Goal: Transaction & Acquisition: Purchase product/service

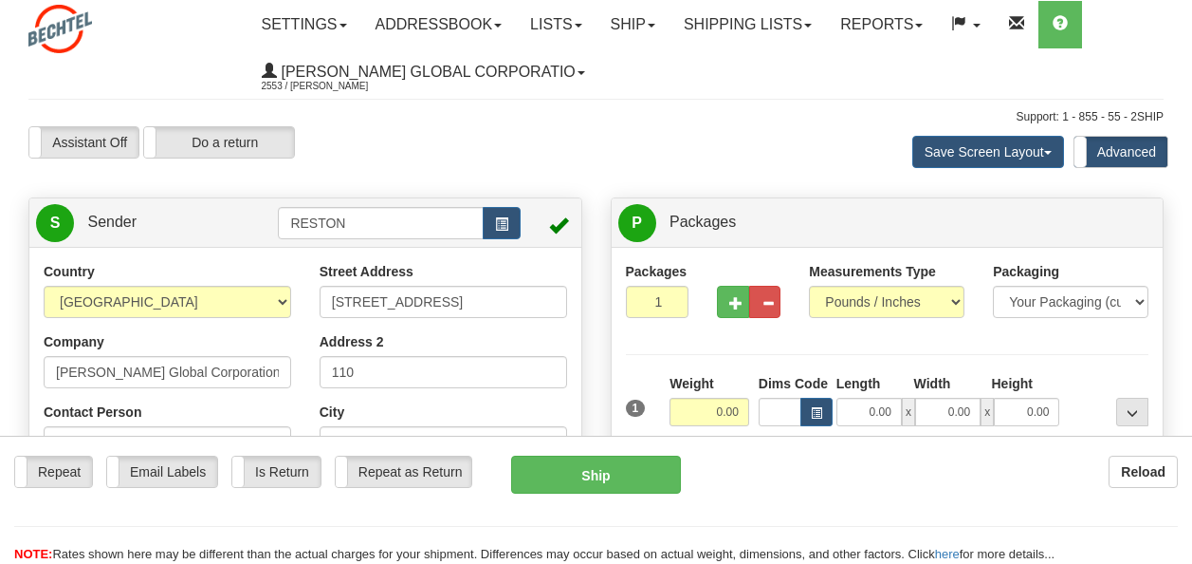
select select "UT"
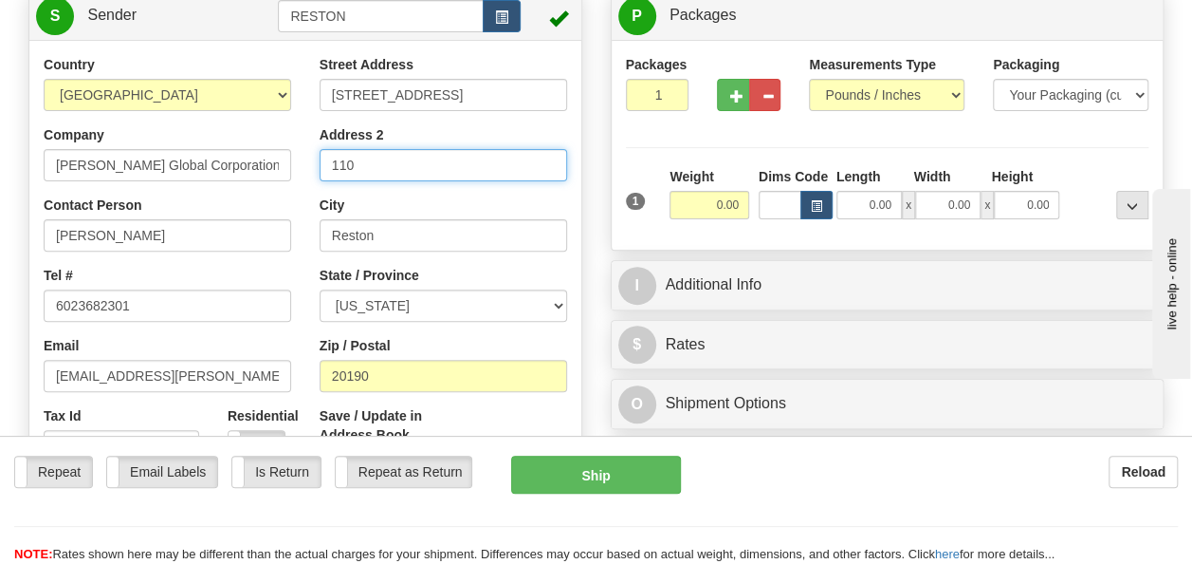
drag, startPoint x: 0, startPoint y: 0, endPoint x: 278, endPoint y: 152, distance: 316.7
click at [278, 152] on div "Country [GEOGRAPHIC_DATA] [GEOGRAPHIC_DATA] [GEOGRAPHIC_DATA] [GEOGRAPHIC_DATA]…" at bounding box center [305, 318] width 552 height 526
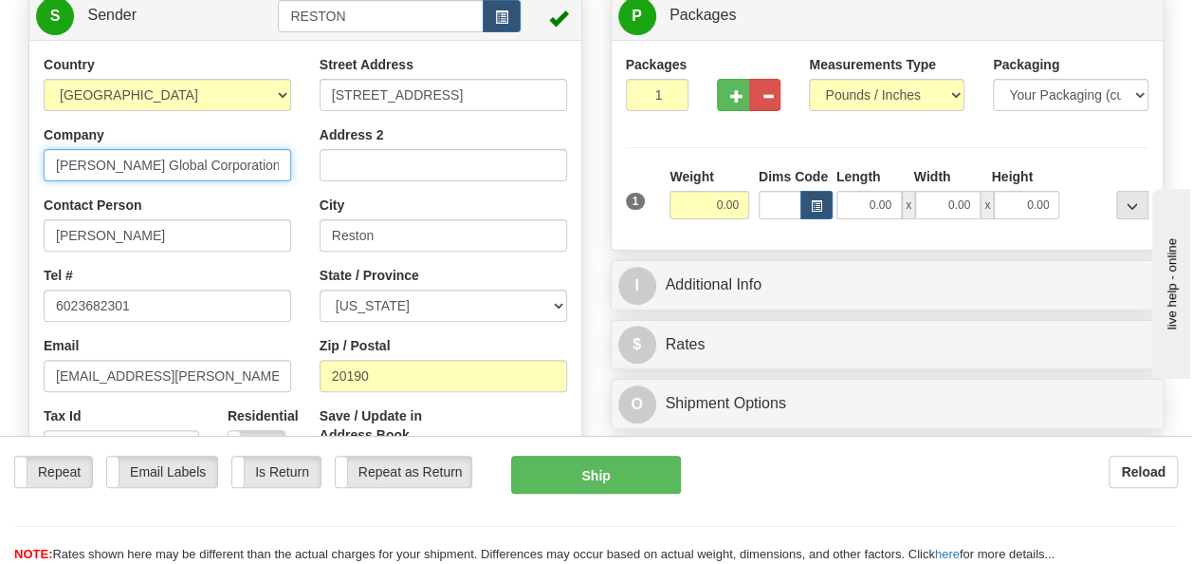
drag, startPoint x: 225, startPoint y: 175, endPoint x: 6, endPoint y: 163, distance: 219.4
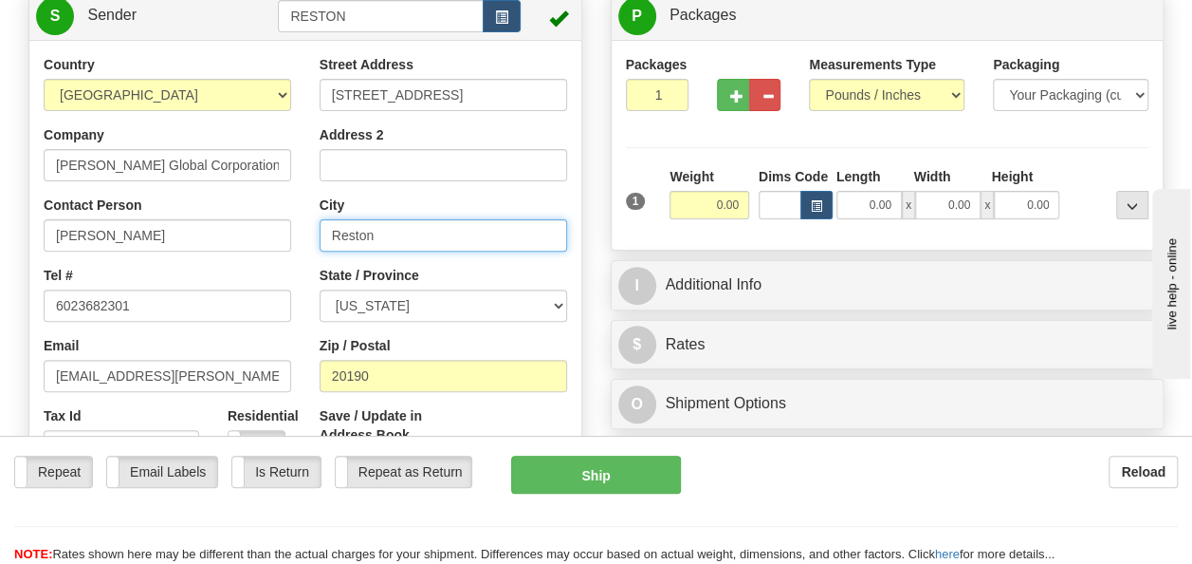
click at [380, 235] on input "Reston" at bounding box center [444, 235] width 248 height 32
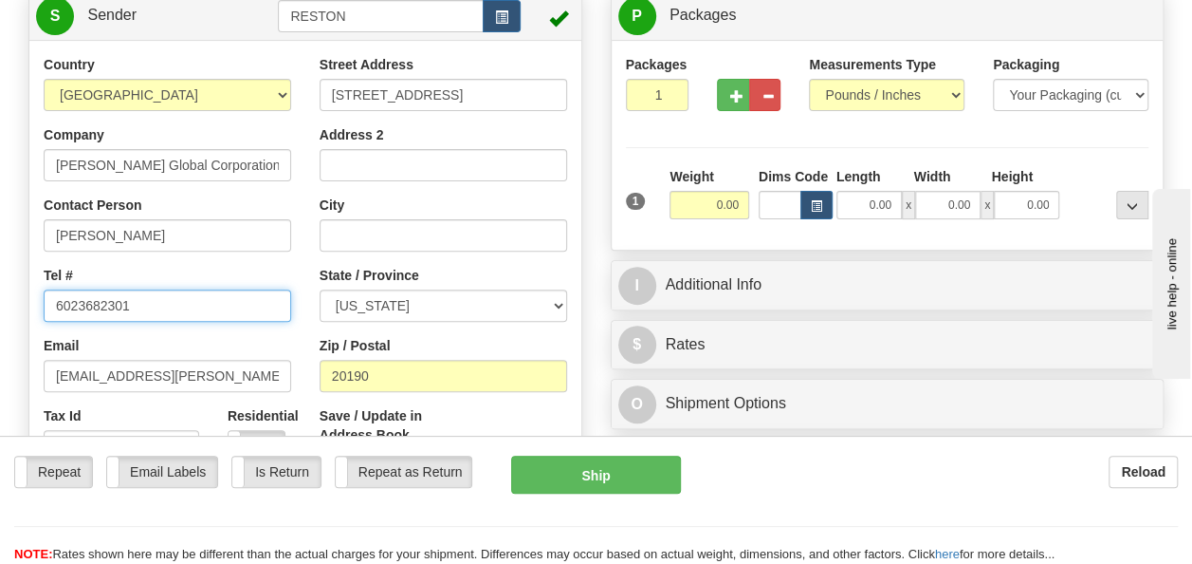
click at [194, 307] on input "6023682301" at bounding box center [168, 305] width 248 height 32
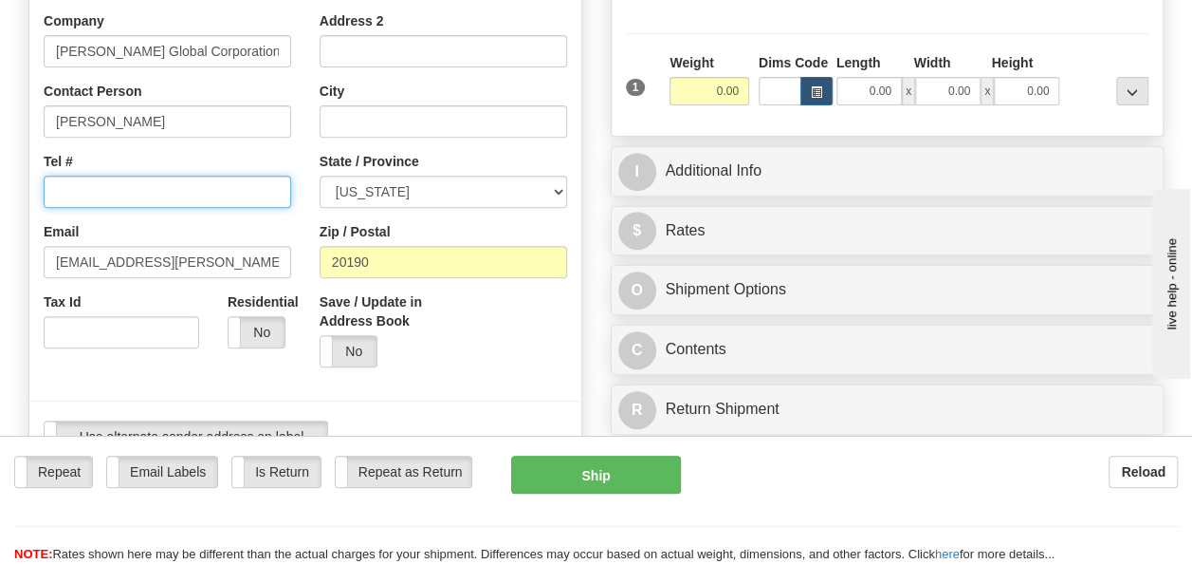
scroll to position [322, 0]
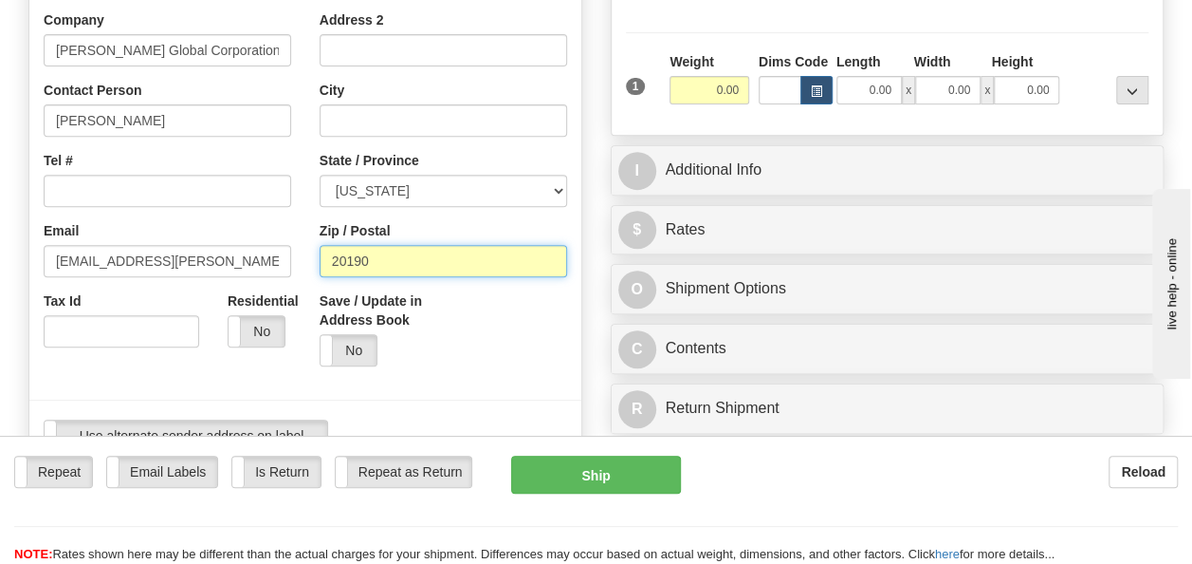
click at [391, 260] on input "20190" at bounding box center [444, 261] width 248 height 32
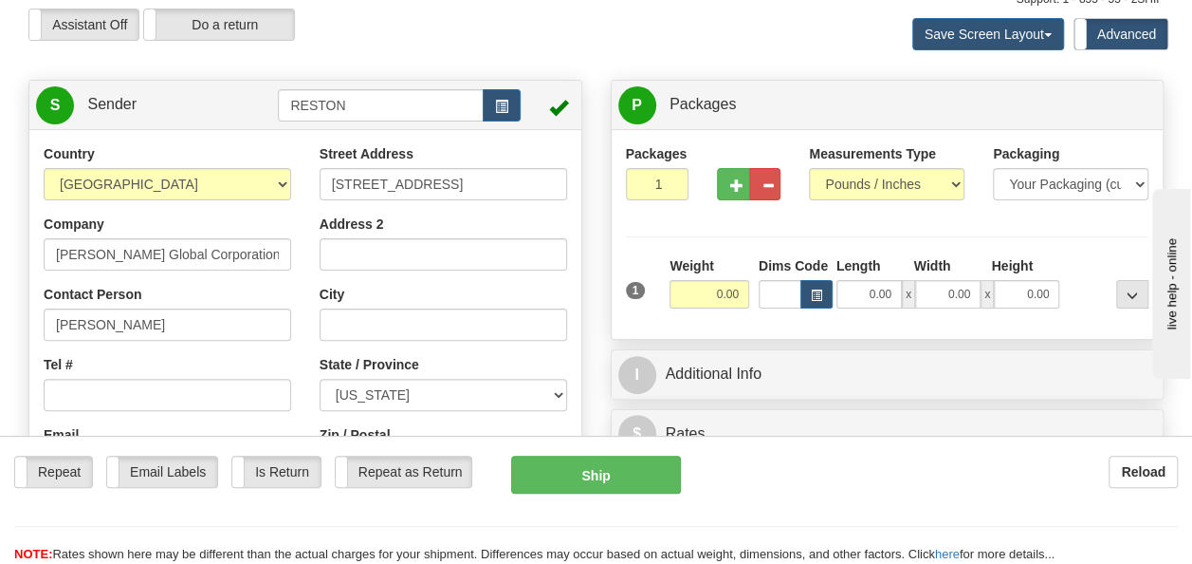
scroll to position [85, 0]
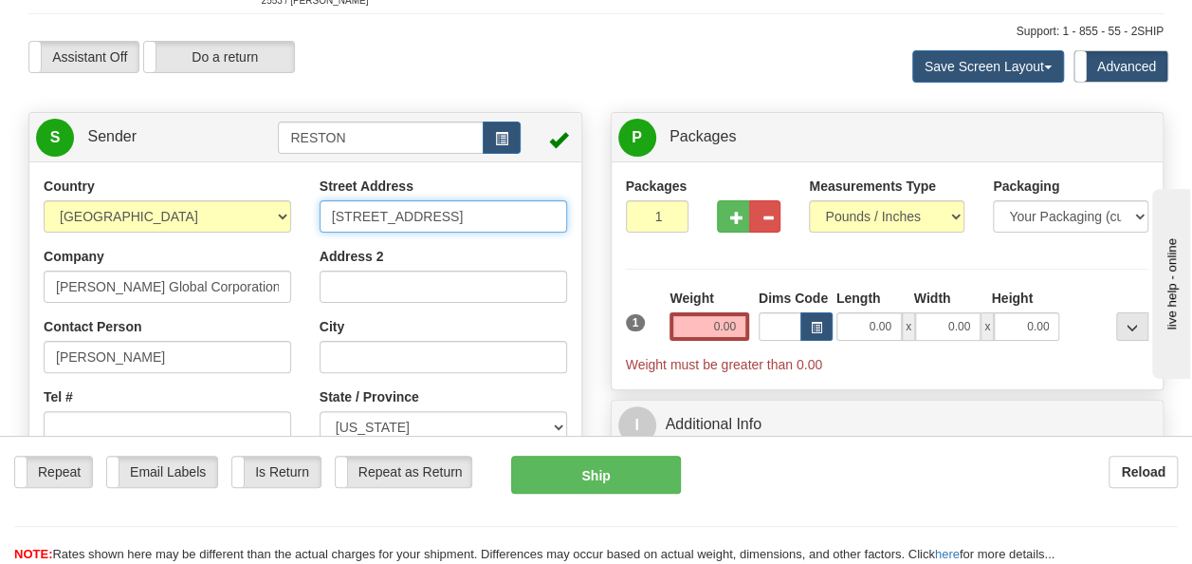
click at [400, 211] on input "[STREET_ADDRESS]" at bounding box center [444, 216] width 248 height 32
drag, startPoint x: 483, startPoint y: 212, endPoint x: 258, endPoint y: 194, distance: 225.6
click at [258, 194] on div "Country [GEOGRAPHIC_DATA] [GEOGRAPHIC_DATA] [GEOGRAPHIC_DATA] [GEOGRAPHIC_DATA]…" at bounding box center [305, 439] width 552 height 526
type input "1"
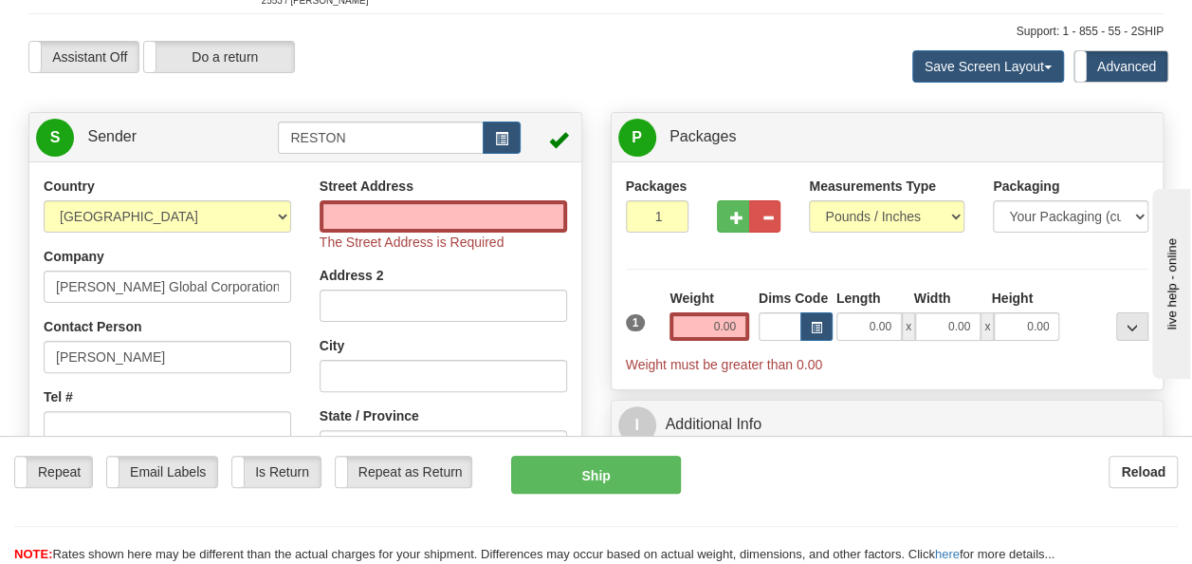
click at [294, 266] on div "Country [GEOGRAPHIC_DATA] [GEOGRAPHIC_DATA] [GEOGRAPHIC_DATA] [GEOGRAPHIC_DATA]…" at bounding box center [167, 386] width 276 height 421
click at [356, 215] on input "Street Address" at bounding box center [444, 216] width 248 height 32
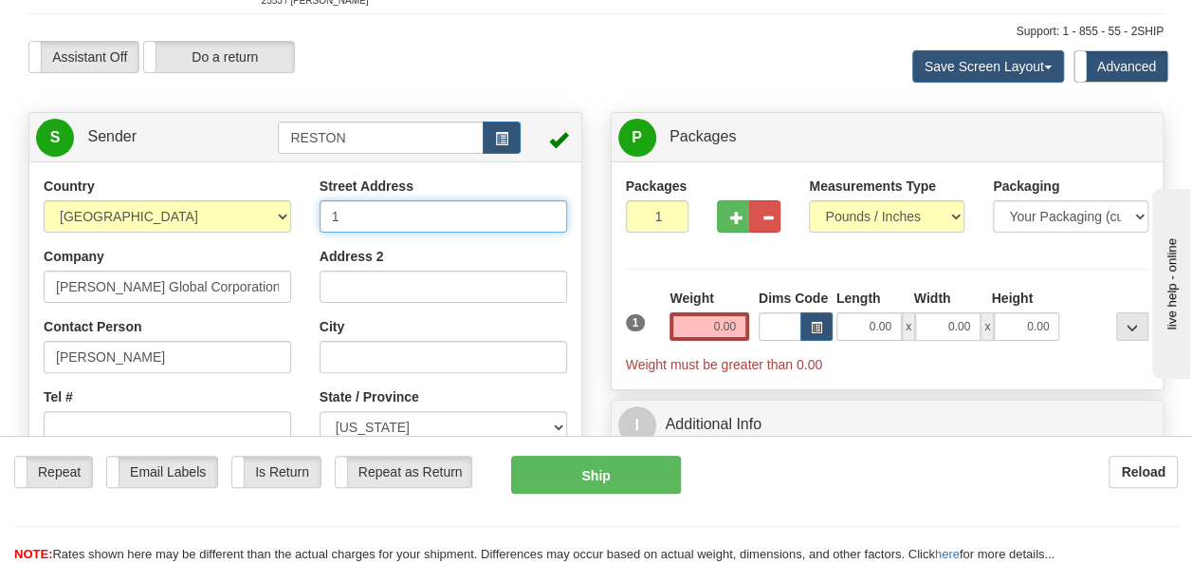
type input "[STREET_ADDRESS]"
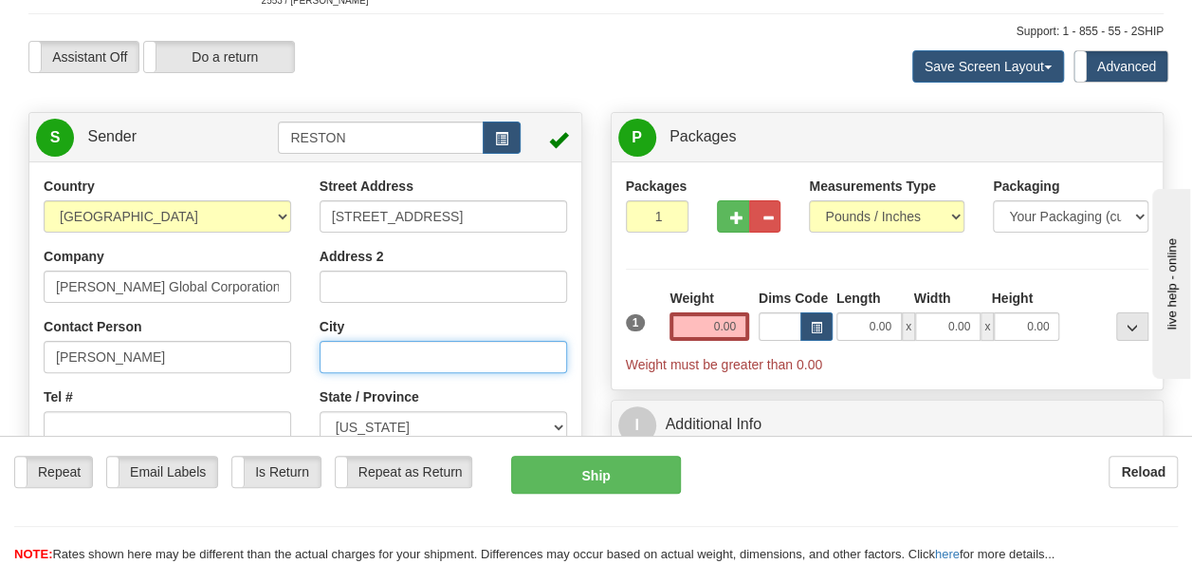
click at [385, 349] on input "City" at bounding box center [444, 357] width 248 height 32
type input "[GEOGRAPHIC_DATA]"
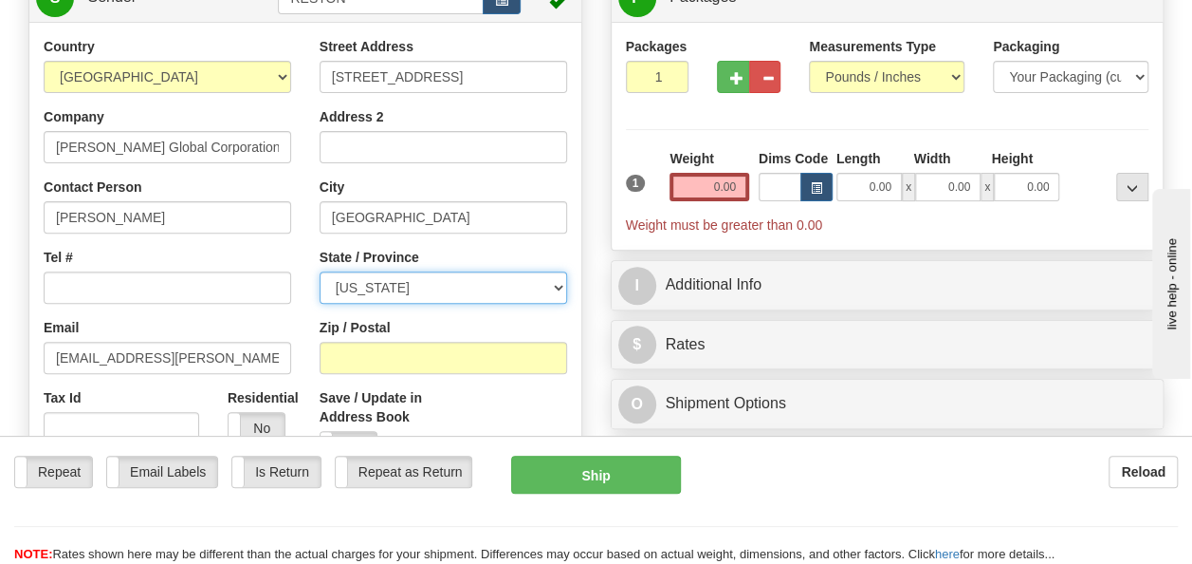
scroll to position [226, 0]
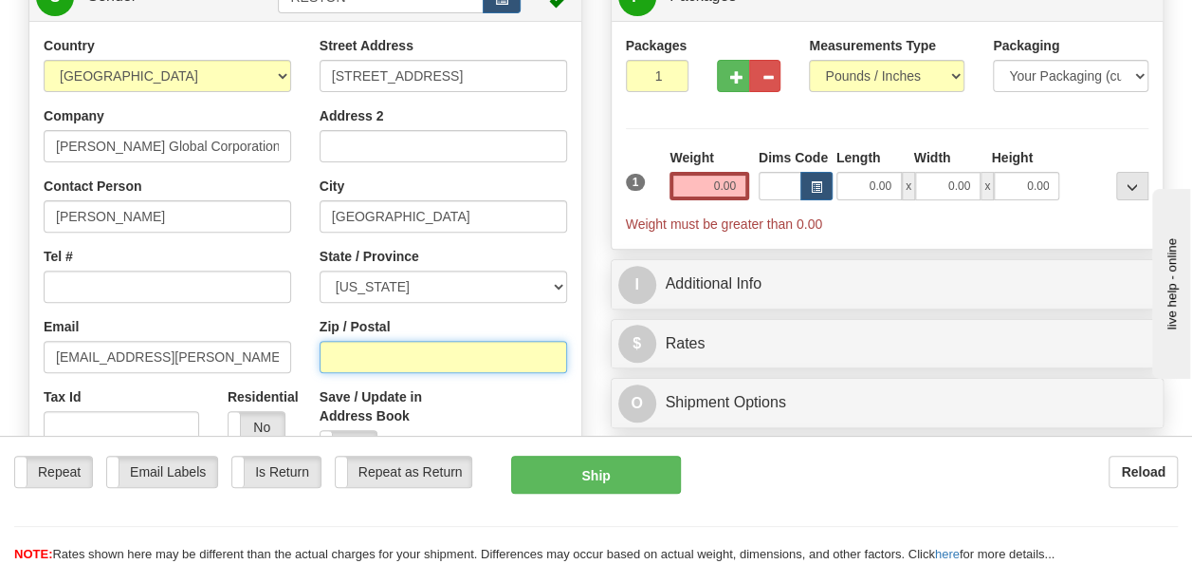
click at [355, 351] on input "Zip / Postal" at bounding box center [444, 357] width 248 height 32
type input "84032"
click at [305, 319] on div "Street Address [STREET_ADDRESS] Address 2 [GEOGRAPHIC_DATA] State / Province [U…" at bounding box center [443, 256] width 276 height 440
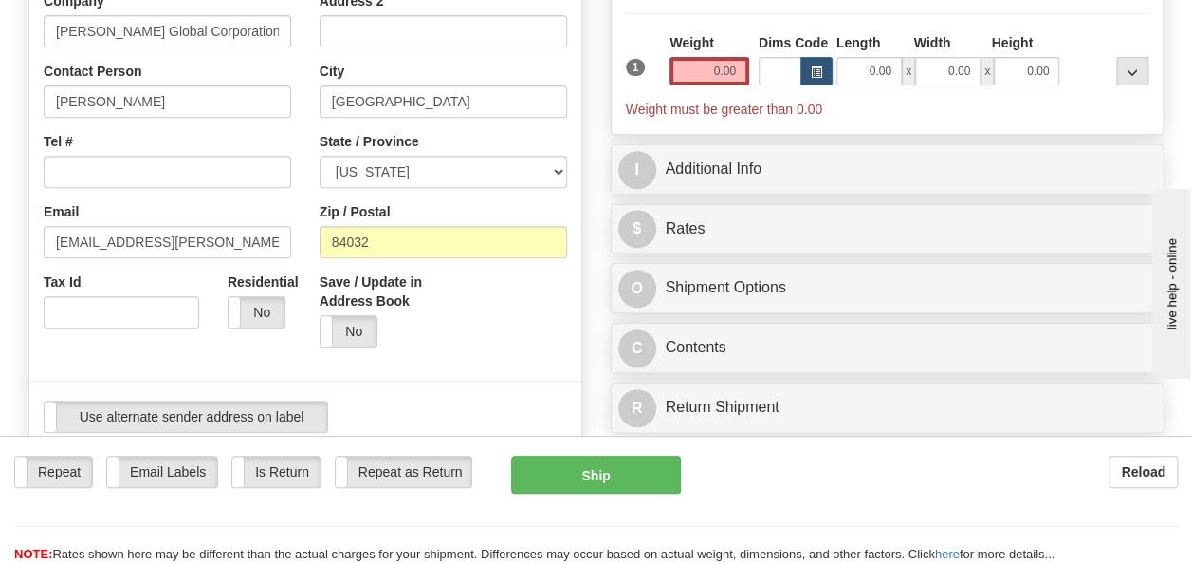
scroll to position [398, 0]
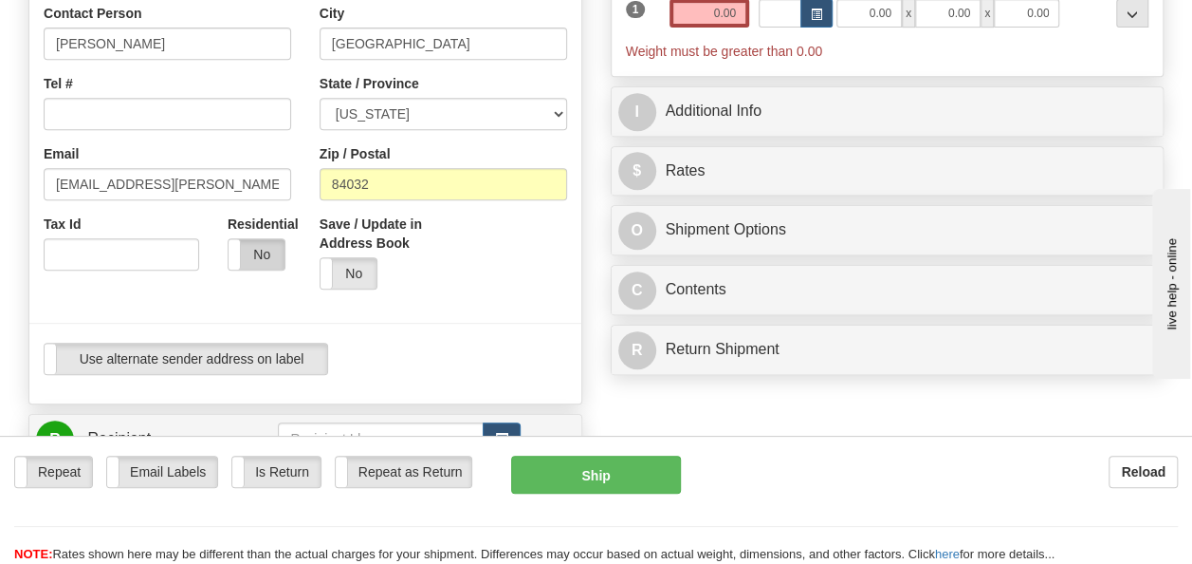
click at [254, 264] on label "No" at bounding box center [257, 254] width 56 height 30
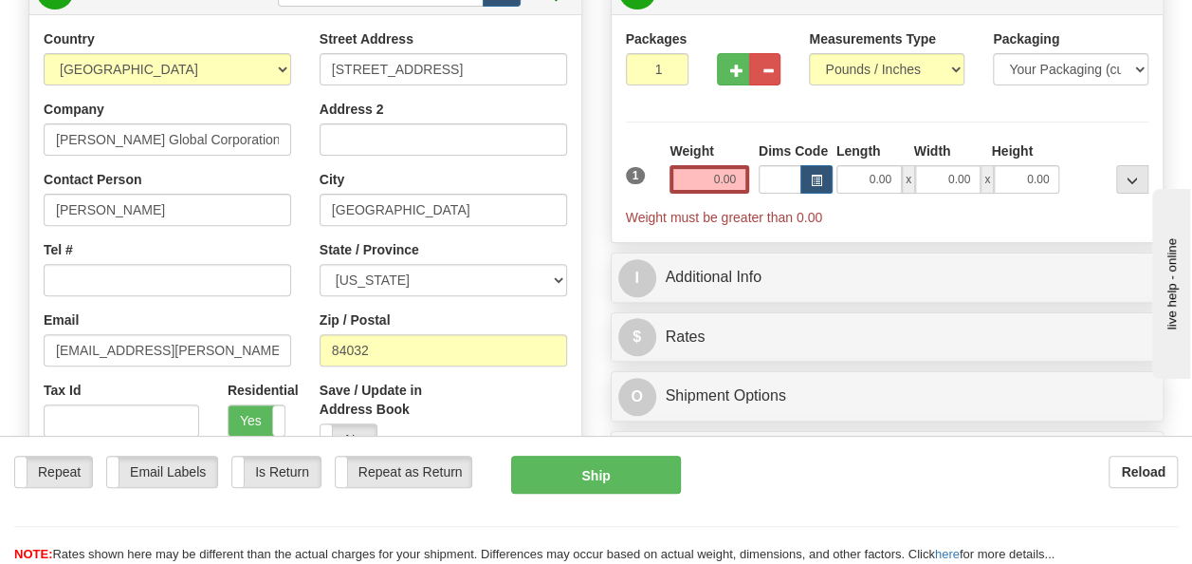
scroll to position [231, 0]
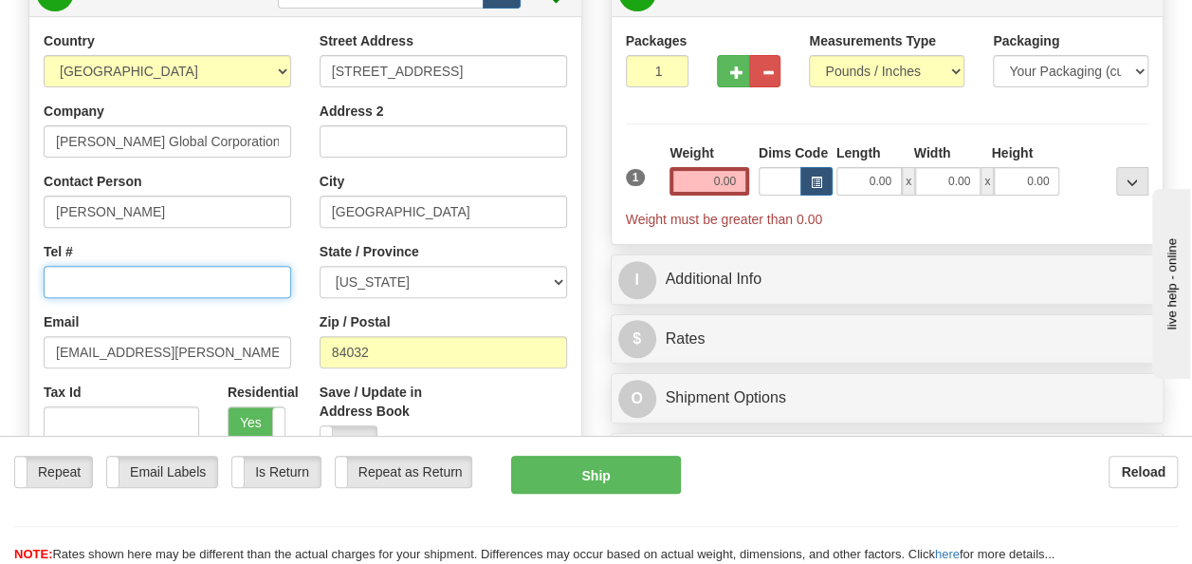
click at [242, 293] on input "Tel #" at bounding box center [168, 282] width 248 height 32
click at [55, 283] on input "4356716064" at bounding box center [168, 282] width 248 height 32
type input "14356716064"
click at [273, 243] on div "Tel # 14356716064" at bounding box center [168, 270] width 248 height 56
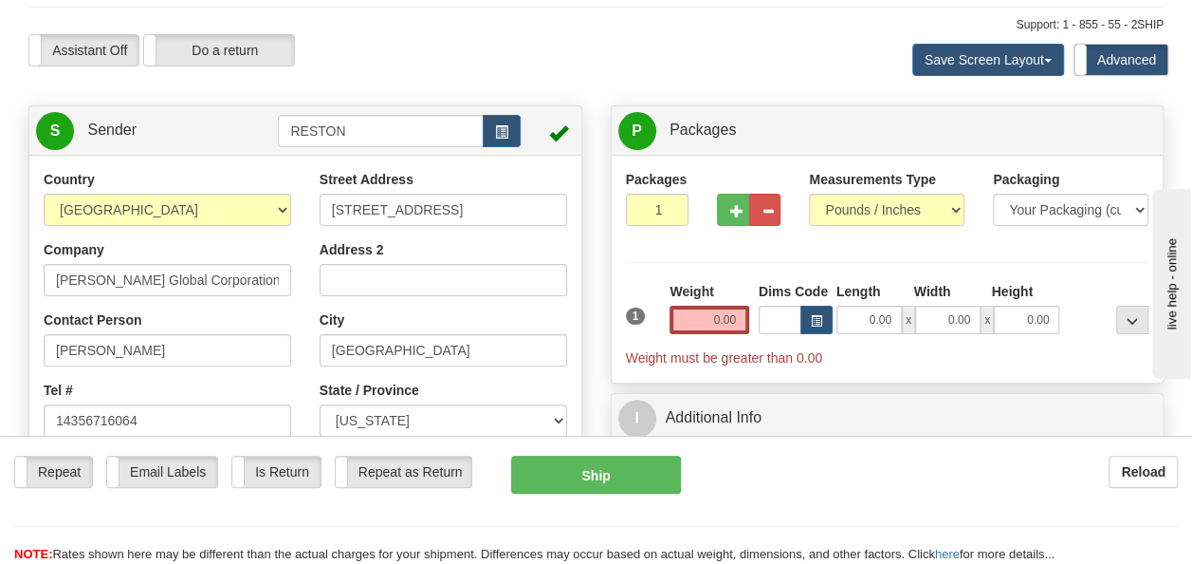
scroll to position [88, 0]
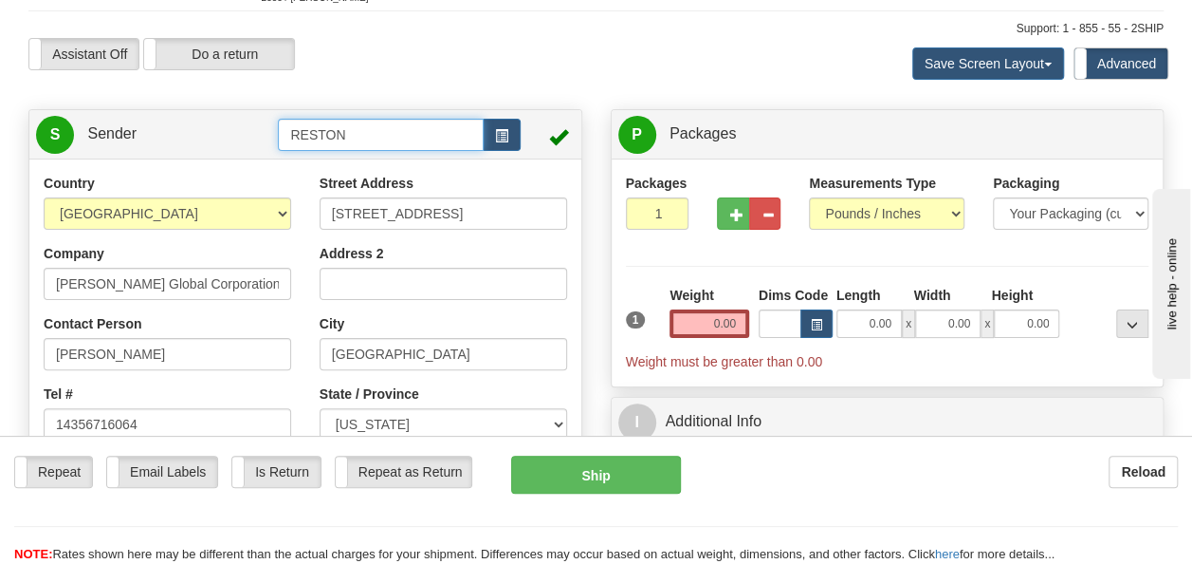
drag, startPoint x: 372, startPoint y: 138, endPoint x: 246, endPoint y: 133, distance: 126.3
click at [246, 133] on tr "S Sender RESTON" at bounding box center [305, 134] width 539 height 39
click at [247, 178] on div "Country [GEOGRAPHIC_DATA] [GEOGRAPHIC_DATA] [GEOGRAPHIC_DATA] [GEOGRAPHIC_DATA]…" at bounding box center [168, 202] width 248 height 56
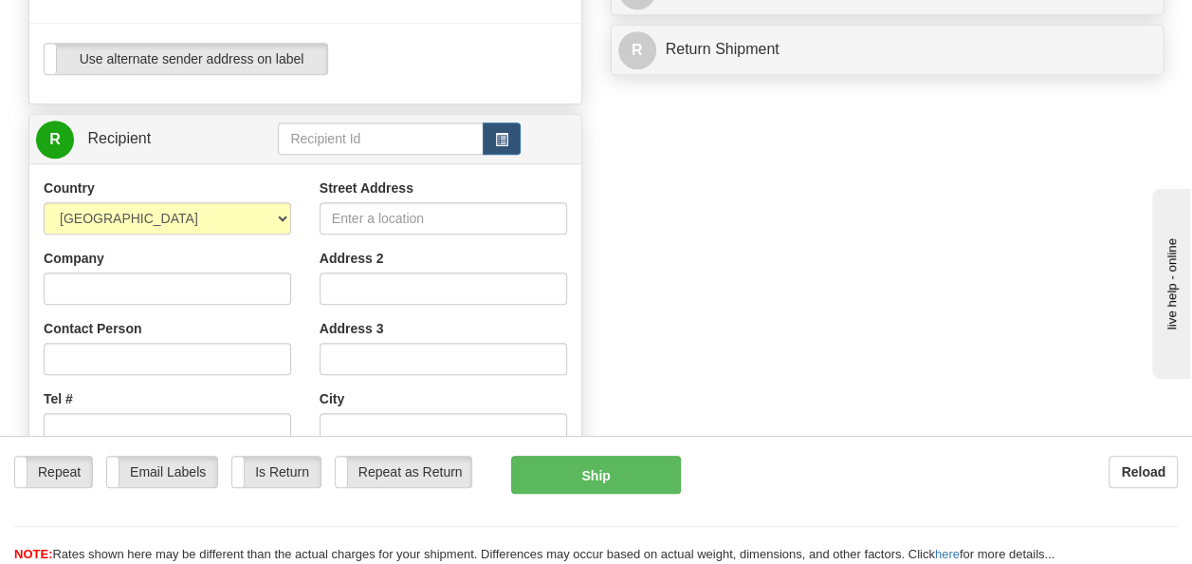
scroll to position [698, 0]
click at [360, 138] on input "text" at bounding box center [380, 138] width 205 height 32
type input "M"
click at [510, 143] on button "button" at bounding box center [502, 138] width 38 height 32
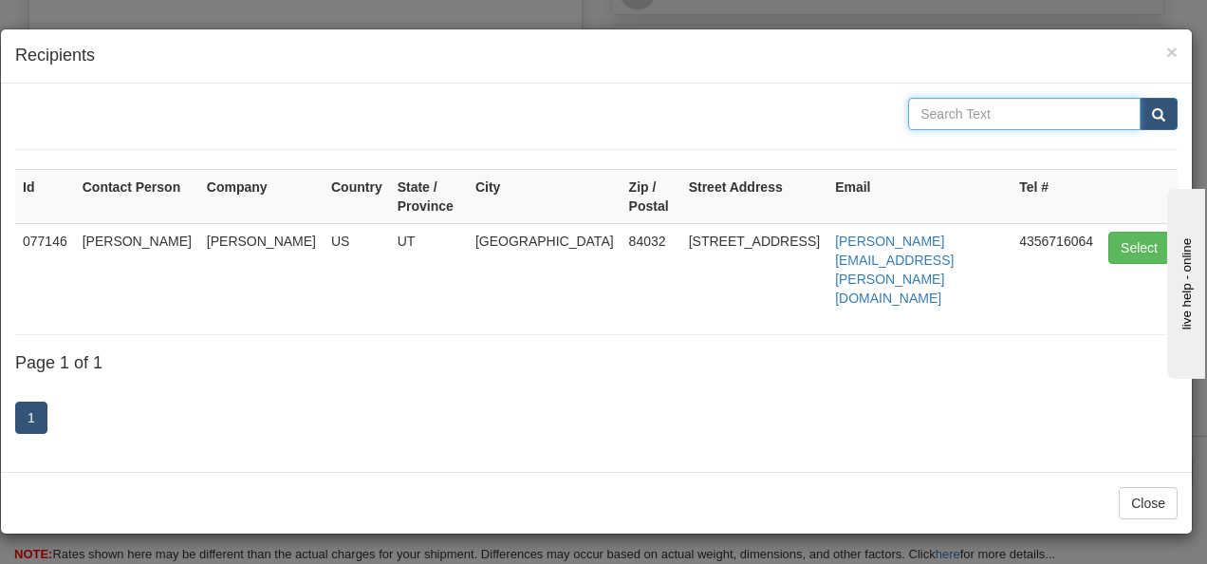
click at [986, 104] on input "text" at bounding box center [1024, 114] width 232 height 32
type input "Marwa"
click at [1156, 120] on span "submit" at bounding box center [1158, 115] width 13 height 12
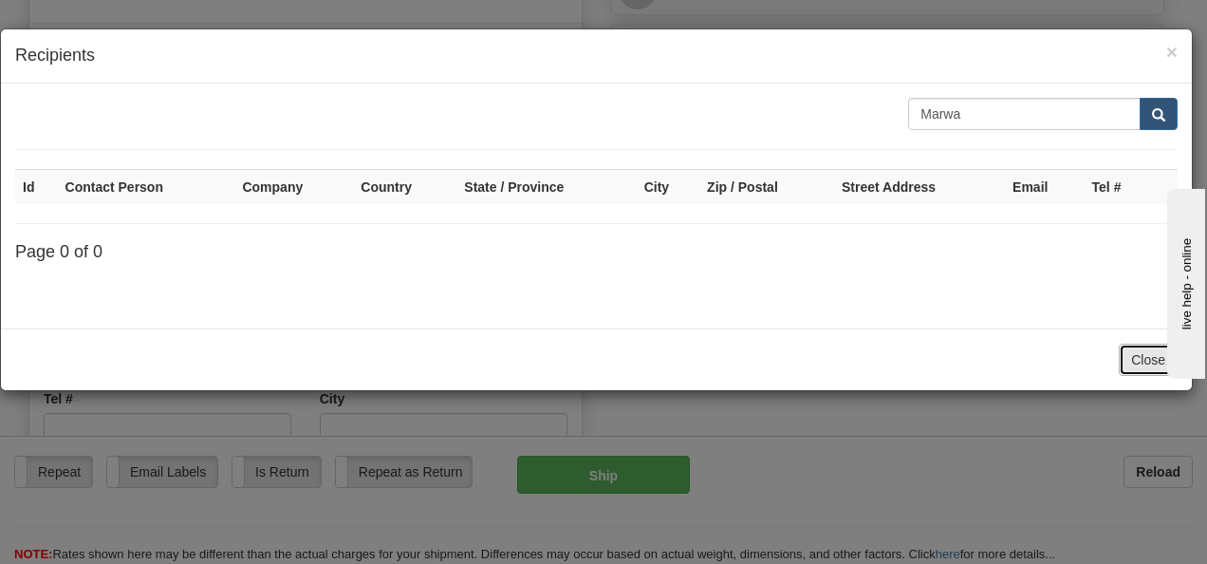
click at [1139, 356] on button "Close" at bounding box center [1147, 359] width 59 height 32
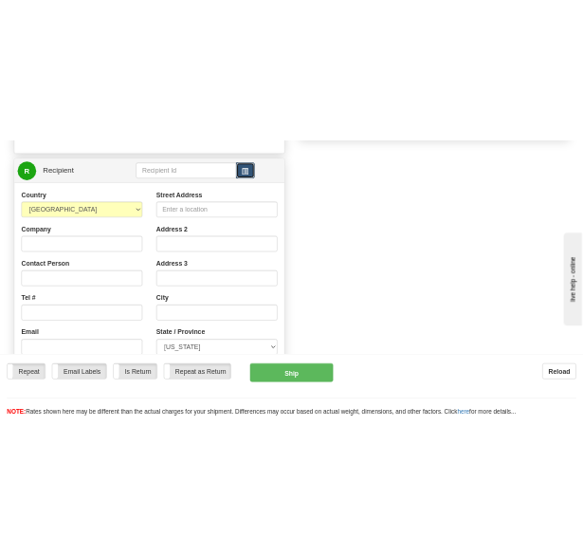
scroll to position [775, 0]
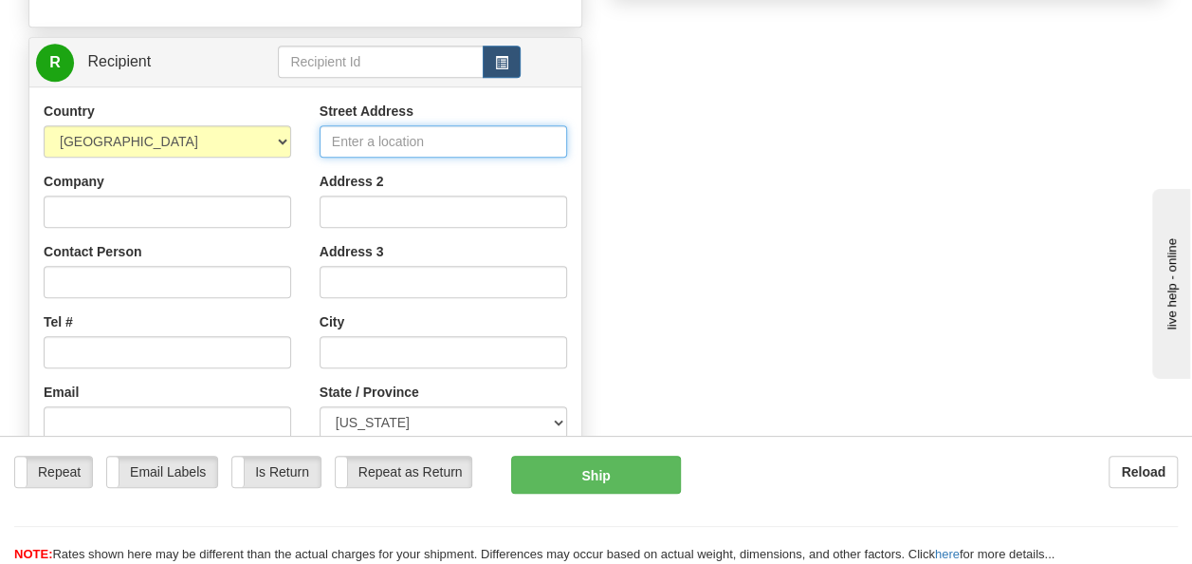
click at [392, 144] on input "Street Address" at bounding box center [444, 141] width 248 height 32
click at [712, 140] on div "Create a label for the return Create Pickup Without Label S" at bounding box center [596, 88] width 1164 height 1333
click at [417, 154] on input "Street Address" at bounding box center [444, 141] width 248 height 32
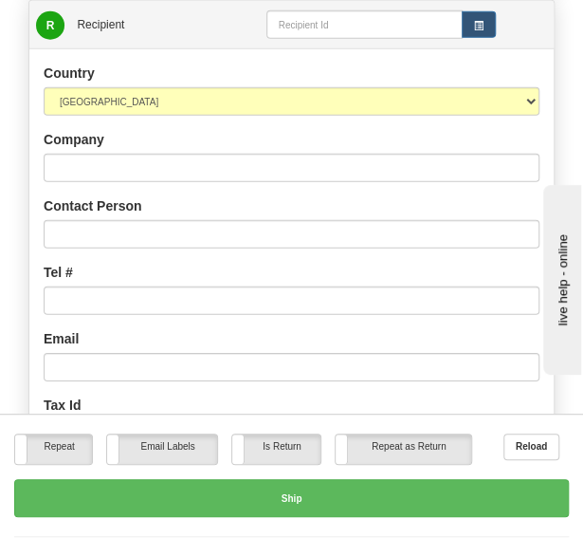
scroll to position [1192, 0]
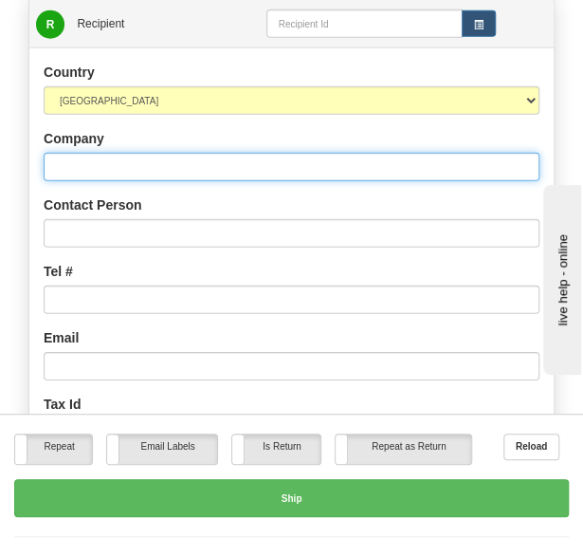
click at [195, 153] on input "Company" at bounding box center [292, 167] width 496 height 28
click at [258, 153] on input "Company" at bounding box center [292, 167] width 496 height 28
paste input "Saudi Arabian [PERSON_NAME] Company (SABCO)"
type input "Saudi Arabian [PERSON_NAME] Company (SABCO)"
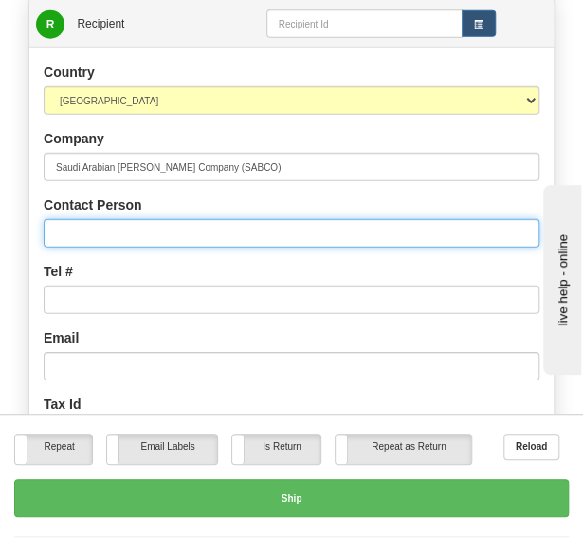
click at [210, 219] on input "Contact Person" at bounding box center [292, 233] width 496 height 28
click at [169, 219] on input "Contact Person" at bounding box center [292, 233] width 496 height 28
type input "[PERSON_NAME]"
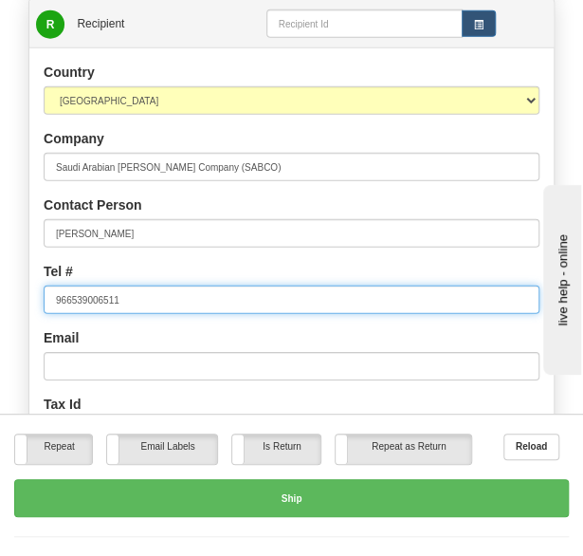
type input "966539006511"
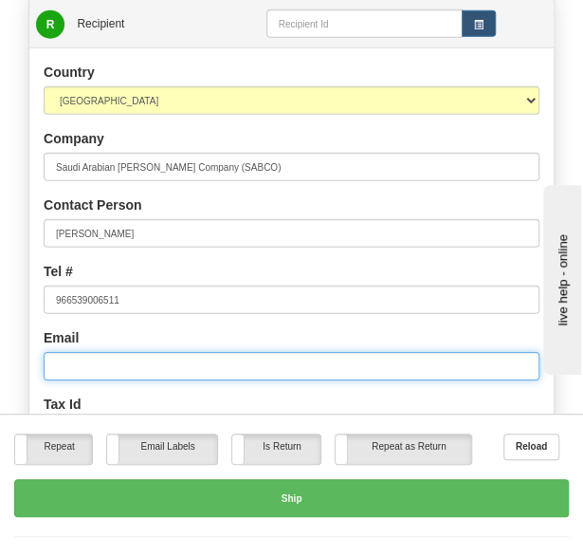
click at [253, 352] on input "Email" at bounding box center [292, 366] width 496 height 28
paste input "[EMAIL_ADDRESS][PERSON_NAME][DOMAIN_NAME]"
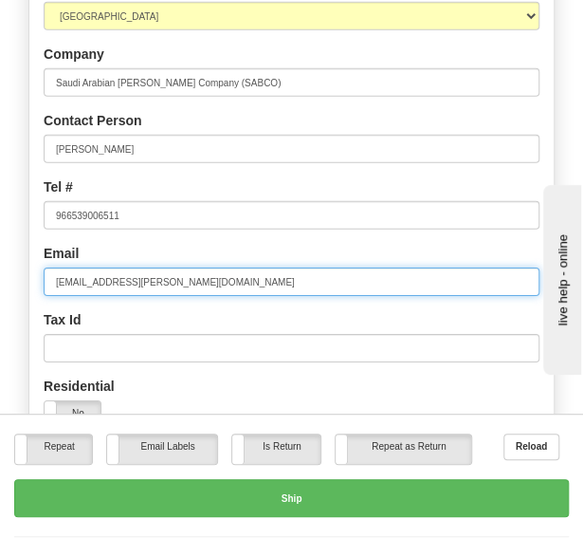
scroll to position [1303, 0]
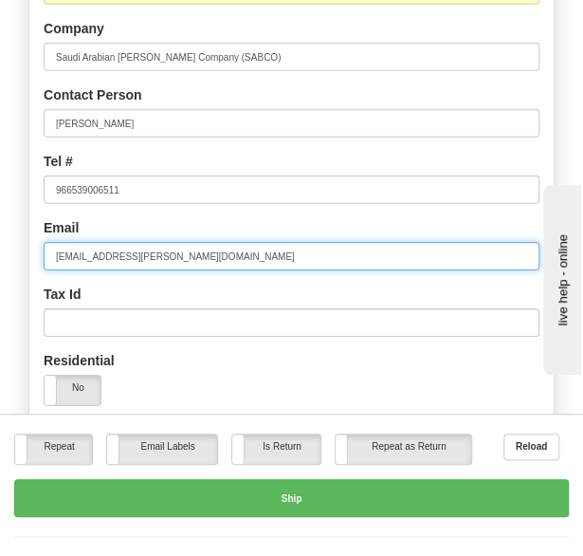
type input "[EMAIL_ADDRESS][PERSON_NAME][DOMAIN_NAME]"
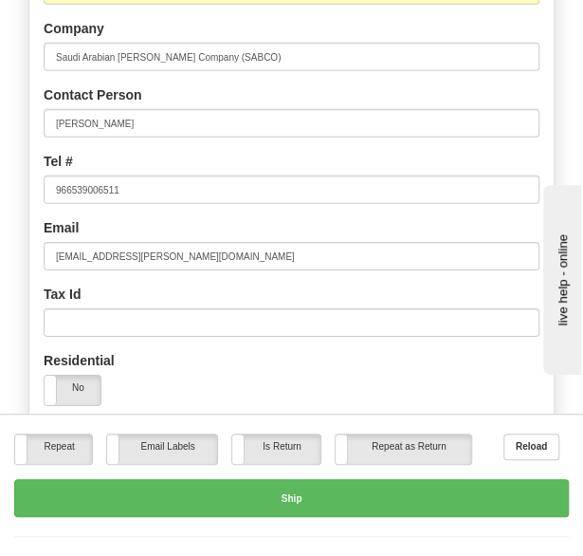
click at [207, 351] on div "Residential Yes No" at bounding box center [291, 385] width 525 height 69
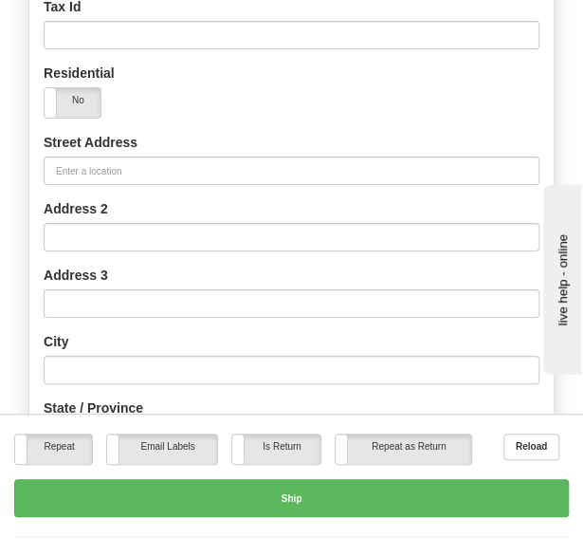
scroll to position [1589, 0]
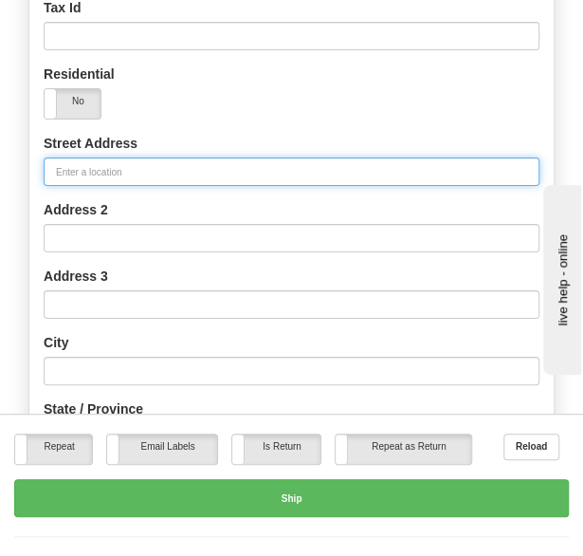
click at [198, 157] on input "Street Address" at bounding box center [292, 171] width 496 height 28
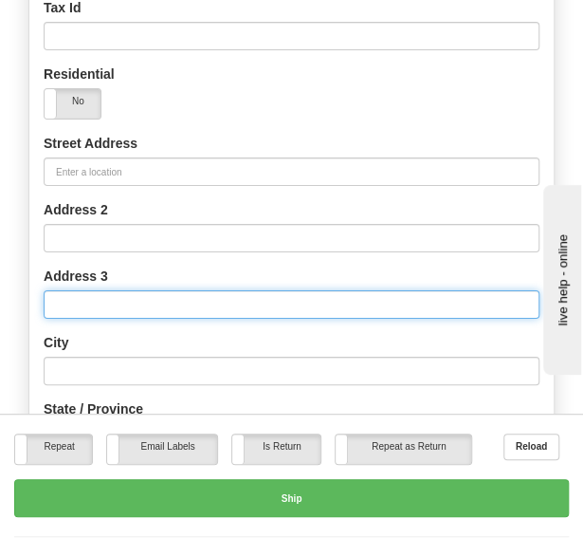
click at [104, 290] on input "Address 3" at bounding box center [292, 304] width 496 height 28
click at [92, 290] on input "Address 3" at bounding box center [292, 304] width 496 height 28
paste input "The [GEOGRAPHIC_DATA], Zone A Building A4"
type input "The [GEOGRAPHIC_DATA], Zone A Building A4"
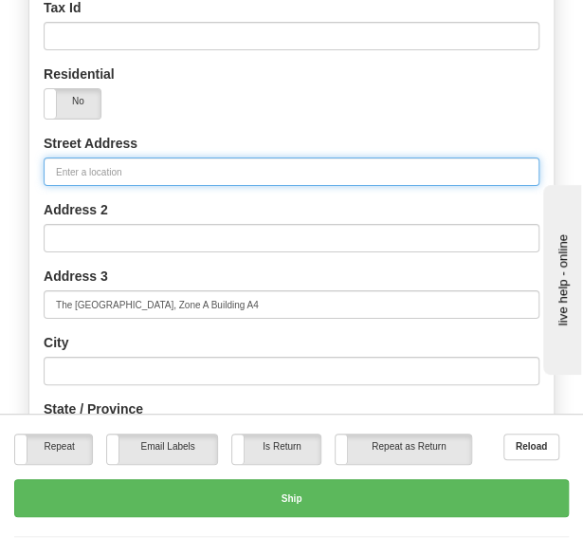
click at [139, 159] on input "Street Address" at bounding box center [292, 171] width 496 height 28
paste input "[GEOGRAPHIC_DATA]"
type input "[GEOGRAPHIC_DATA]"
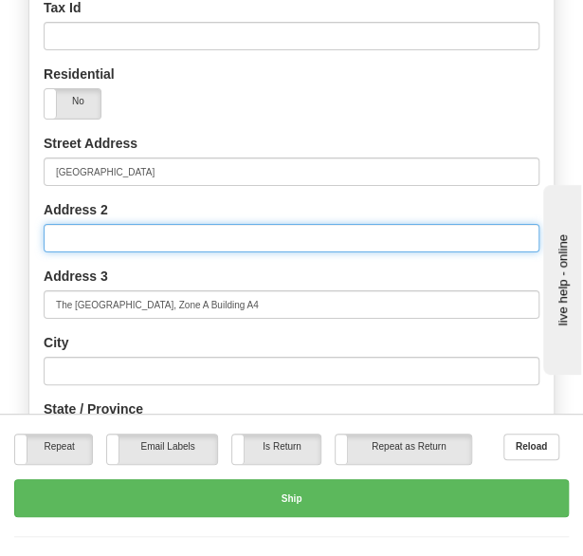
click at [288, 224] on input "Address 2" at bounding box center [292, 238] width 496 height 28
paste input "P.O. Box 230045, Postal Code 11321, [GEOGRAPHIC_DATA]"
type input "P.O. Box 230045, Postal Code 11321, [GEOGRAPHIC_DATA]"
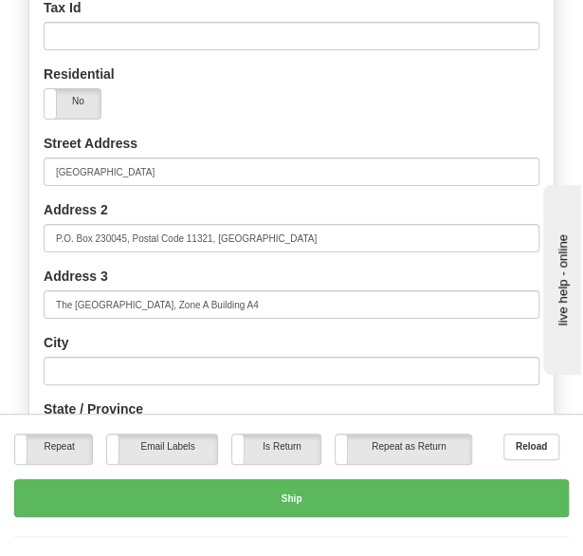
click at [404, 108] on div "Residential Yes No" at bounding box center [291, 99] width 525 height 69
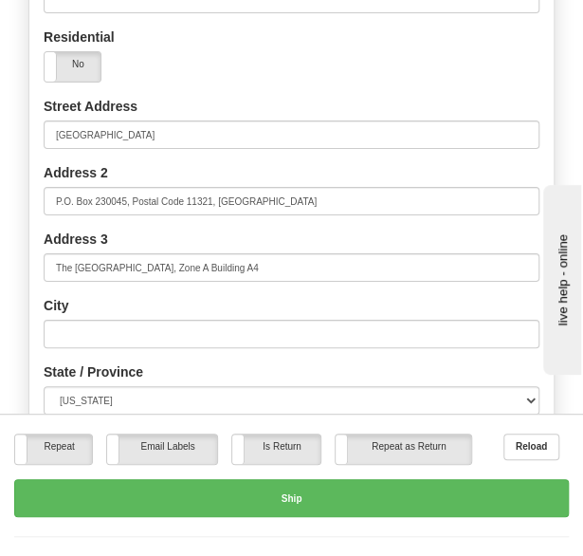
scroll to position [1639, 0]
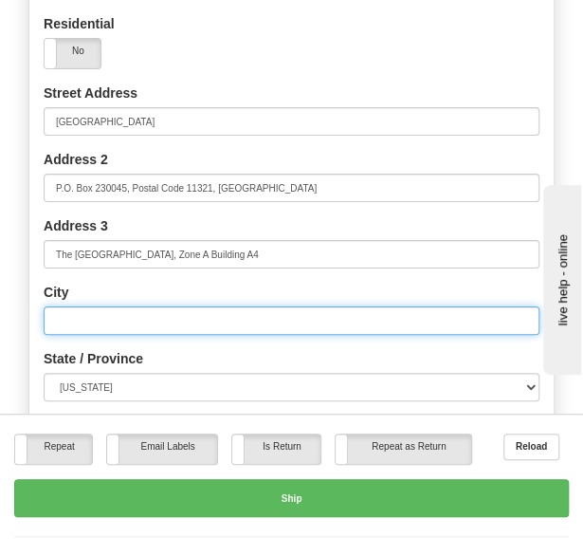
click at [172, 306] on input "text" at bounding box center [292, 320] width 496 height 28
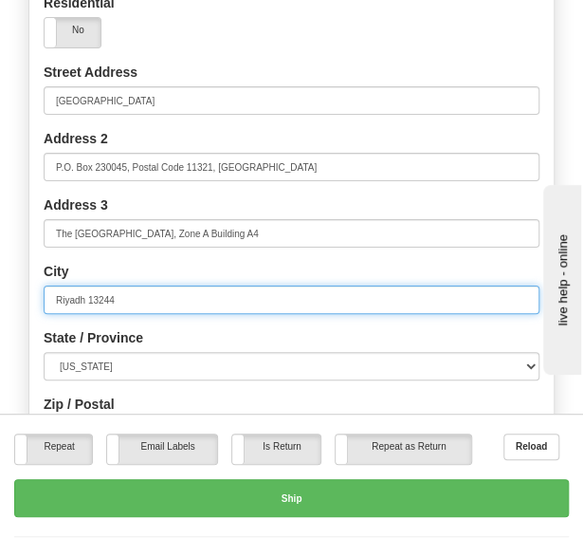
scroll to position [1668, 0]
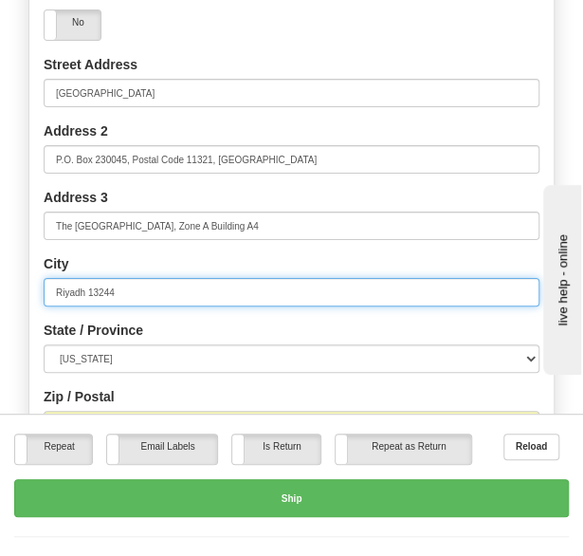
type input "Riyadh 13244"
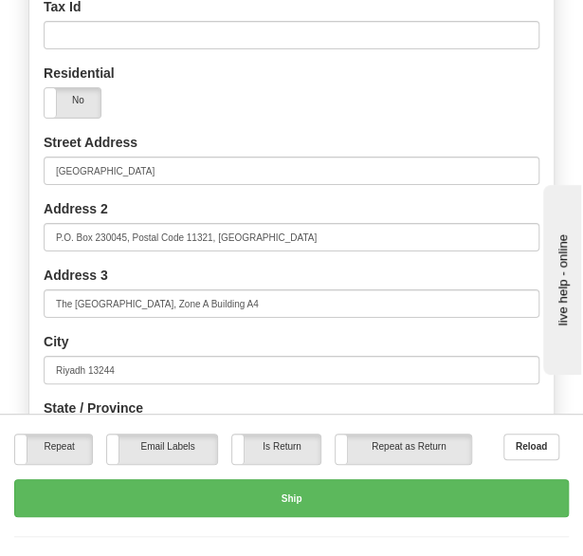
scroll to position [1589, 0]
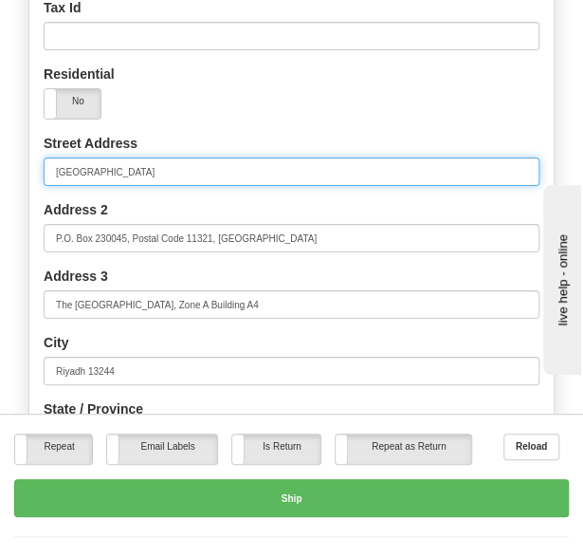
drag, startPoint x: 114, startPoint y: 150, endPoint x: 151, endPoint y: 153, distance: 37.1
click at [151, 157] on input "[GEOGRAPHIC_DATA]" at bounding box center [292, 171] width 496 height 28
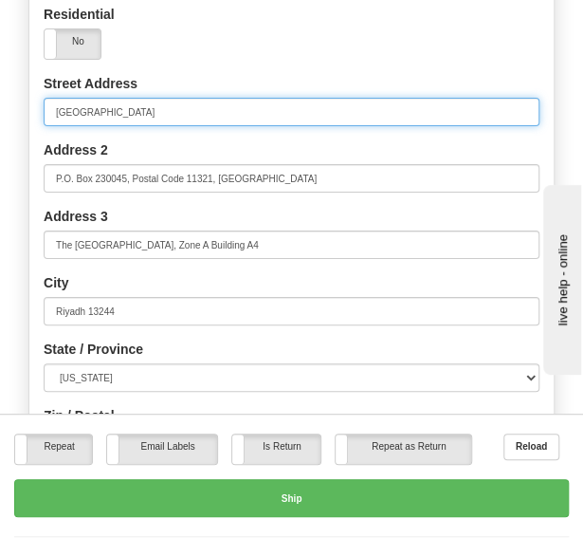
scroll to position [1663, 0]
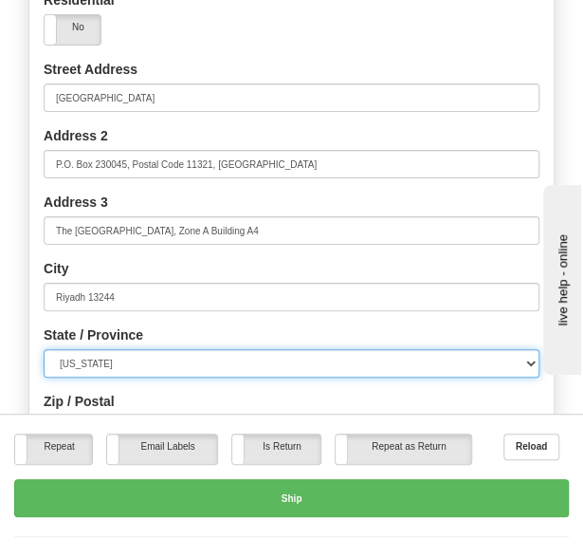
click at [145, 349] on select "[US_STATE] [US_STATE] [US_STATE] [US_STATE] Armed Forces America Armed Forces E…" at bounding box center [292, 363] width 496 height 28
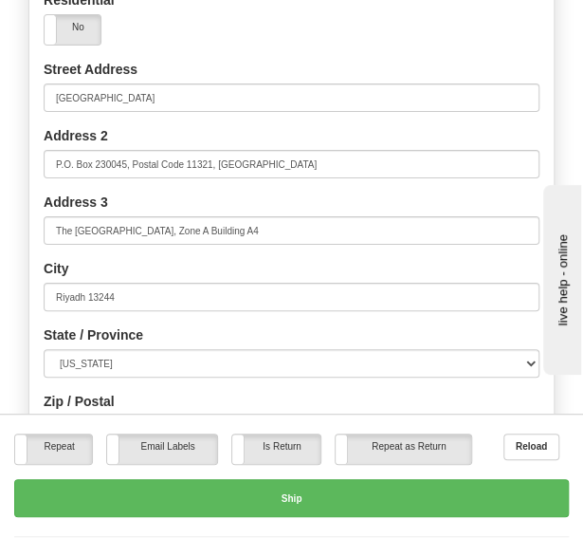
click at [13, 312] on div "Toggle navigation Settings Shipping Preferences Fields Preferences New" at bounding box center [291, 7] width 583 height 3226
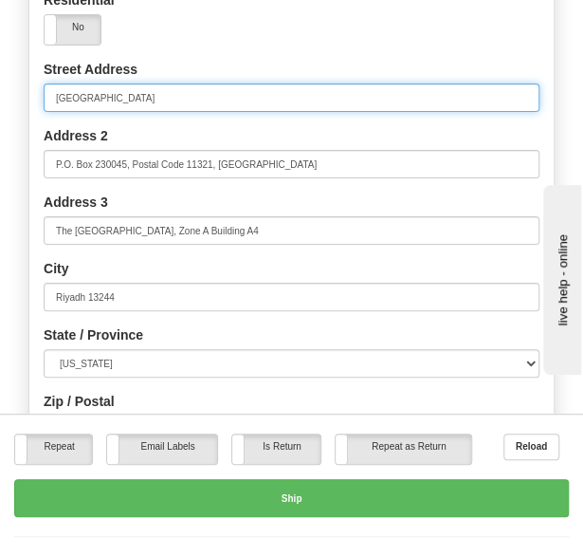
drag, startPoint x: 227, startPoint y: 74, endPoint x: 156, endPoint y: 76, distance: 71.2
click at [156, 83] on input "[GEOGRAPHIC_DATA]" at bounding box center [292, 97] width 496 height 28
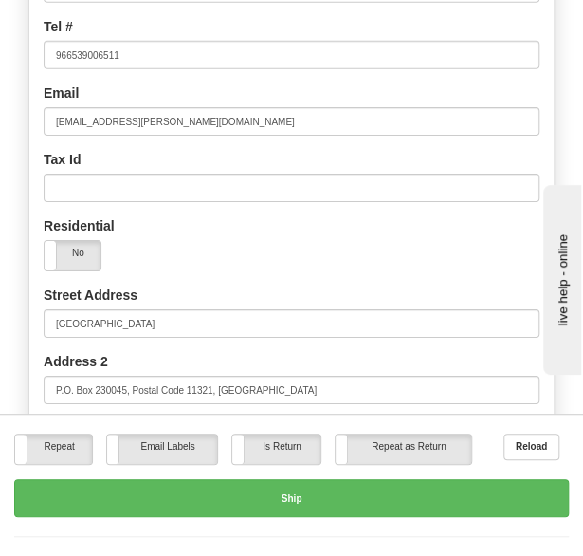
scroll to position [1580, 0]
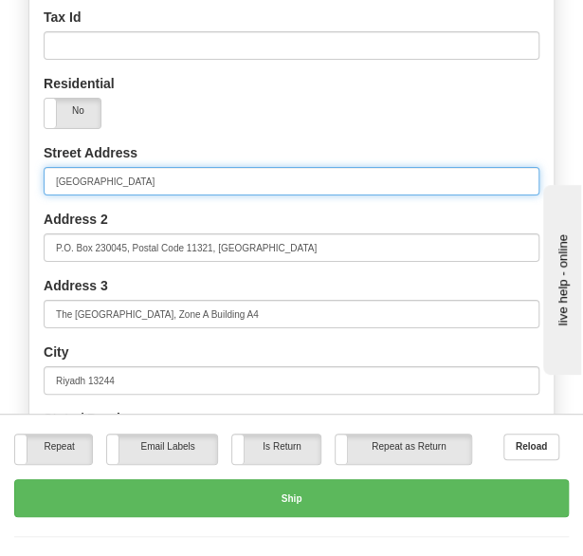
click at [233, 167] on input "[GEOGRAPHIC_DATA]" at bounding box center [292, 181] width 496 height 28
drag, startPoint x: 233, startPoint y: 158, endPoint x: 5, endPoint y: 151, distance: 228.8
click at [5, 151] on div "Toggle navigation Settings Shipping Preferences Fields Preferences New" at bounding box center [291, 90] width 583 height 3226
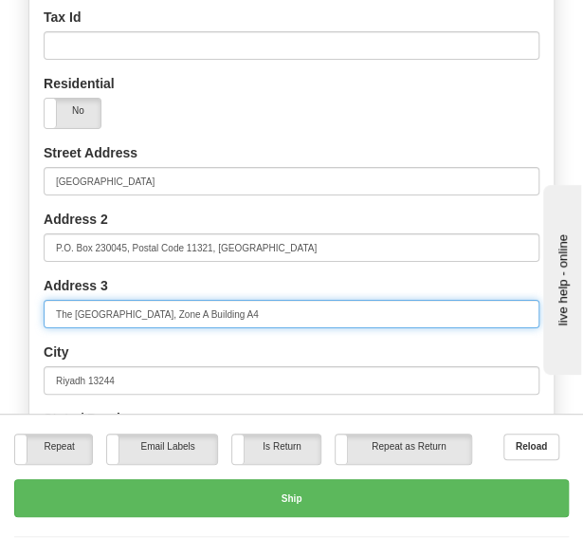
drag, startPoint x: 228, startPoint y: 295, endPoint x: 15, endPoint y: 268, distance: 214.3
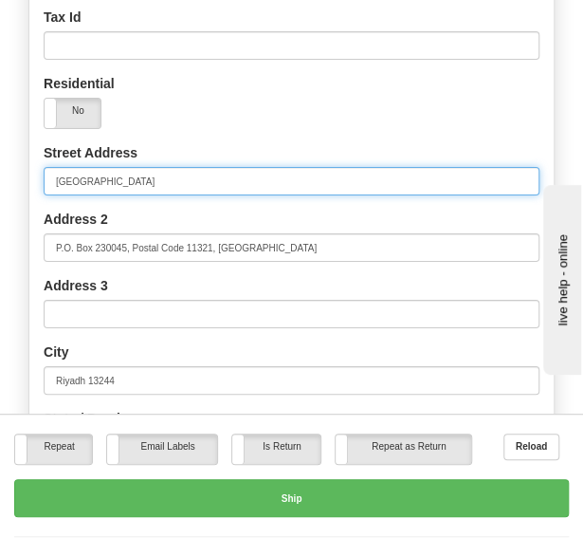
click at [55, 167] on input "[GEOGRAPHIC_DATA]" at bounding box center [292, 181] width 496 height 28
paste input "The [GEOGRAPHIC_DATA], Zone A Building A4"
click at [169, 167] on input "[STREET_ADDRESS]" at bounding box center [292, 181] width 496 height 28
drag, startPoint x: 228, startPoint y: 158, endPoint x: 279, endPoint y: 157, distance: 51.2
click at [279, 167] on input "[STREET_ADDRESS]" at bounding box center [292, 181] width 496 height 28
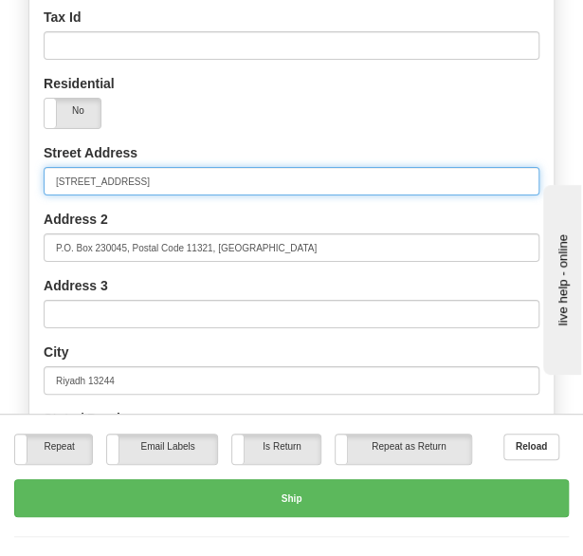
type input "[STREET_ADDRESS]"
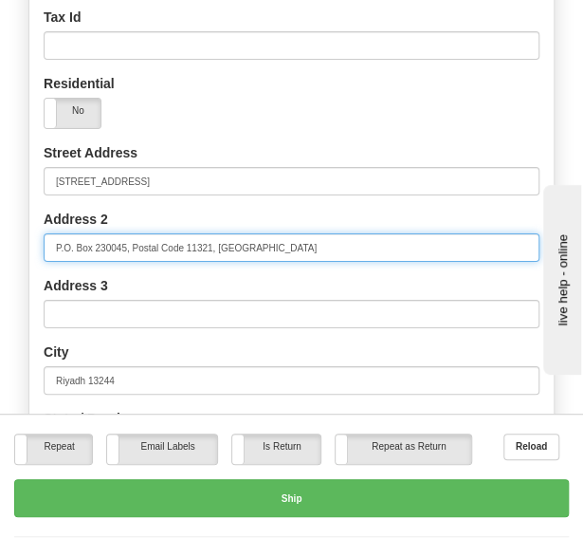
click at [50, 233] on input "P.O. Box 230045, Postal Code 11321, [GEOGRAPHIC_DATA]" at bounding box center [292, 247] width 496 height 28
paste input "[GEOGRAPHIC_DATA]"
type input "Airport Road P.O. Box 230045, Postal Code 11321, [GEOGRAPHIC_DATA]"
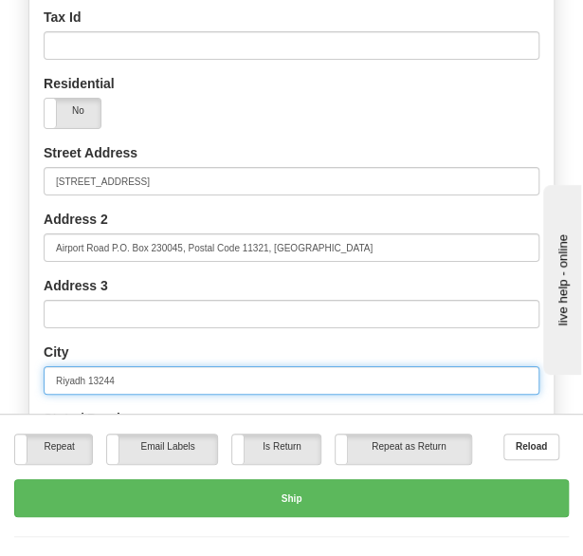
click at [137, 366] on input "Riyadh 13244" at bounding box center [292, 380] width 496 height 28
type input "[GEOGRAPHIC_DATA]"
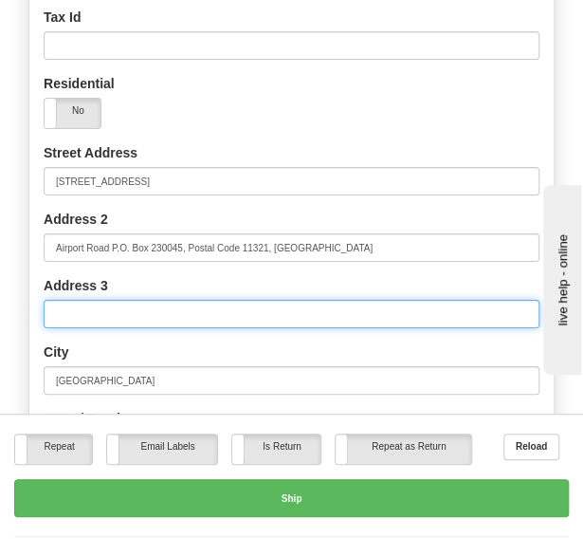
click at [122, 300] on input "Address 3" at bounding box center [292, 314] width 496 height 28
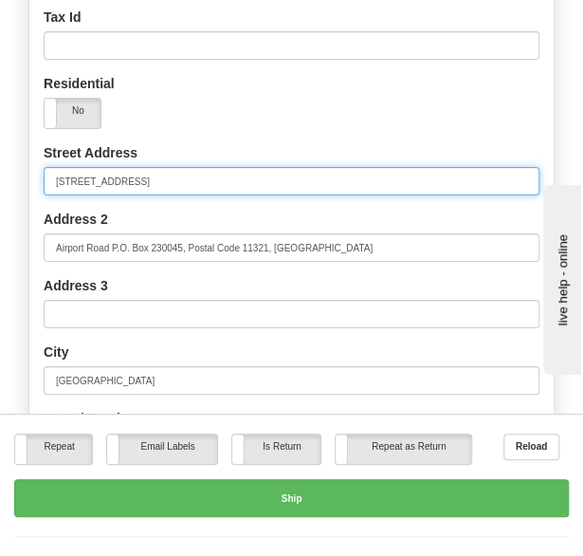
drag, startPoint x: 231, startPoint y: 158, endPoint x: 475, endPoint y: 167, distance: 244.0
click at [475, 167] on input "[STREET_ADDRESS]" at bounding box center [292, 181] width 496 height 28
type input "The [GEOGRAPHIC_DATA], Zone A, Building A4"
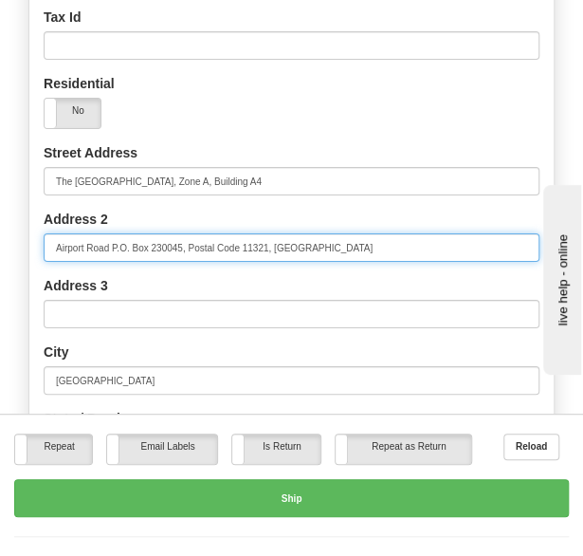
drag, startPoint x: 404, startPoint y: 223, endPoint x: 7, endPoint y: 218, distance: 397.5
click at [7, 218] on div "Toggle navigation Settings Shipping Preferences Fields Preferences New" at bounding box center [291, 90] width 583 height 3226
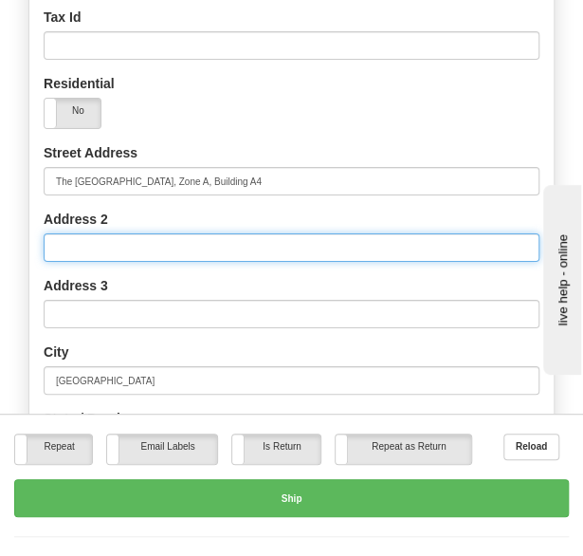
type input "f"
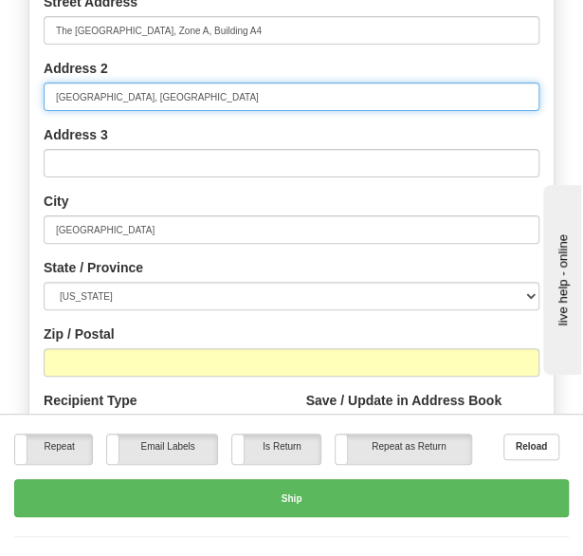
scroll to position [1735, 0]
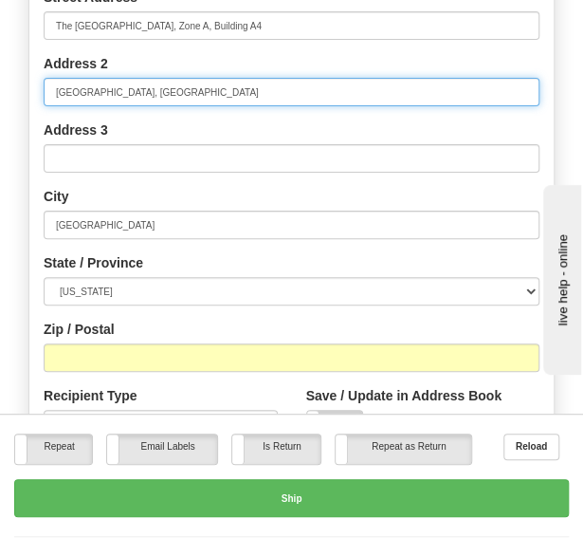
type input "[GEOGRAPHIC_DATA], [GEOGRAPHIC_DATA]"
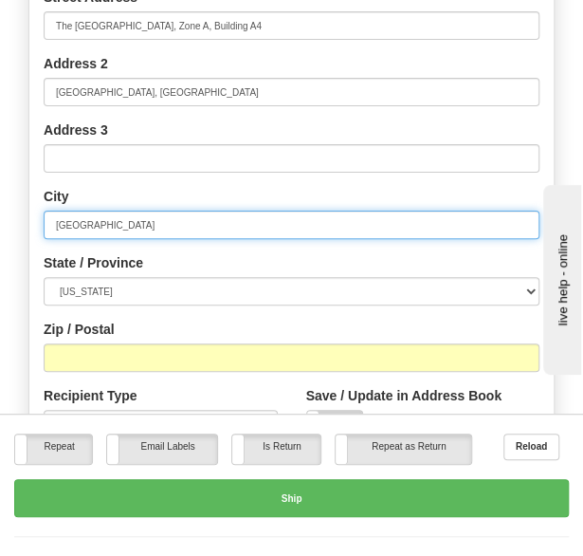
click at [123, 211] on input "[GEOGRAPHIC_DATA]" at bounding box center [292, 225] width 496 height 28
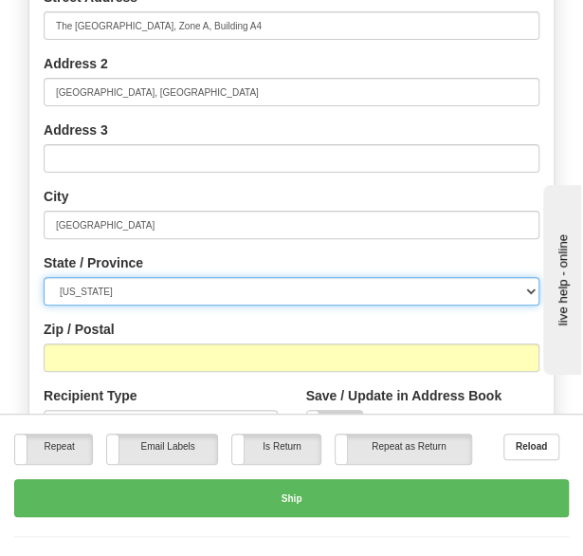
click at [154, 277] on select "[US_STATE] [US_STATE] [US_STATE] [US_STATE] Armed Forces America Armed Forces E…" at bounding box center [292, 291] width 496 height 28
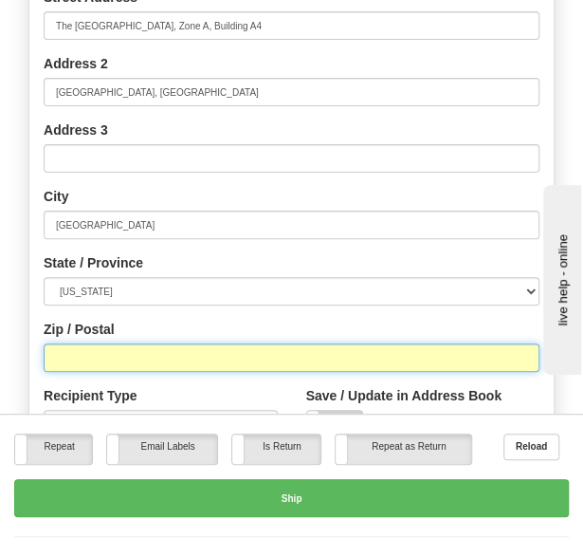
click at [274, 343] on input "Zip / Postal" at bounding box center [292, 357] width 496 height 28
type input "11321"
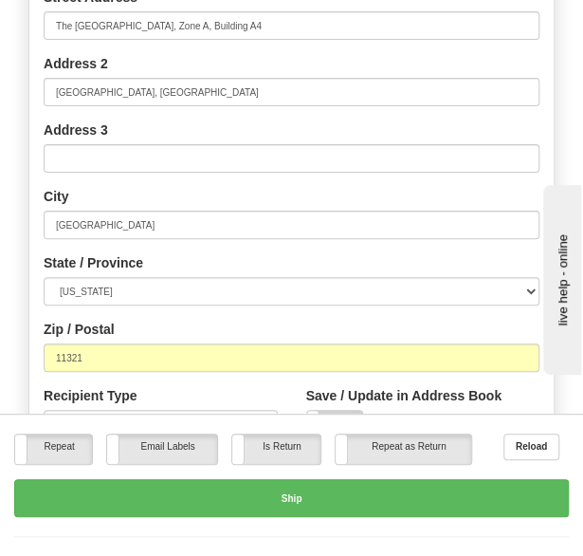
click at [266, 320] on div "Zip / Postal 11321" at bounding box center [292, 346] width 496 height 52
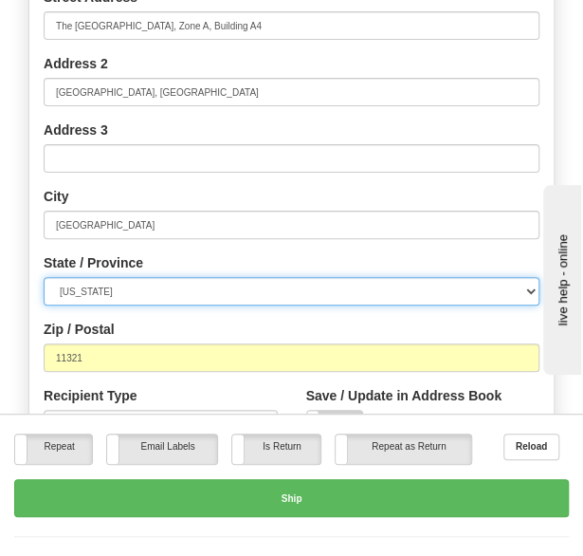
click at [218, 277] on select "[US_STATE] [US_STATE] [US_STATE] [US_STATE] Armed Forces America Armed Forces E…" at bounding box center [292, 291] width 496 height 28
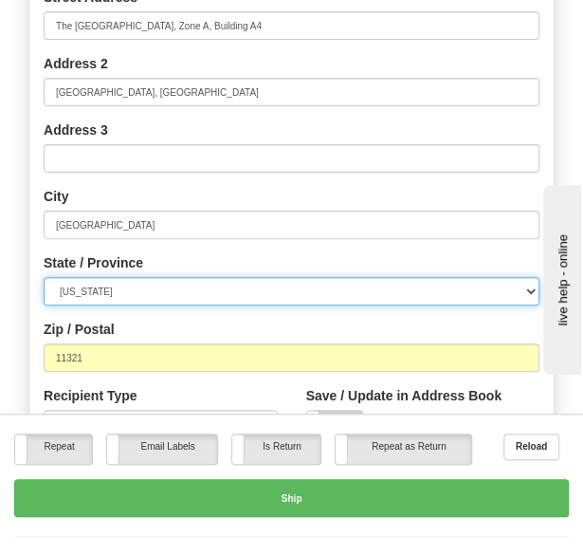
click at [201, 277] on select "[US_STATE] [US_STATE] [US_STATE] [US_STATE] Armed Forces America Armed Forces E…" at bounding box center [292, 291] width 496 height 28
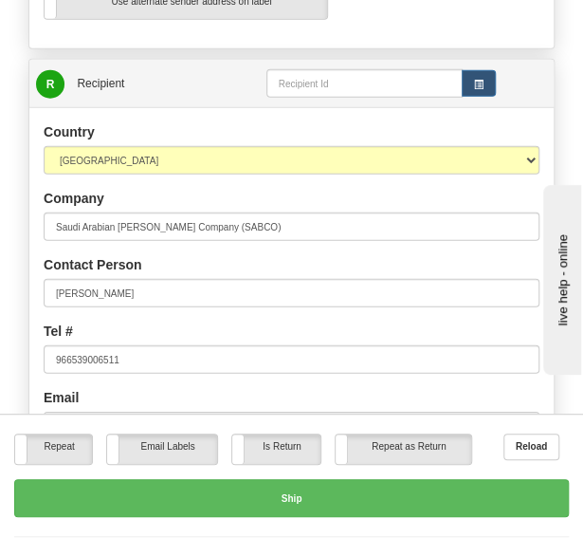
scroll to position [1137, 0]
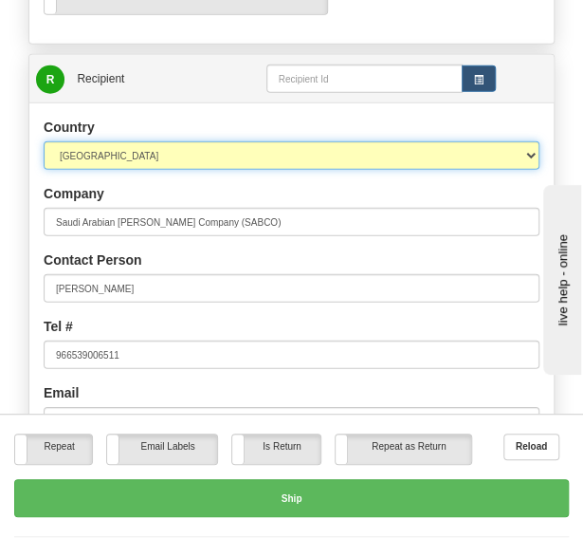
click at [213, 141] on select "[GEOGRAPHIC_DATA] [GEOGRAPHIC_DATA] [GEOGRAPHIC_DATA] [GEOGRAPHIC_DATA] [US_STA…" at bounding box center [292, 155] width 496 height 28
select select "SA"
click at [44, 141] on select "[GEOGRAPHIC_DATA] [GEOGRAPHIC_DATA] [GEOGRAPHIC_DATA] [GEOGRAPHIC_DATA] [US_STA…" at bounding box center [292, 155] width 496 height 28
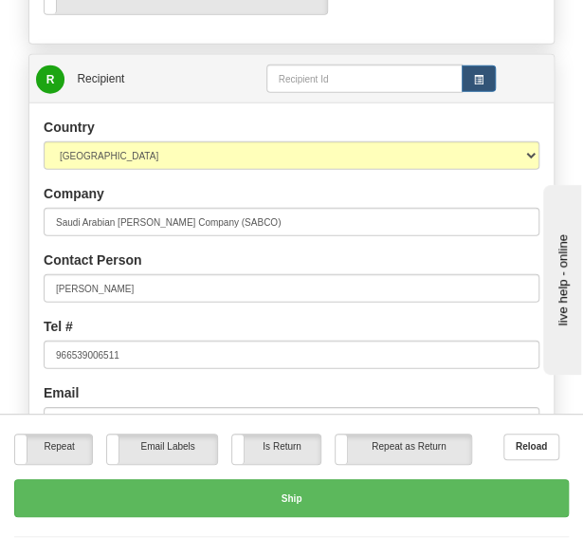
click at [191, 184] on div "Company Saudi Arabian [PERSON_NAME] Company (SABCO)" at bounding box center [292, 210] width 496 height 52
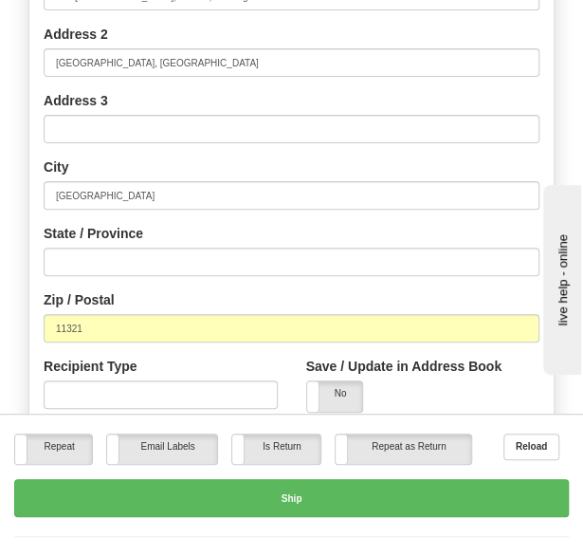
scroll to position [1818, 0]
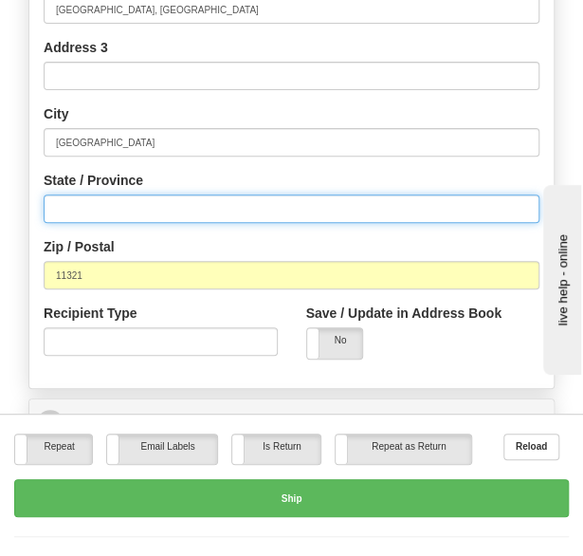
click at [154, 194] on input "State / Province" at bounding box center [292, 208] width 496 height 28
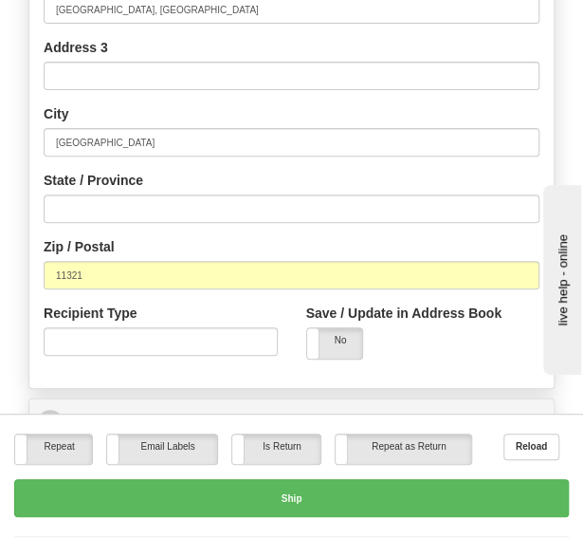
click at [189, 171] on div "State / Province" at bounding box center [292, 197] width 496 height 52
click at [173, 327] on input "Recipient Type" at bounding box center [161, 341] width 234 height 28
type input "O"
type input "Business"
click at [188, 304] on div "Recipient Type Business" at bounding box center [161, 330] width 234 height 52
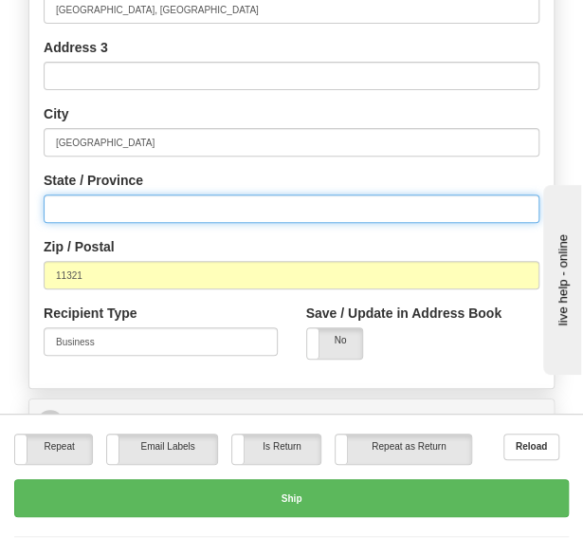
click at [125, 194] on input "State / Province" at bounding box center [292, 208] width 496 height 28
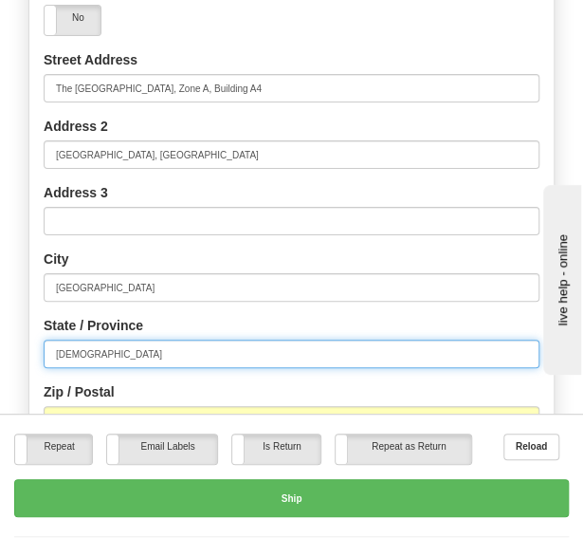
scroll to position [1672, 0]
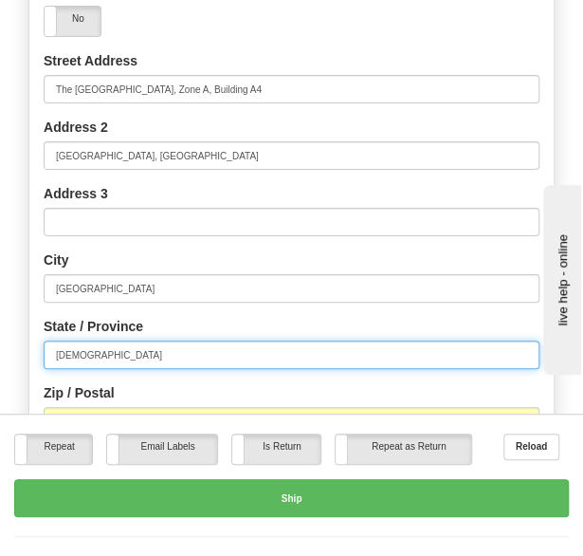
drag, startPoint x: 99, startPoint y: 338, endPoint x: 6, endPoint y: 333, distance: 93.1
click at [6, 333] on div "Toggle navigation Settings Shipping Preferences Fields Preferences New" at bounding box center [291, 27] width 583 height 3285
type input "="
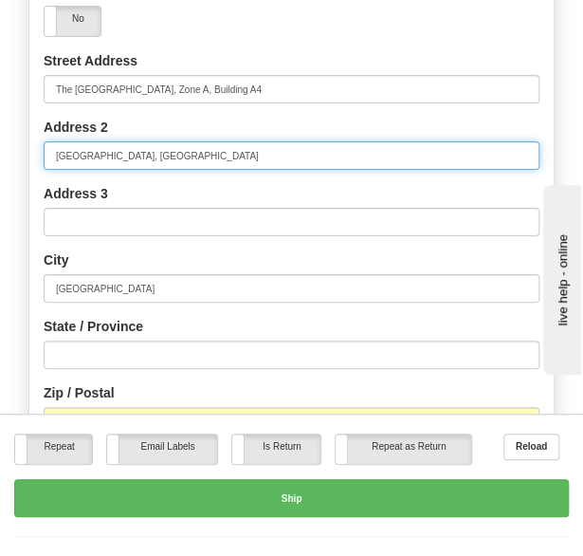
click at [274, 141] on input "[GEOGRAPHIC_DATA], [GEOGRAPHIC_DATA]" at bounding box center [292, 155] width 496 height 28
paste input "Riyadh 13244"
type input "[GEOGRAPHIC_DATA], [GEOGRAPHIC_DATA] 13244"
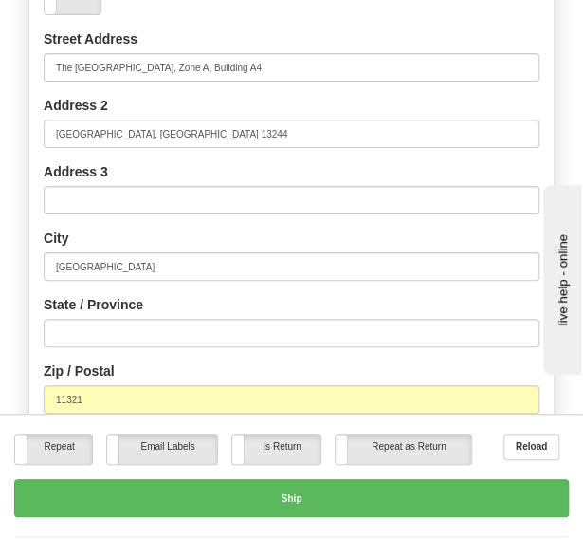
scroll to position [1691, 0]
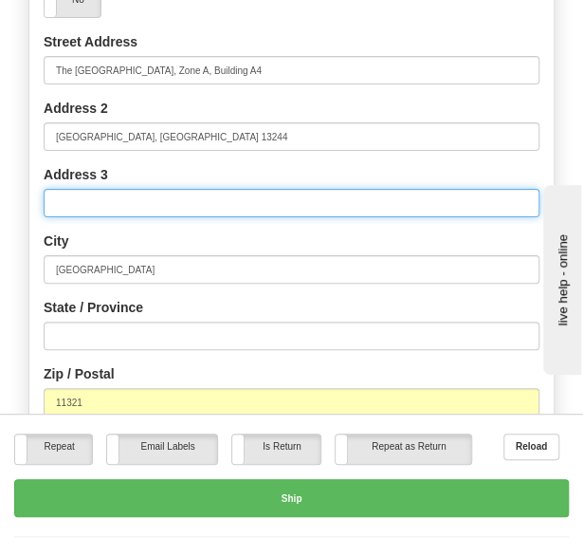
click at [268, 189] on input "Address 3" at bounding box center [292, 203] width 496 height 28
paste input "P.O. Box: 230045"
click at [93, 189] on input "P.O. Box: 230045" at bounding box center [292, 203] width 496 height 28
type input "P.O. Box 230045"
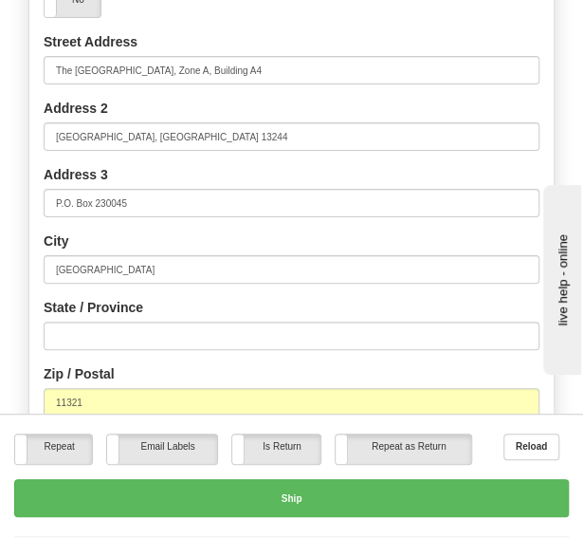
click at [127, 231] on div "City [GEOGRAPHIC_DATA]" at bounding box center [292, 257] width 496 height 52
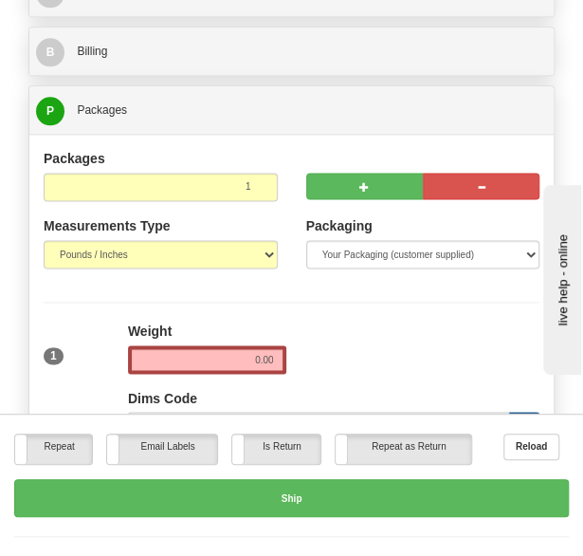
scroll to position [2249, 0]
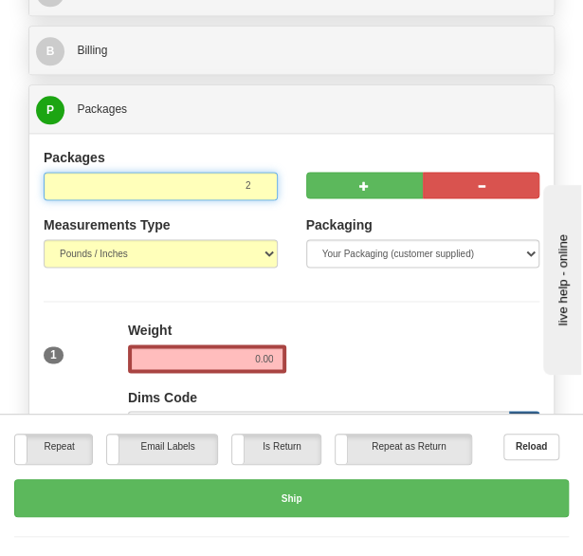
type input "2"
click at [258, 172] on input "2" at bounding box center [161, 186] width 234 height 28
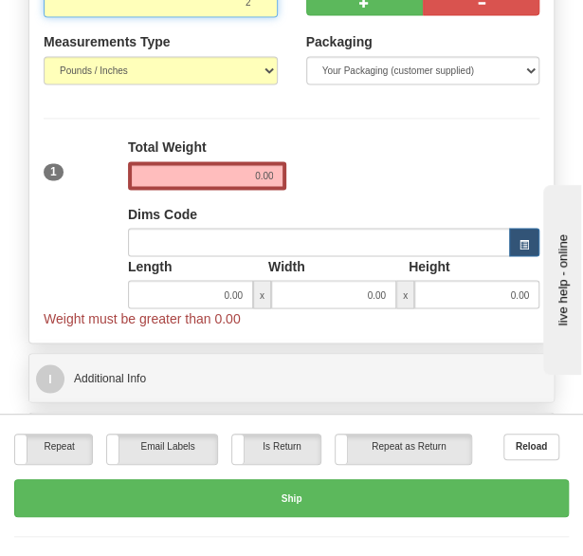
scroll to position [2455, 0]
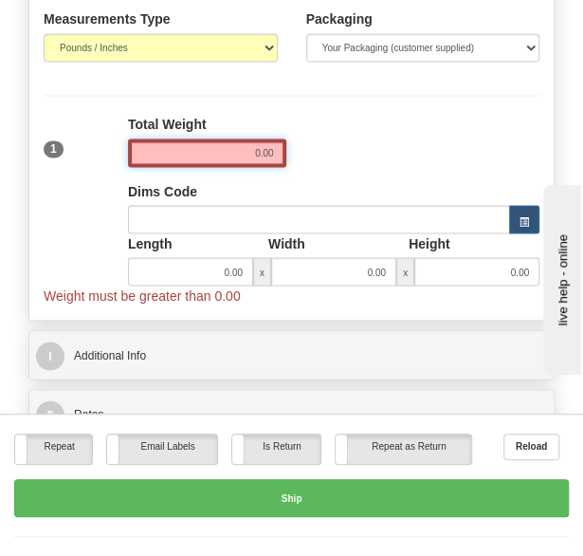
click at [253, 139] on input "0.00" at bounding box center [207, 153] width 159 height 28
type input "0.00"
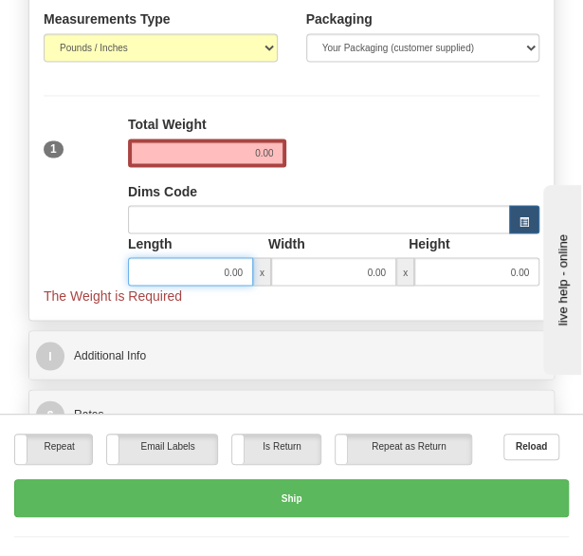
click at [216, 257] on input "0.00" at bounding box center [190, 271] width 125 height 28
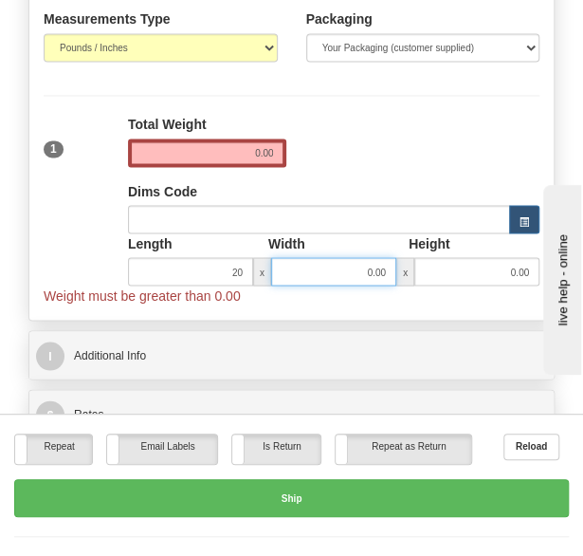
type input "20.00"
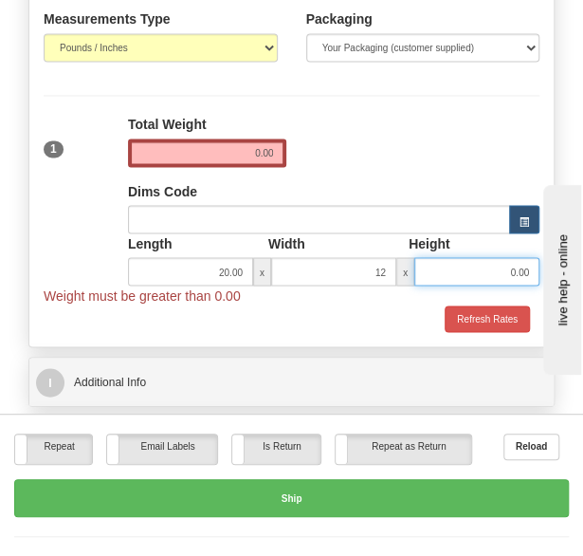
type input "12.00"
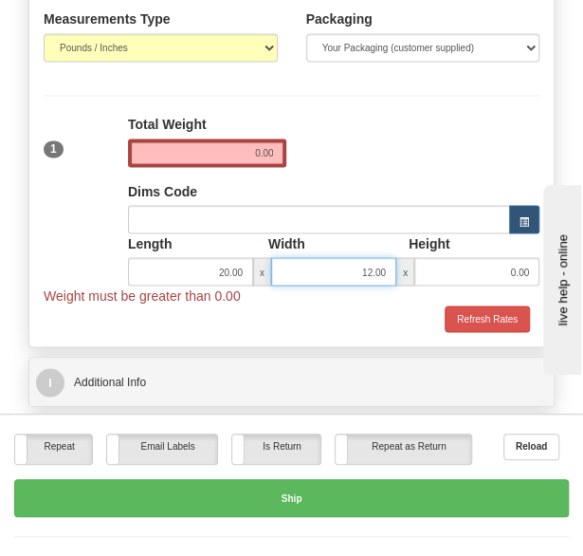
click at [342, 257] on input "12.00" at bounding box center [333, 271] width 125 height 28
drag, startPoint x: 342, startPoint y: 250, endPoint x: 402, endPoint y: 248, distance: 59.8
click at [402, 257] on div "20.00 x 12.00 x 0.00" at bounding box center [334, 271] width 412 height 28
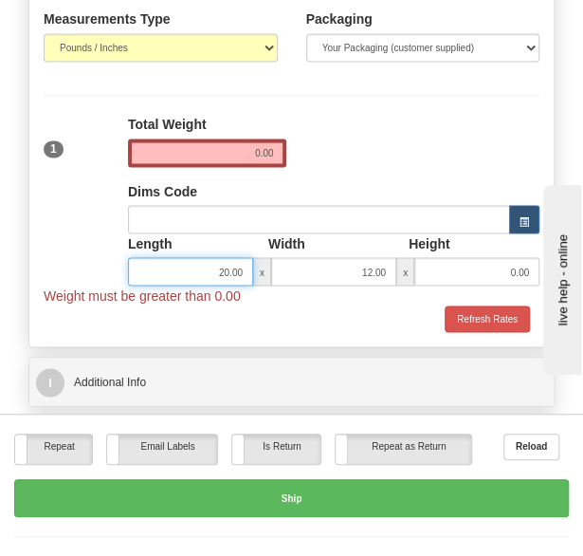
drag, startPoint x: 199, startPoint y: 238, endPoint x: 255, endPoint y: 248, distance: 56.8
click at [255, 257] on div "20.00 x 12.00 x 0.00" at bounding box center [334, 271] width 412 height 28
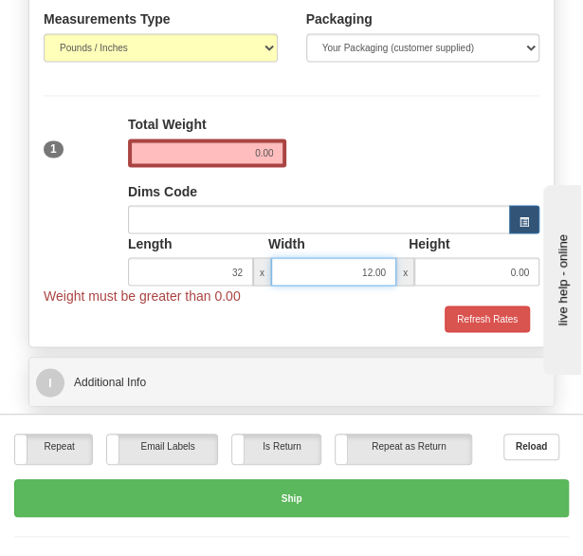
type input "32.00"
drag, startPoint x: 332, startPoint y: 247, endPoint x: 392, endPoint y: 249, distance: 59.8
click at [392, 257] on input "12.00" at bounding box center [333, 271] width 125 height 28
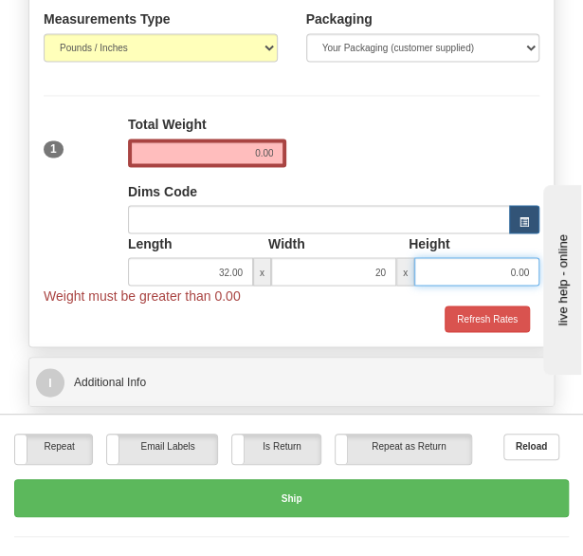
type input "20.00"
drag, startPoint x: 1045, startPoint y: 621, endPoint x: 663, endPoint y: 381, distance: 450.6
type input "12.00"
click at [485, 115] on div "1 Total Weight 0.00 Dims Code x" at bounding box center [292, 210] width 506 height 190
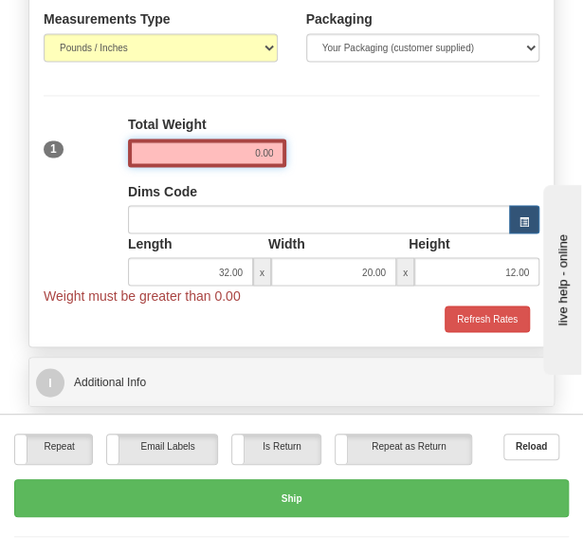
click at [244, 139] on input "0.00" at bounding box center [207, 153] width 159 height 28
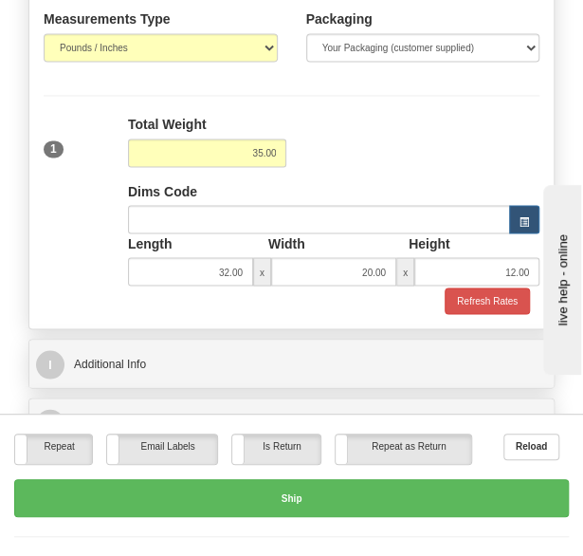
click at [398, 146] on div "1 Total Weight 35.00 Dims Code x" at bounding box center [292, 201] width 506 height 172
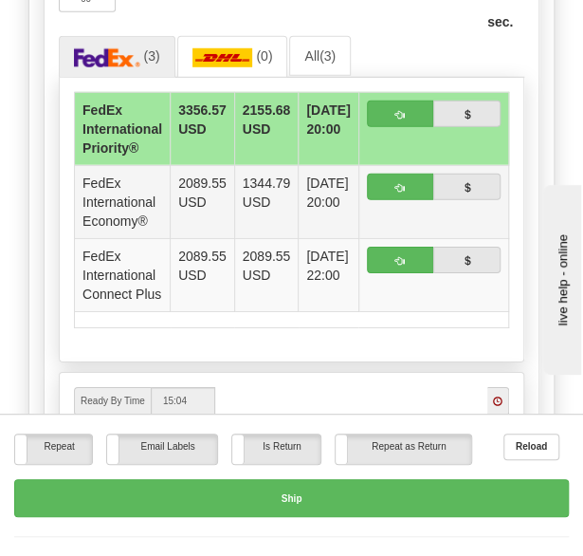
scroll to position [3049, 0]
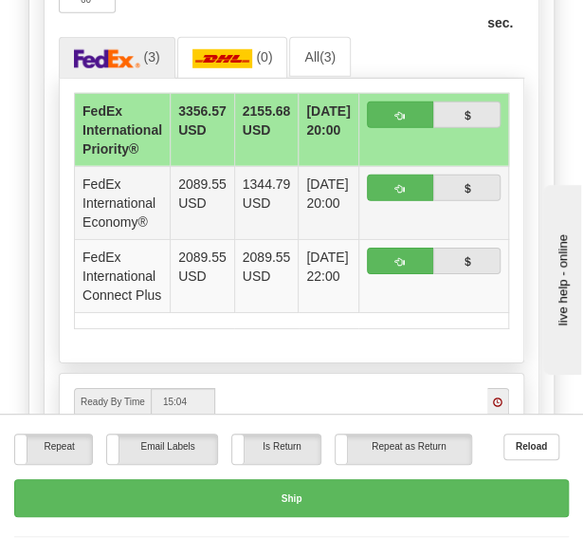
click at [277, 171] on td "1344.79 USD" at bounding box center [266, 202] width 65 height 73
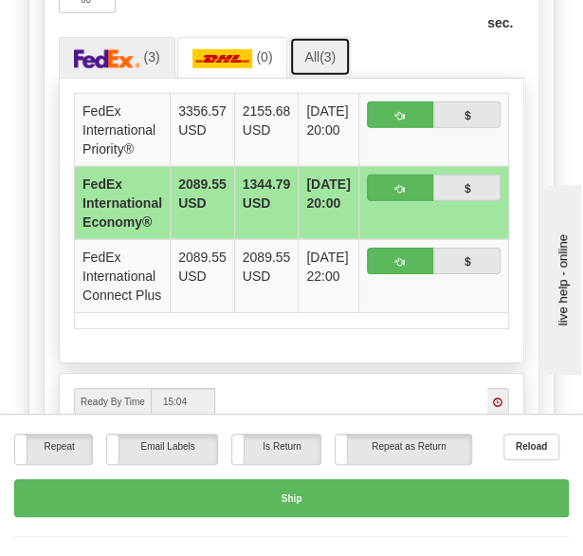
click at [324, 49] on span "(3)" at bounding box center [328, 56] width 16 height 15
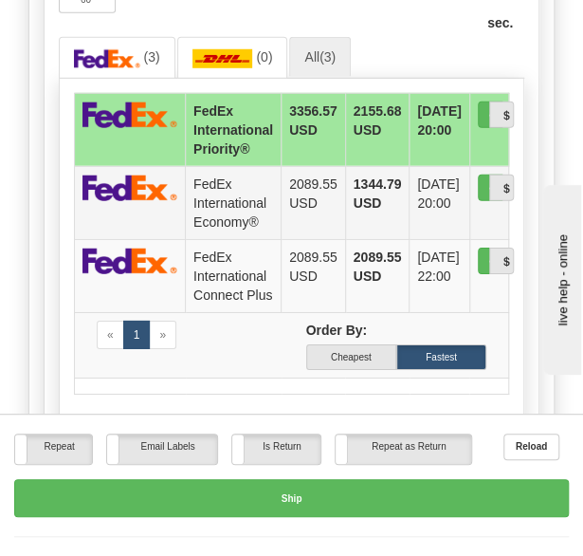
click at [382, 171] on td "1344.79 USD" at bounding box center [377, 202] width 65 height 73
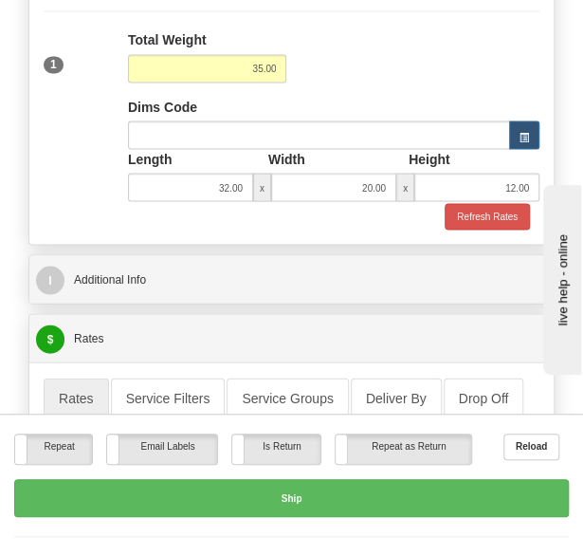
scroll to position [2539, 0]
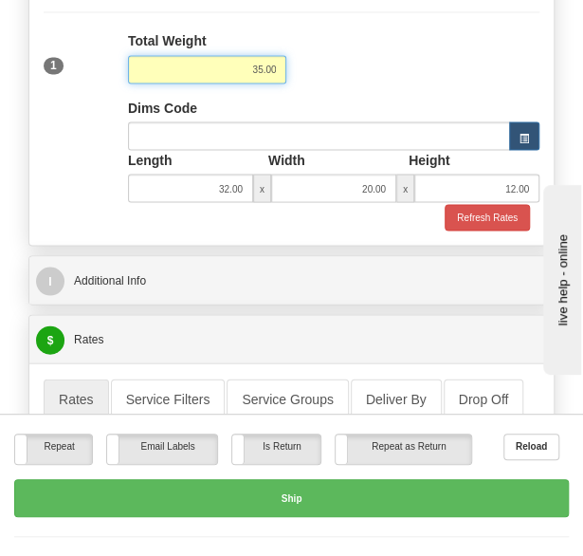
drag, startPoint x: 252, startPoint y: 45, endPoint x: 287, endPoint y: 45, distance: 34.2
click at [287, 55] on input "35.00" at bounding box center [207, 69] width 159 height 28
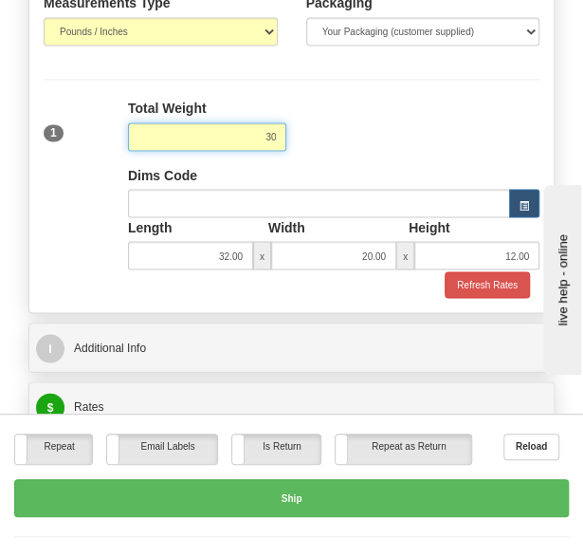
scroll to position [2472, 0]
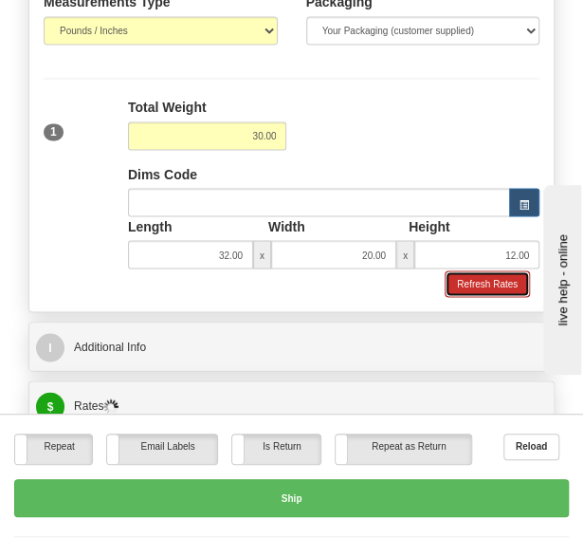
click at [470, 270] on button "Refresh Rates" at bounding box center [487, 283] width 85 height 27
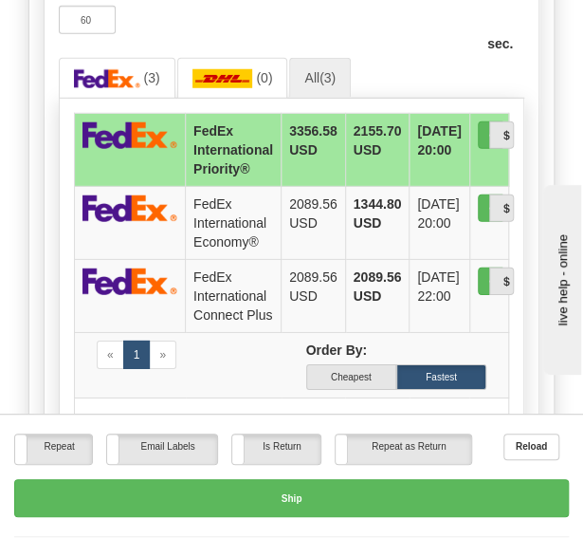
scroll to position [3064, 0]
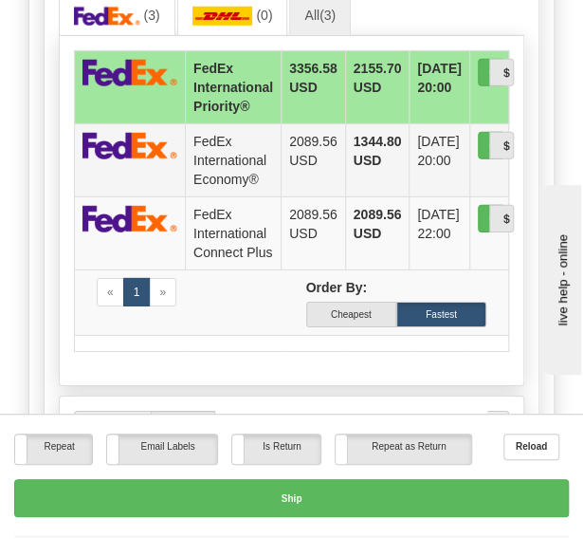
click at [334, 145] on td "2089.56 USD" at bounding box center [314, 160] width 65 height 73
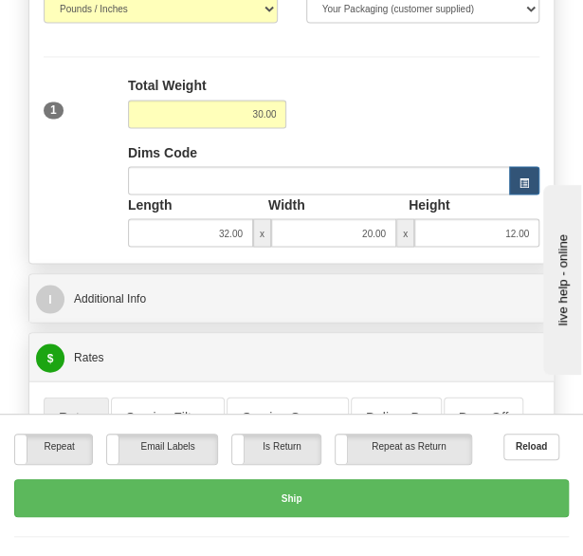
scroll to position [2492, 0]
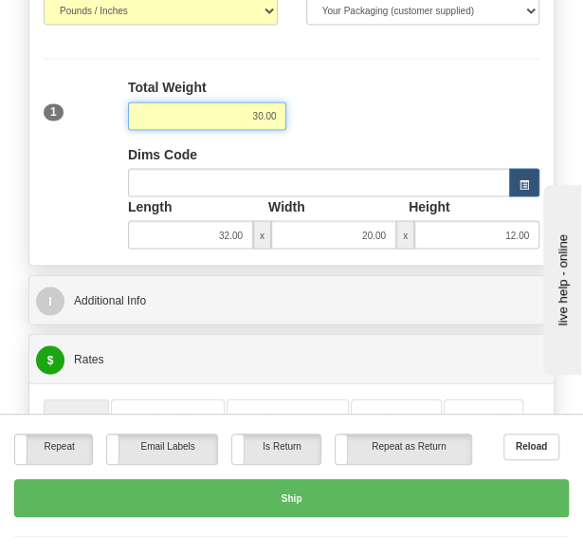
drag, startPoint x: 250, startPoint y: 89, endPoint x: 290, endPoint y: 94, distance: 40.1
click at [290, 94] on div "Total Weight 30.00" at bounding box center [207, 111] width 169 height 66
click at [365, 98] on div "1 Total Weight 40.00 Dims Code x" at bounding box center [292, 164] width 506 height 172
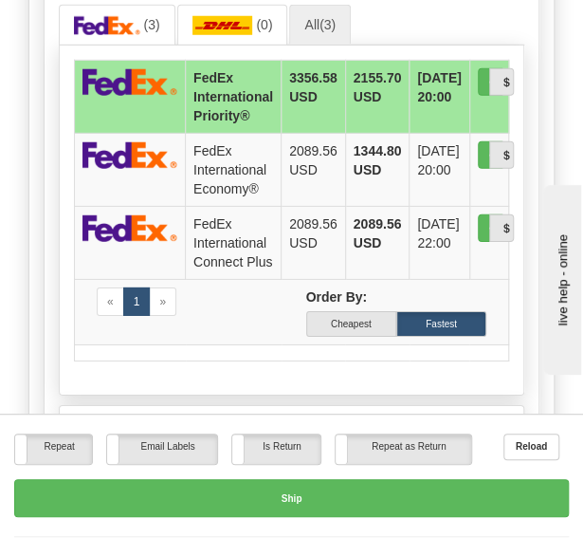
scroll to position [3057, 0]
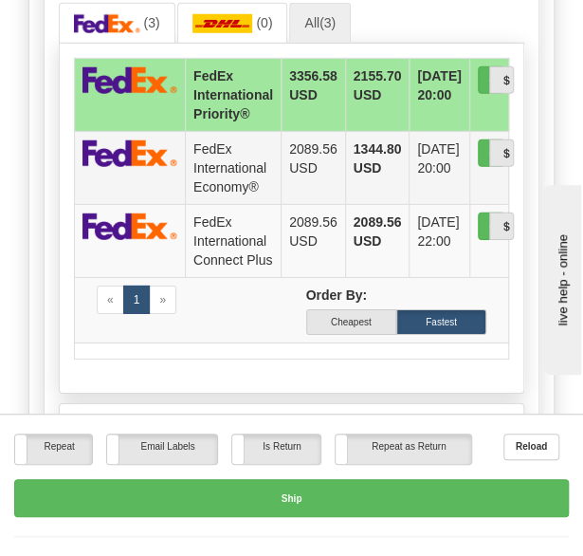
click at [345, 132] on td "1344.80 USD" at bounding box center [377, 168] width 65 height 73
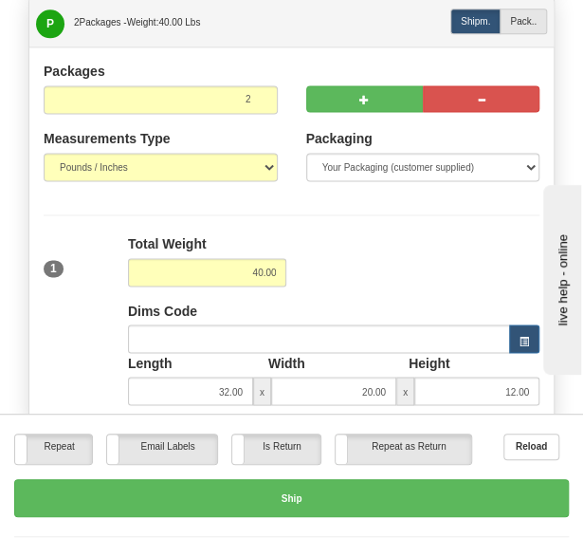
scroll to position [2333, 0]
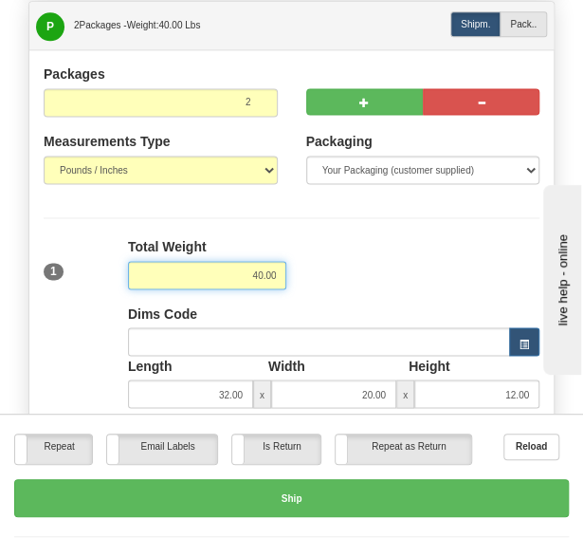
drag, startPoint x: 245, startPoint y: 245, endPoint x: 305, endPoint y: 256, distance: 61.8
click at [305, 256] on div "1 Total Weight 40.00 Dims Code x" at bounding box center [292, 323] width 506 height 172
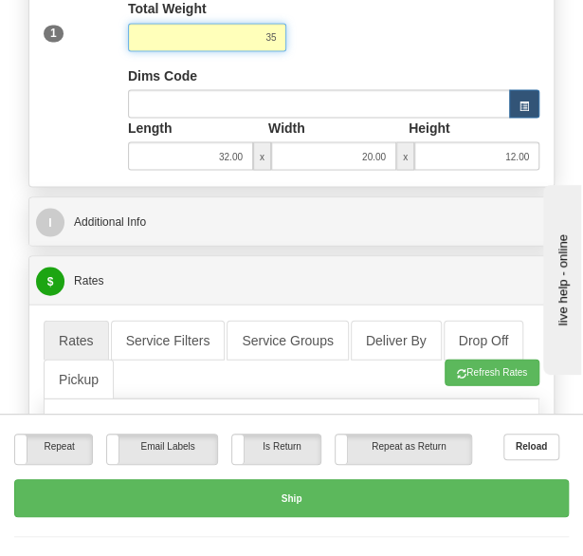
scroll to position [2554, 0]
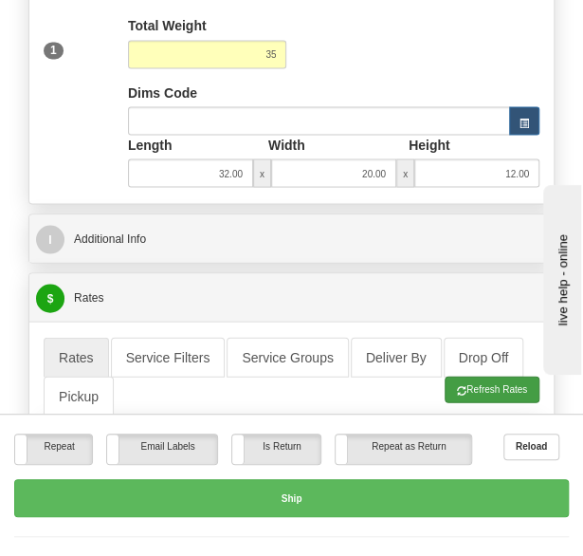
type input "35.00"
click at [481, 376] on li "Refresh Rates Cancel Rating" at bounding box center [493, 389] width 94 height 27
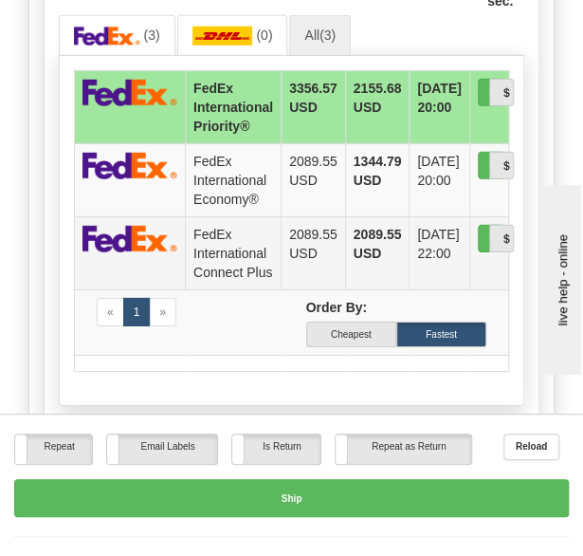
scroll to position [3045, 0]
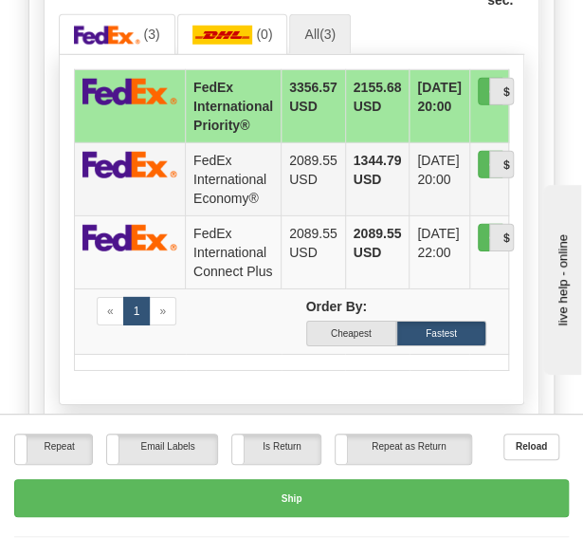
click at [326, 143] on td "2089.55 USD" at bounding box center [314, 179] width 65 height 73
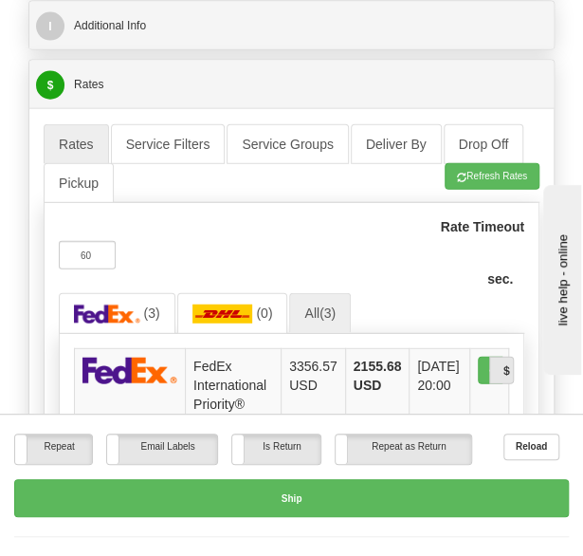
scroll to position [2765, 0]
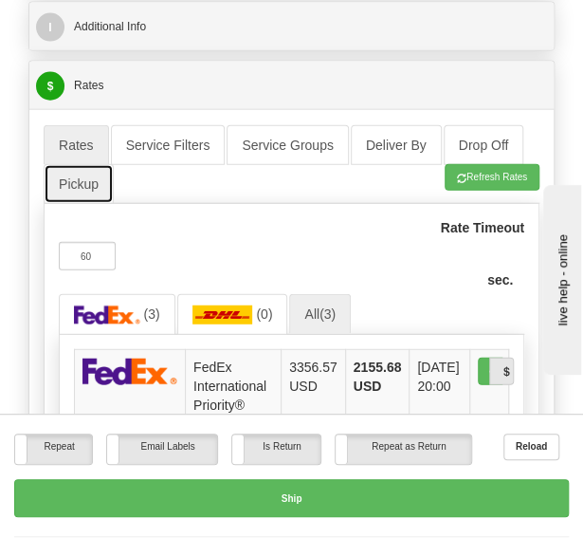
click at [78, 164] on link "Pickup" at bounding box center [79, 184] width 70 height 40
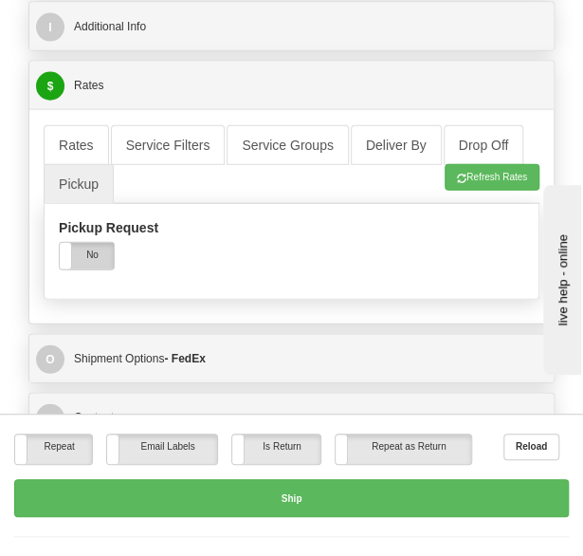
click at [90, 243] on label "No" at bounding box center [87, 256] width 54 height 27
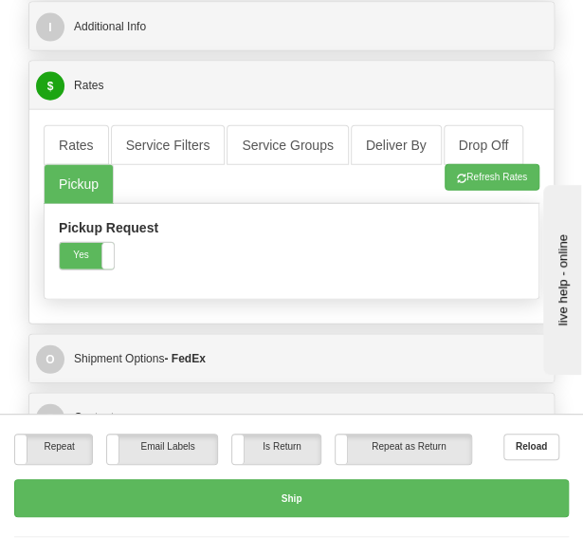
click at [231, 162] on ul "Rates Service Filters Service Groups Deliver By Drop Off Pickup Refresh Rates C…" at bounding box center [292, 164] width 496 height 79
click at [83, 125] on link "Rates" at bounding box center [76, 145] width 65 height 40
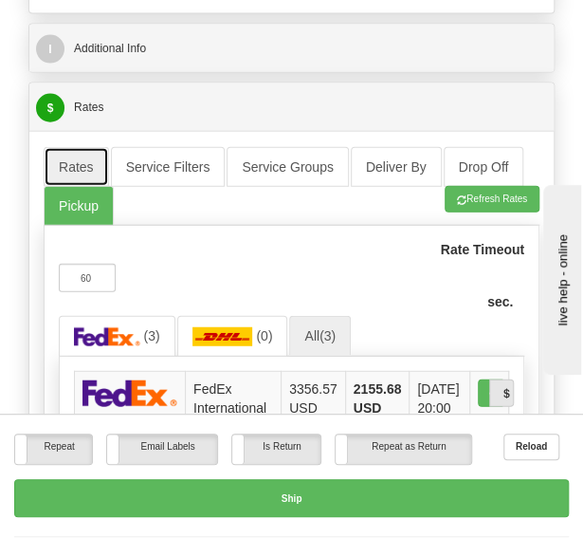
scroll to position [2723, 0]
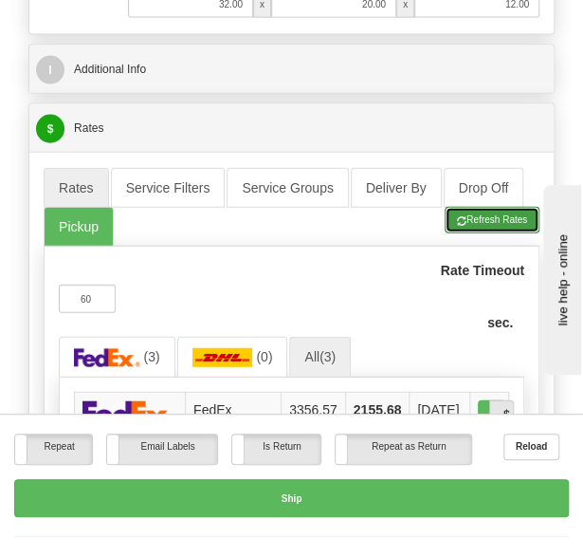
click at [486, 207] on button "Refresh Rates" at bounding box center [492, 220] width 95 height 27
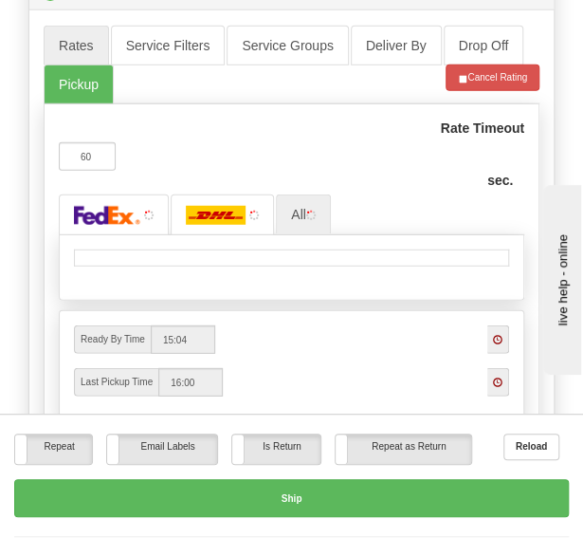
scroll to position [2854, 0]
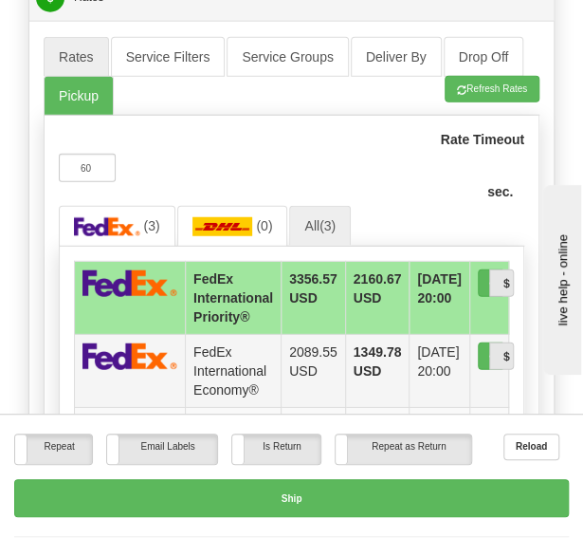
click at [309, 353] on td "2089.55 USD" at bounding box center [314, 371] width 65 height 73
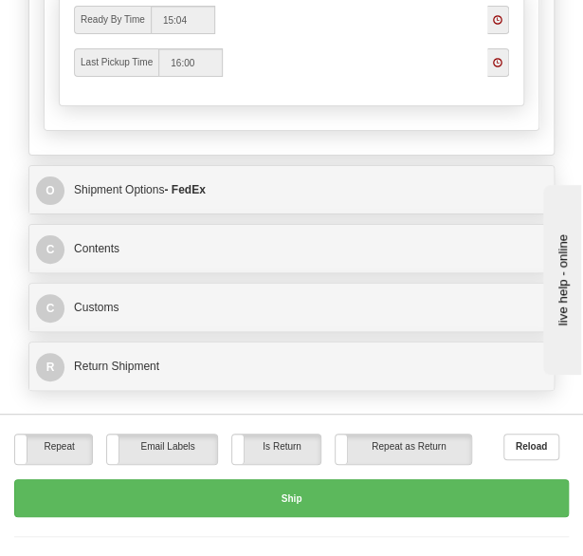
scroll to position [3516, 0]
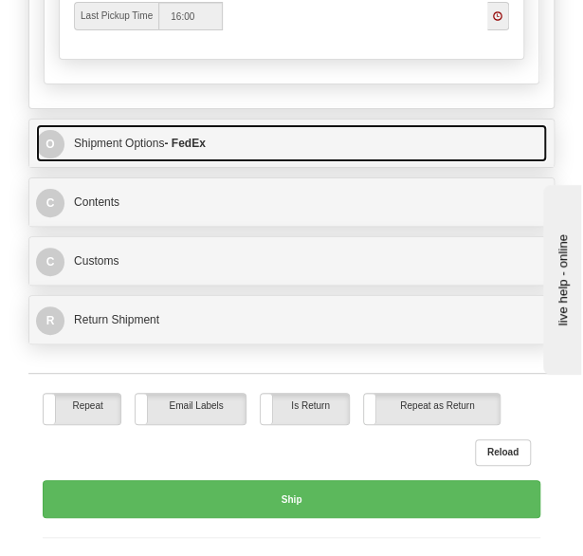
click at [232, 124] on link "O Shipment Options - FedEx" at bounding box center [291, 143] width 511 height 38
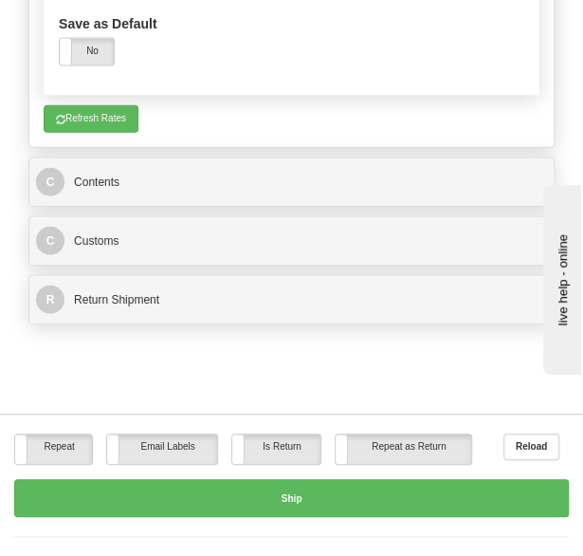
scroll to position [4494, 0]
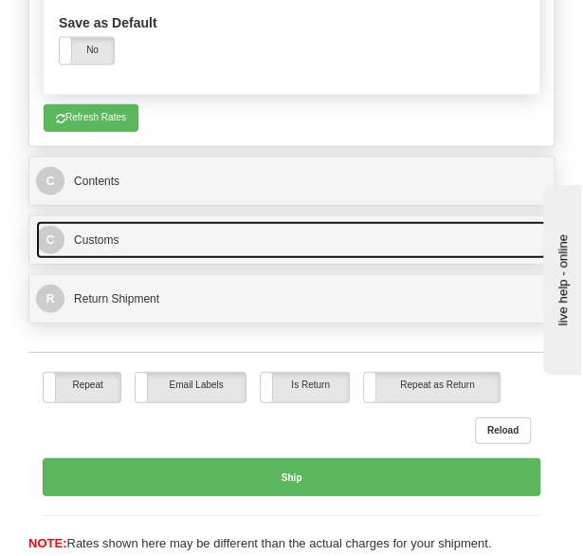
click at [221, 221] on link "C Customs" at bounding box center [291, 240] width 511 height 38
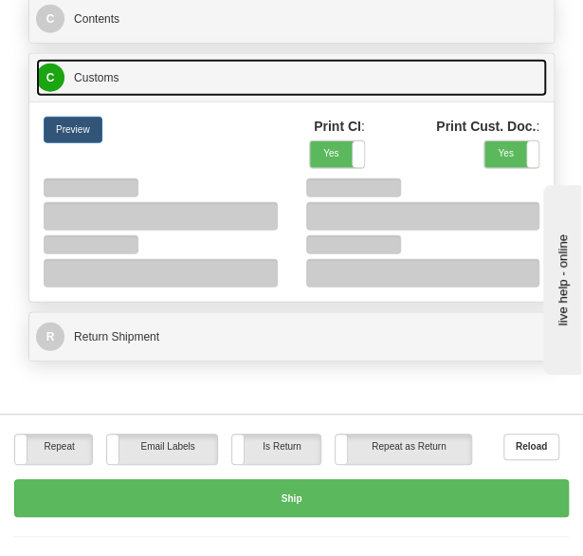
scroll to position [4673, 0]
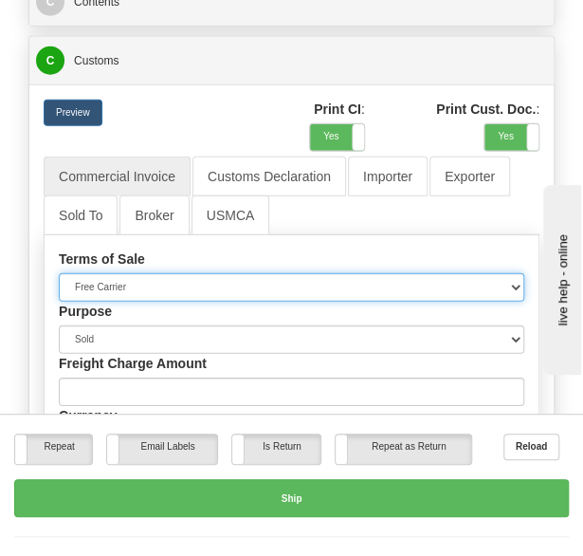
click at [252, 273] on select "Free Carrier Free On Board Ex Works Delivered Duty Unpaid Delivered Duty Paid C…" at bounding box center [292, 287] width 466 height 28
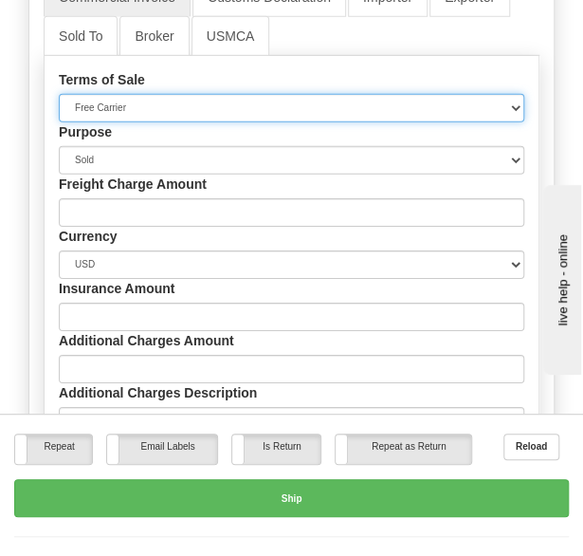
scroll to position [4852, 0]
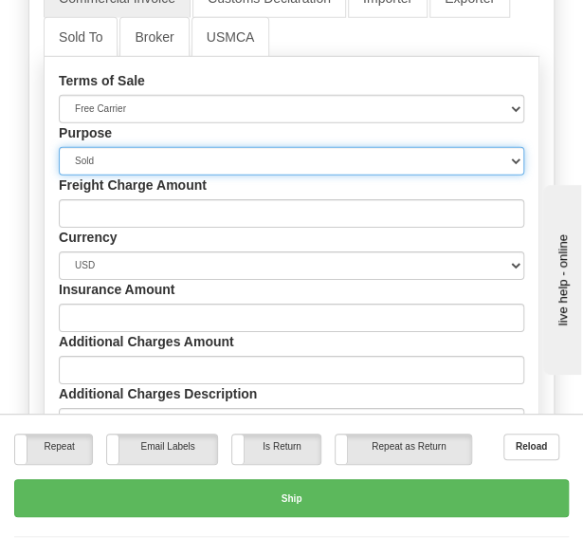
click at [204, 147] on select "Sold Not Sold Gift Sample Repair and Return Personal Effects Merchandise Danger…" at bounding box center [292, 161] width 466 height 28
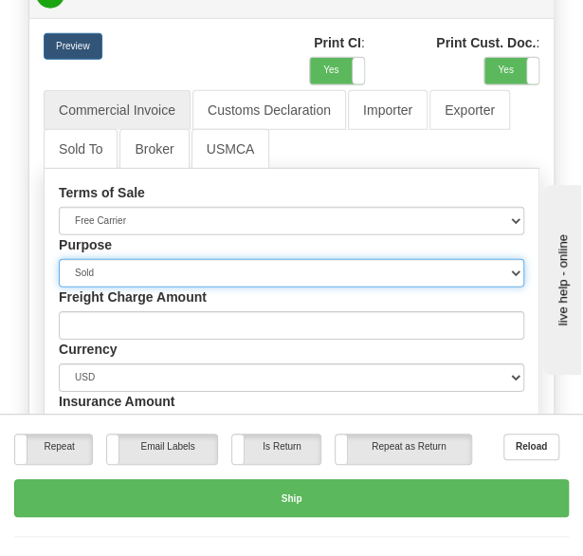
scroll to position [4764, 0]
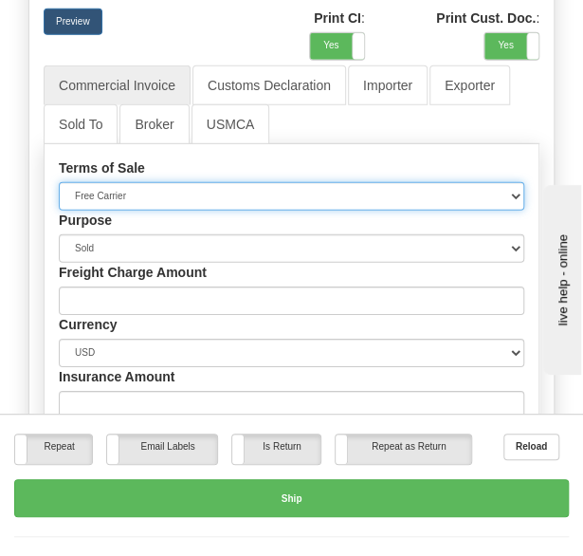
click at [214, 182] on select "Free Carrier Free On Board Ex Works Delivered Duty Unpaid Delivered Duty Paid C…" at bounding box center [292, 196] width 466 height 28
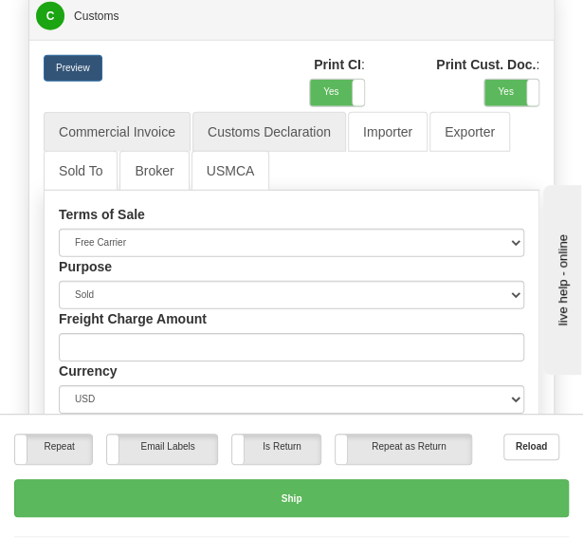
scroll to position [4719, 0]
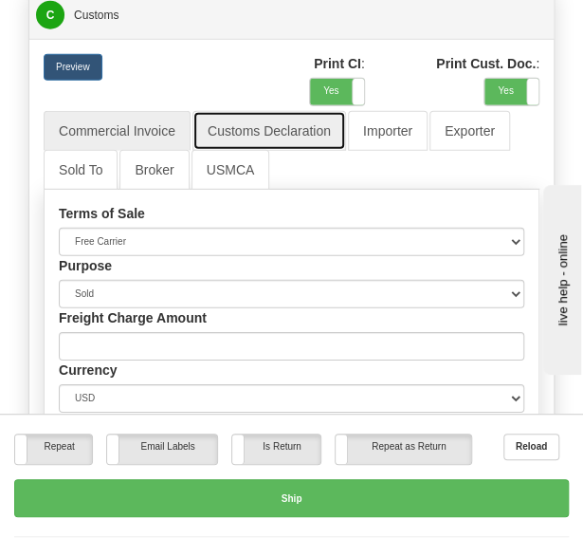
click at [278, 111] on link "Customs Declaration" at bounding box center [270, 131] width 154 height 40
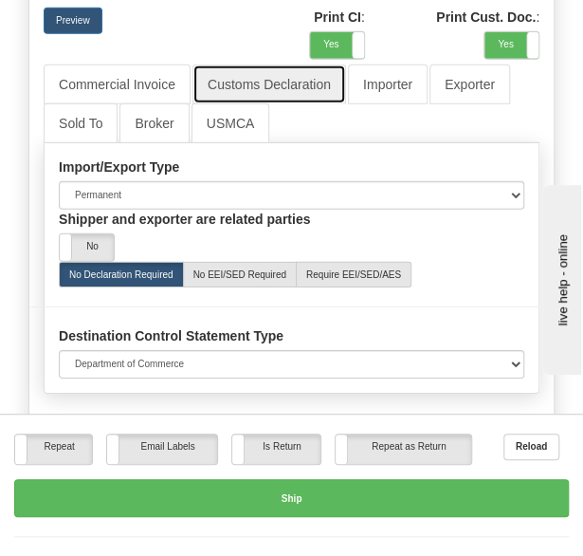
scroll to position [4766, 0]
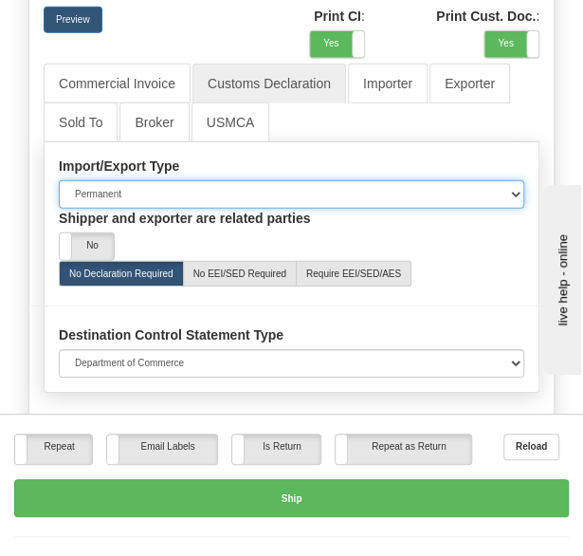
click at [181, 180] on select "Permanent Temporary Repair Return" at bounding box center [292, 194] width 466 height 28
click at [59, 180] on select "Permanent Temporary Repair Return" at bounding box center [292, 194] width 466 height 28
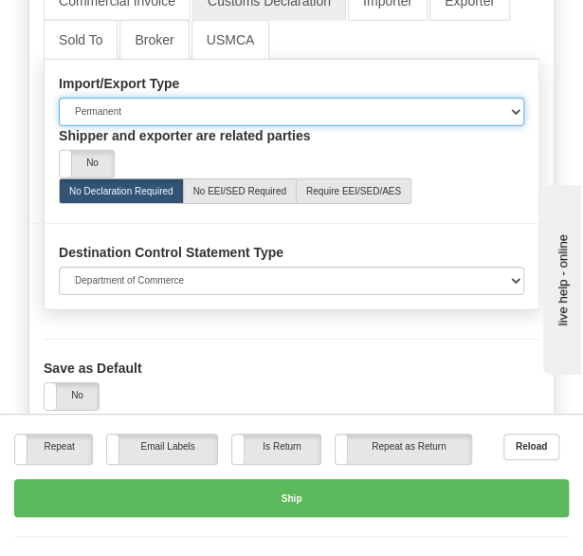
scroll to position [4851, 0]
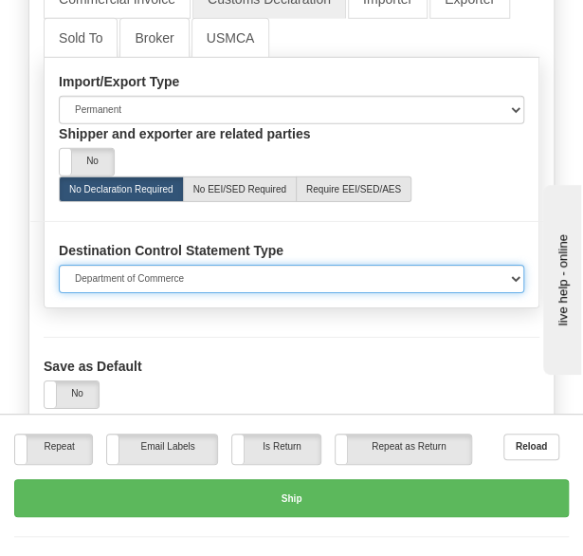
click at [195, 265] on select "Department of Commerce Department of State Department of Commerce and State" at bounding box center [292, 279] width 466 height 28
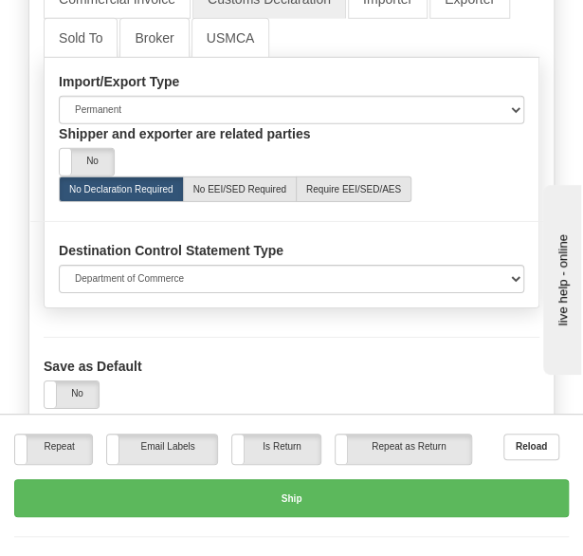
click at [174, 202] on div at bounding box center [291, 221] width 523 height 39
click at [106, 149] on label "No" at bounding box center [87, 162] width 54 height 27
click at [108, 149] on span at bounding box center [114, 162] width 25 height 27
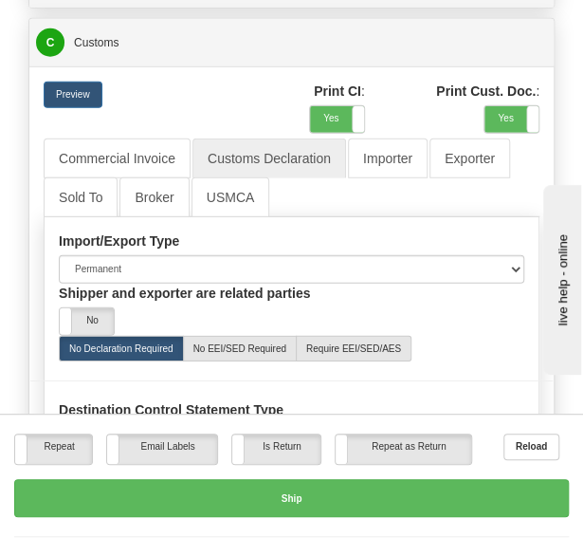
scroll to position [4689, 0]
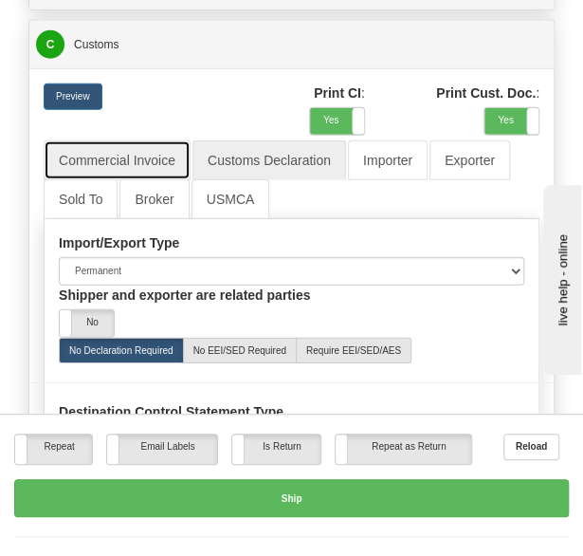
click at [139, 140] on link "Commercial Invoice" at bounding box center [117, 160] width 147 height 40
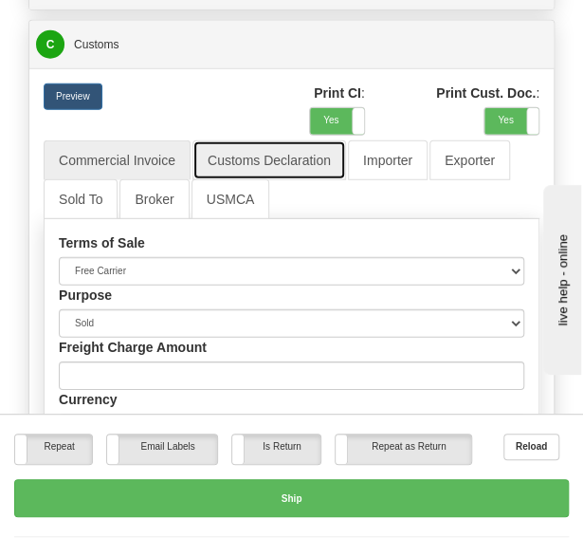
click at [235, 140] on link "Customs Declaration" at bounding box center [270, 160] width 154 height 40
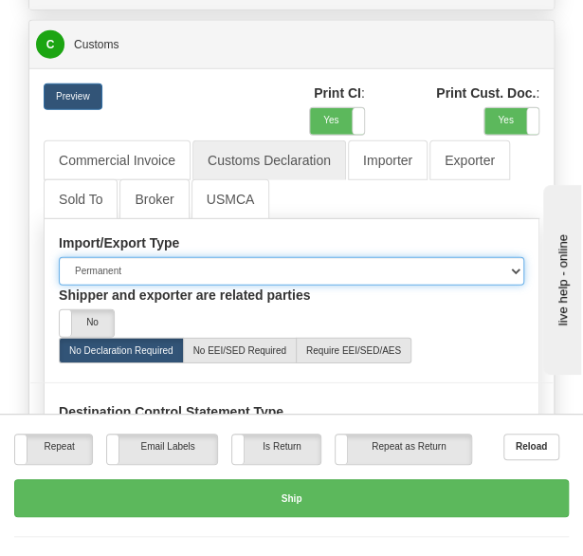
click at [194, 257] on select "Permanent Temporary Repair Return" at bounding box center [292, 271] width 466 height 28
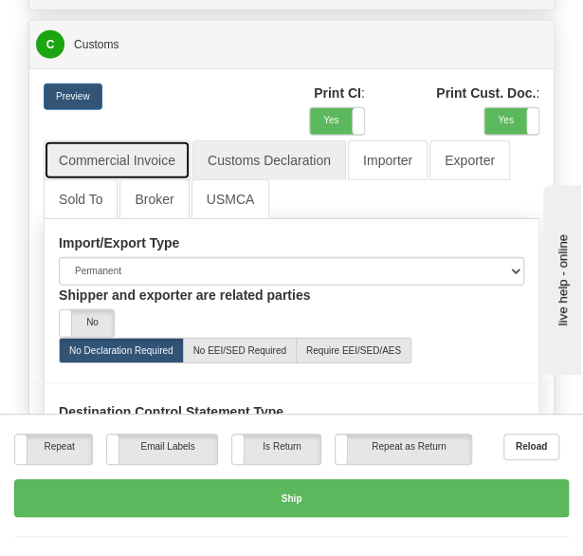
click at [136, 140] on link "Commercial Invoice" at bounding box center [117, 160] width 147 height 40
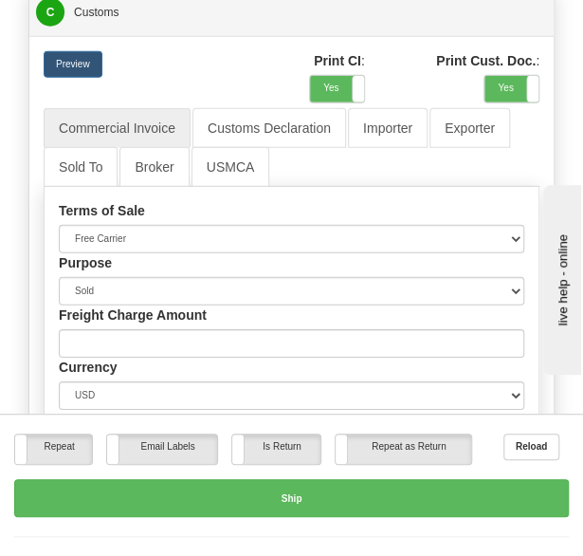
scroll to position [4722, 0]
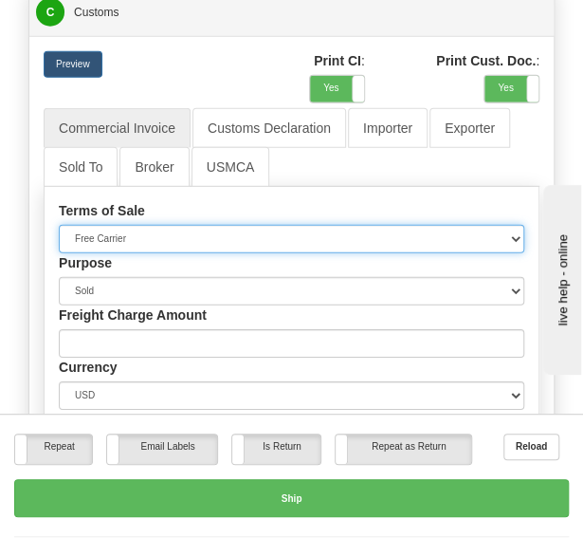
click at [269, 225] on select "Free Carrier Free On Board Ex Works Delivered Duty Unpaid Delivered Duty Paid C…" at bounding box center [292, 239] width 466 height 28
select select "9"
click at [59, 225] on select "Free Carrier Free On Board Ex Works Delivered Duty Unpaid Delivered Duty Paid C…" at bounding box center [292, 239] width 466 height 28
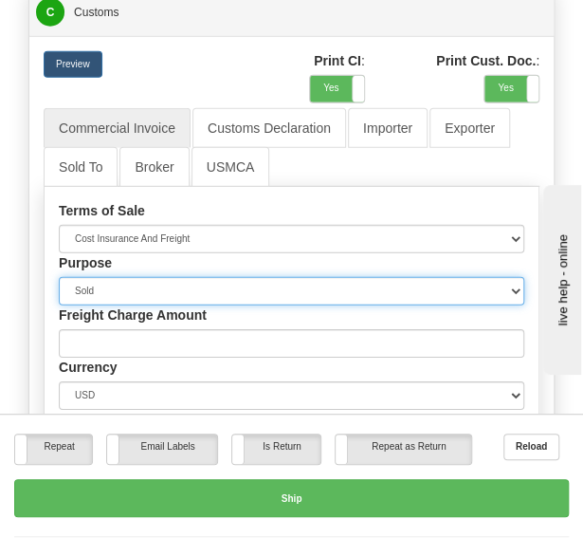
click at [224, 277] on select "Sold Not Sold Gift Sample Repair and Return Personal Effects Merchandise Danger…" at bounding box center [292, 291] width 466 height 28
select select "12"
click at [59, 277] on select "Sold Not Sold Gift Sample Repair and Return Personal Effects Merchandise Danger…" at bounding box center [292, 291] width 466 height 28
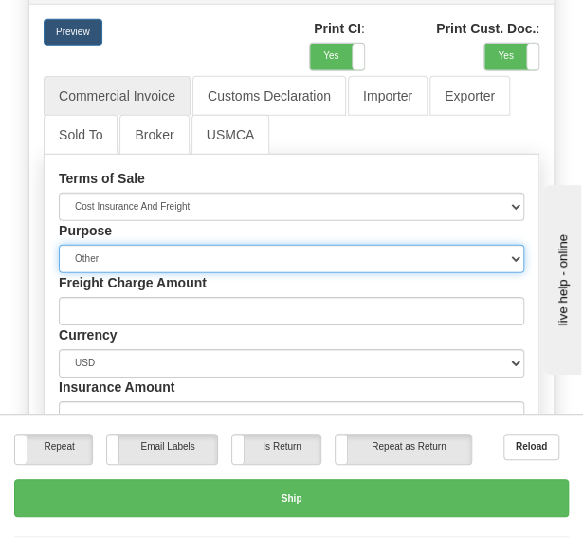
scroll to position [4753, 0]
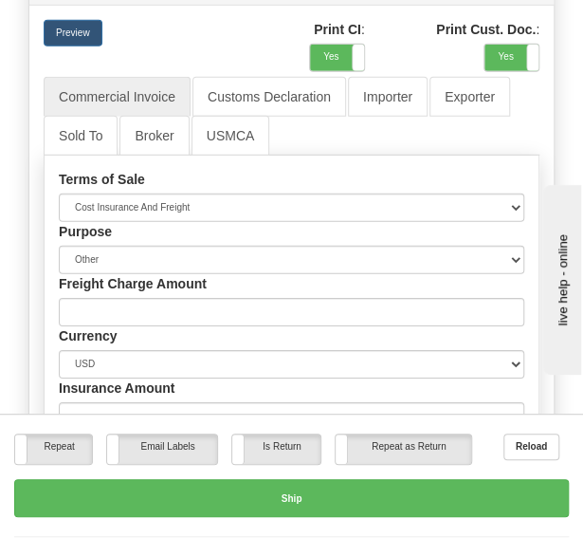
click at [97, 222] on div "Purpose Sold Not Sold Gift Sample Repair and Return Personal Effects Merchandis…" at bounding box center [292, 248] width 494 height 52
click at [84, 274] on label "Freight Charge Amount" at bounding box center [133, 283] width 148 height 19
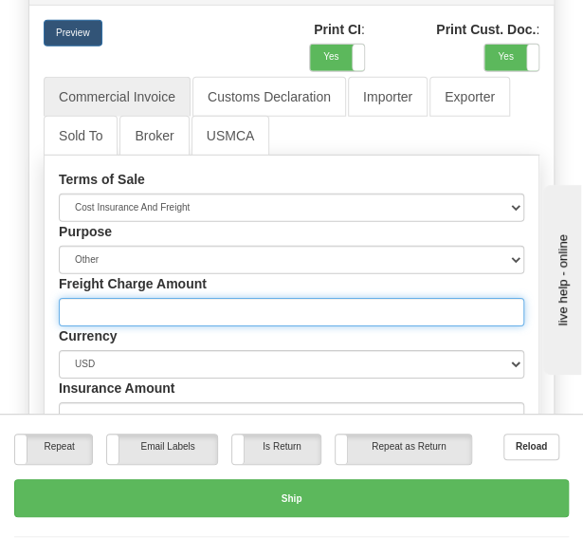
click at [84, 298] on input "Freight Charge Amount" at bounding box center [292, 312] width 466 height 28
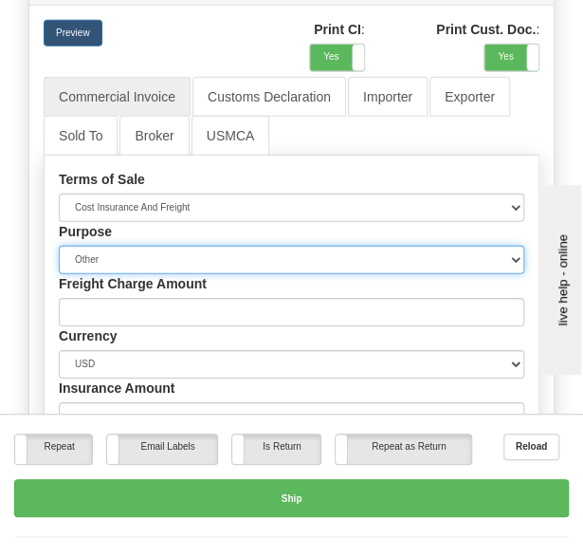
click at [87, 246] on select "Sold Not Sold Gift Sample Repair and Return Personal Effects Merchandise Danger…" at bounding box center [292, 260] width 466 height 28
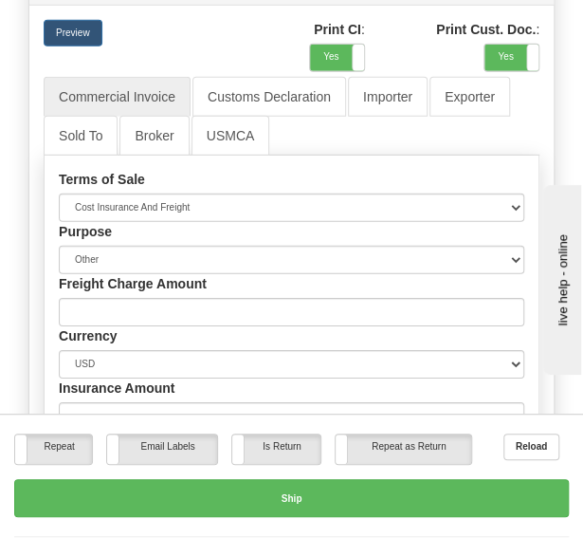
click at [323, 222] on div "Purpose Sold Not Sold Gift Sample Repair and Return Personal Effects Merchandis…" at bounding box center [292, 248] width 494 height 52
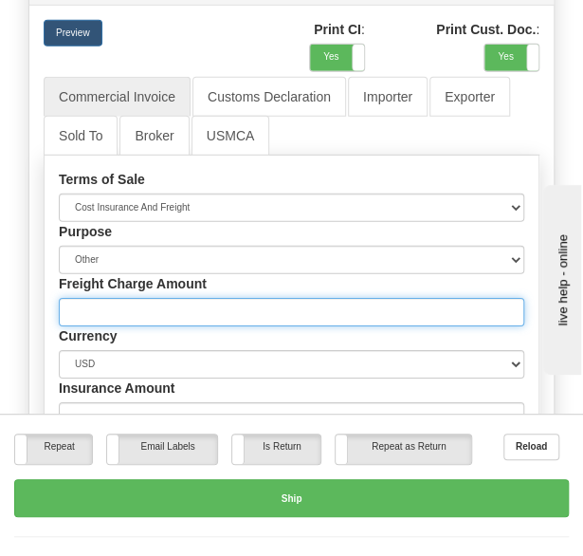
click at [181, 298] on input "Freight Charge Amount" at bounding box center [292, 312] width 466 height 28
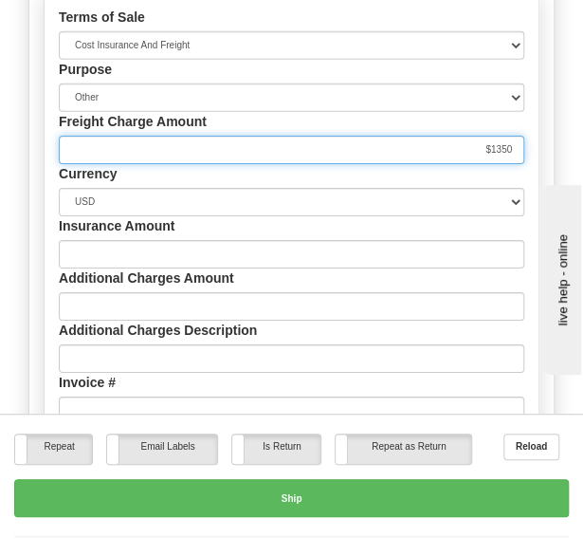
scroll to position [4919, 0]
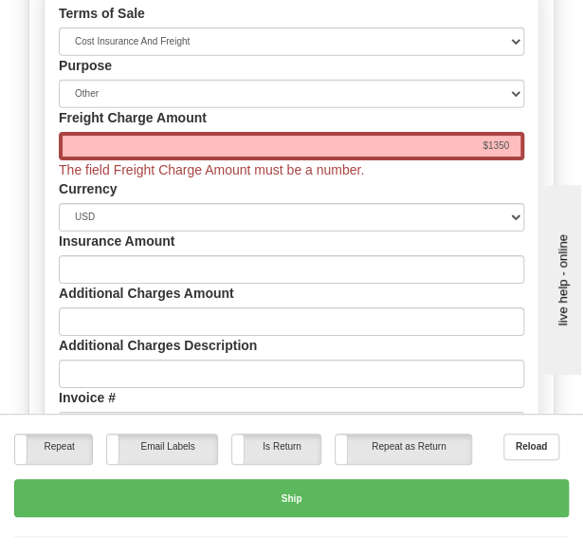
click at [181, 179] on div "Currency Please select CAD USD EUR ZAR [PERSON_NAME] ARN AUD AUS AWG BBD BFR BG…" at bounding box center [292, 205] width 494 height 52
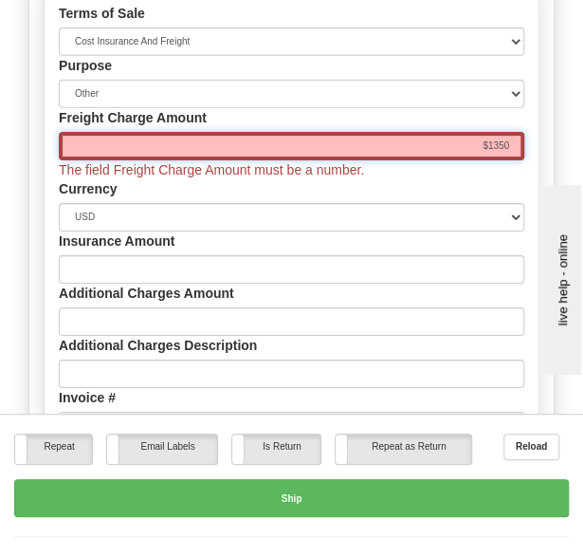
click at [184, 132] on input "$1350" at bounding box center [292, 146] width 466 height 28
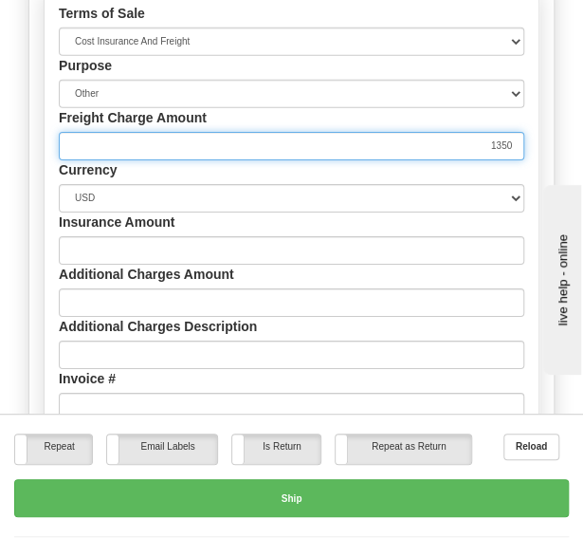
type input "1350"
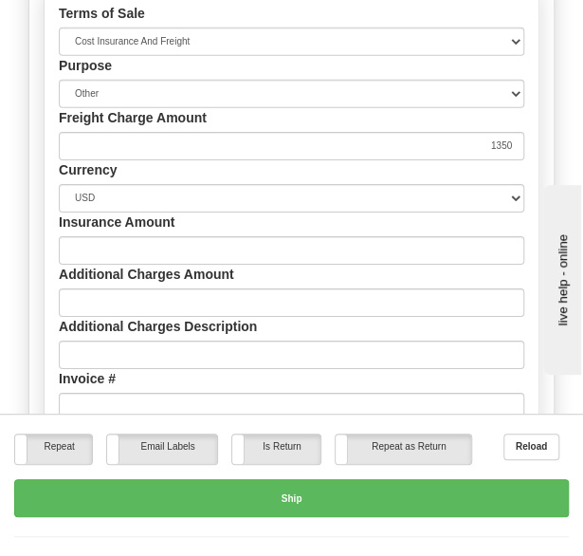
click at [397, 160] on div "Currency Please select CAD USD EUR ZAR [PERSON_NAME] ARN AUD AUS AWG BBD BFR BG…" at bounding box center [292, 186] width 494 height 52
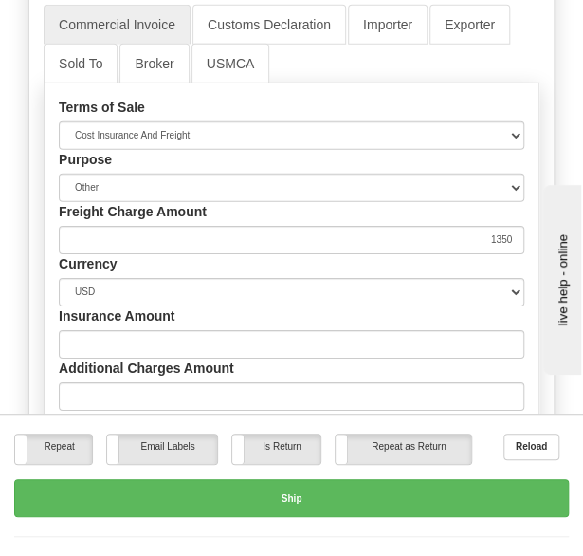
scroll to position [4820, 0]
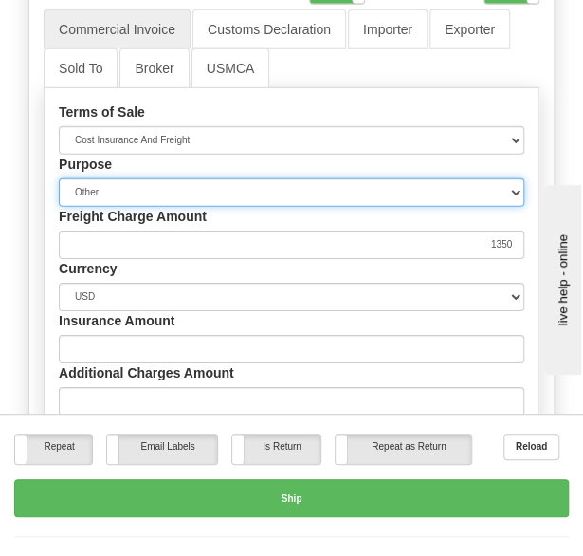
click at [148, 178] on select "Sold Not Sold Gift Sample Repair and Return Personal Effects Merchandise Danger…" at bounding box center [292, 192] width 466 height 28
click at [436, 178] on select "Sold Not Sold Gift Sample Repair and Return Personal Effects Merchandise Danger…" at bounding box center [292, 192] width 466 height 28
click at [343, 178] on select "Sold Not Sold Gift Sample Repair and Return Personal Effects Merchandise Danger…" at bounding box center [292, 192] width 466 height 28
click at [260, 178] on select "Sold Not Sold Gift Sample Repair and Return Personal Effects Merchandise Danger…" at bounding box center [292, 192] width 466 height 28
click at [154, 178] on select "Sold Not Sold Gift Sample Repair and Return Personal Effects Merchandise Danger…" at bounding box center [292, 192] width 466 height 28
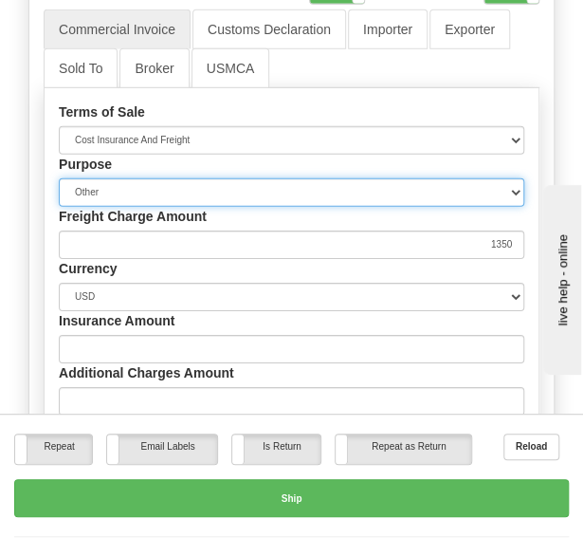
click at [154, 178] on select "Sold Not Sold Gift Sample Repair and Return Personal Effects Merchandise Danger…" at bounding box center [292, 192] width 466 height 28
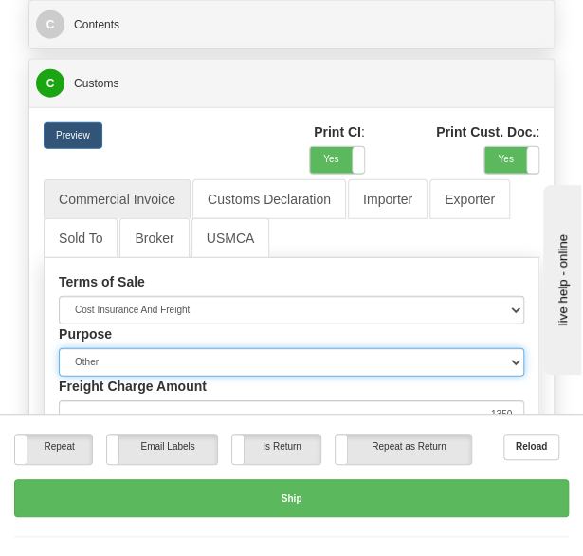
scroll to position [4675, 0]
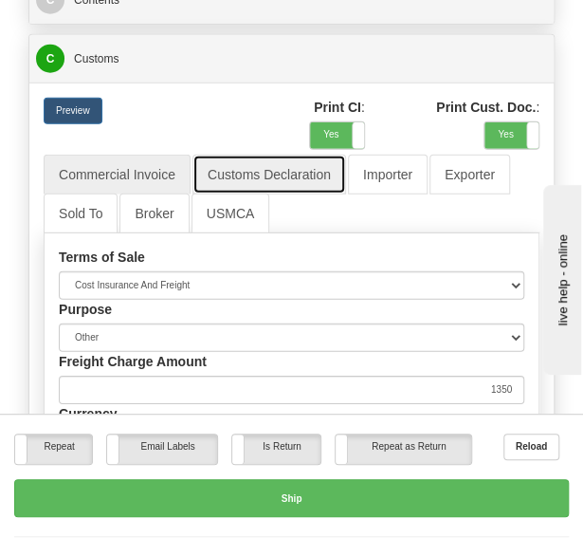
click at [231, 155] on link "Customs Declaration" at bounding box center [270, 175] width 154 height 40
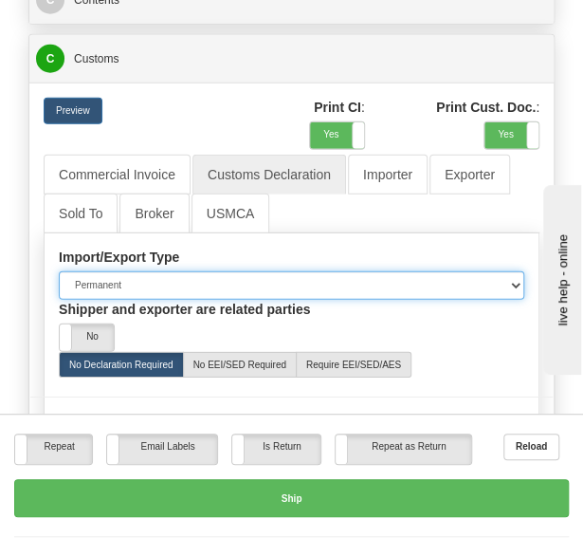
click at [193, 271] on select "Permanent Temporary Repair Return" at bounding box center [292, 285] width 466 height 28
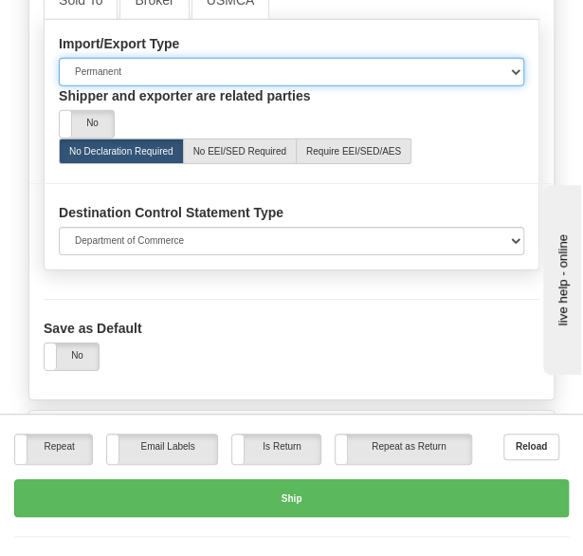
scroll to position [4890, 0]
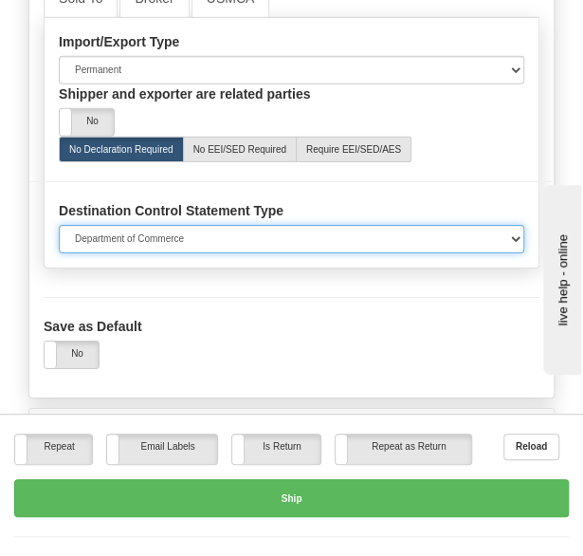
click at [230, 225] on select "Department of Commerce Department of State Department of Commerce and State" at bounding box center [292, 239] width 466 height 28
click at [355, 225] on select "Department of Commerce Department of State Department of Commerce and State" at bounding box center [292, 239] width 466 height 28
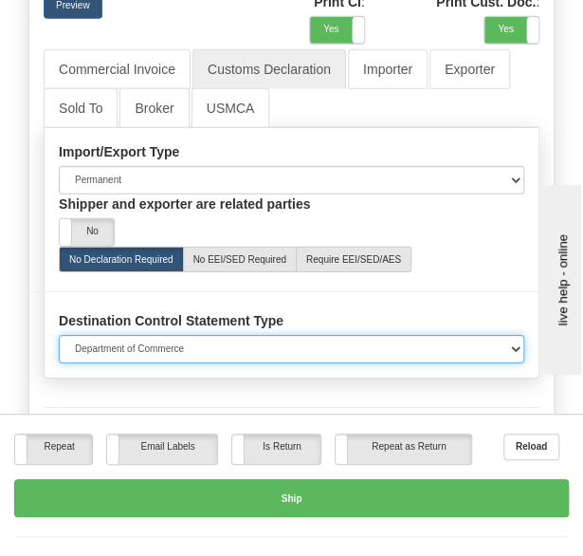
scroll to position [4779, 0]
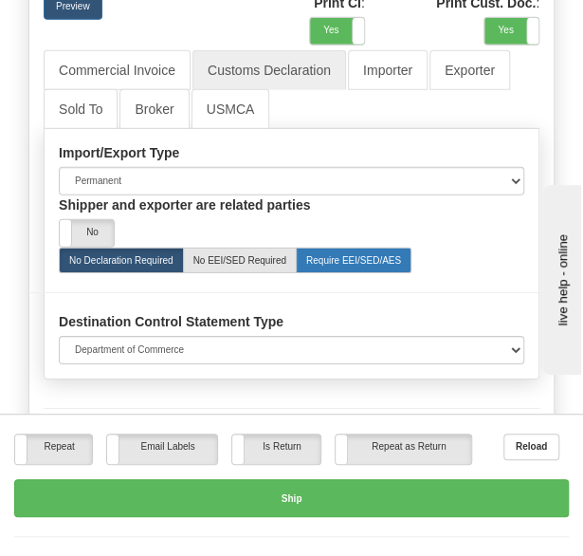
click at [359, 248] on label "Require EEI/SED/AES" at bounding box center [354, 261] width 116 height 26
radio input "true"
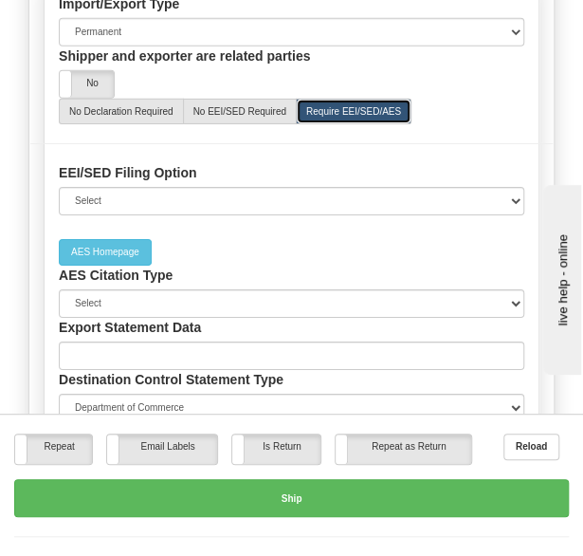
scroll to position [4730, 0]
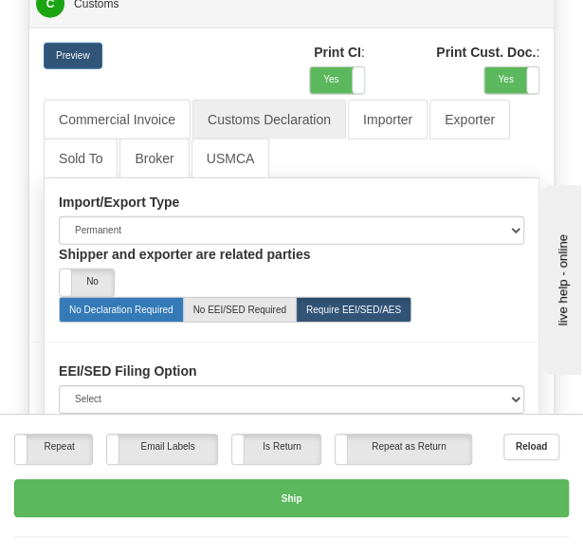
click at [110, 297] on label "No Declaration Required" at bounding box center [121, 310] width 125 height 26
radio input "true"
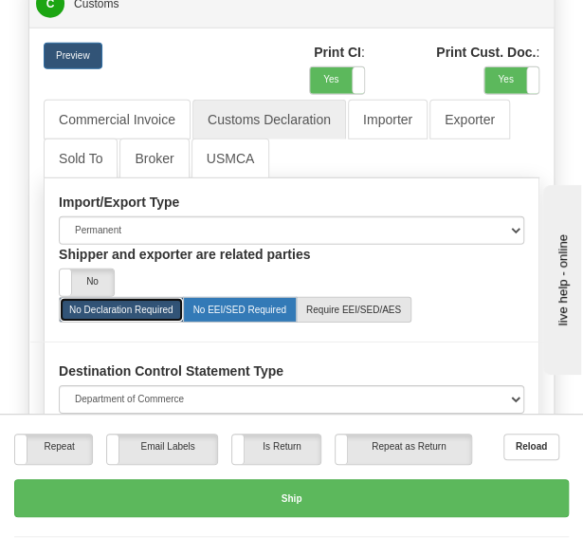
click at [225, 297] on label "No EEI/SED Required" at bounding box center [240, 310] width 114 height 26
radio input "true"
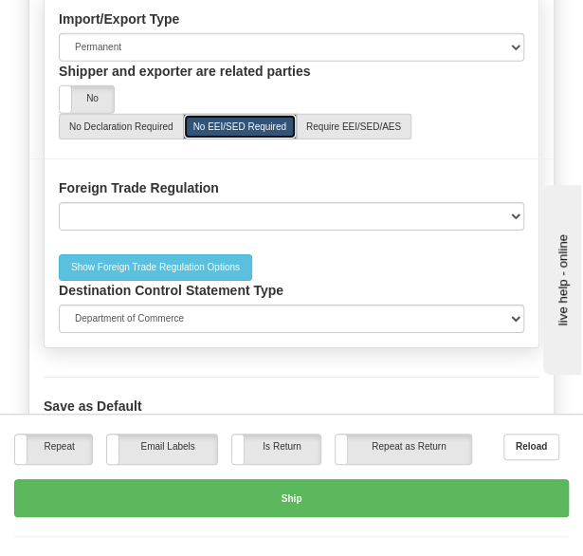
scroll to position [4912, 0]
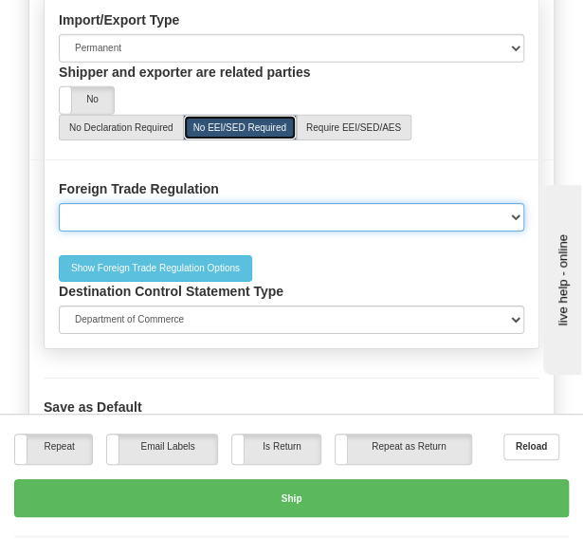
click at [288, 203] on select "NO EEI 30.2(d) NO EEI 30.36 NO EEI 30.37(a) NO EEI 30.37(f) NO EEI 30.37(g) NO …" at bounding box center [292, 217] width 466 height 28
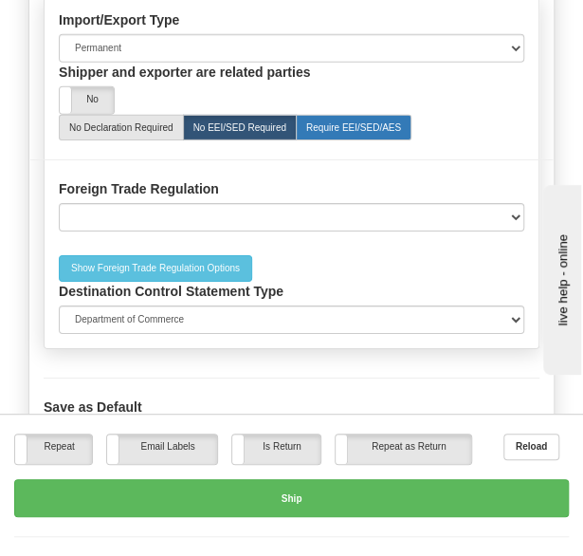
click at [326, 115] on label "Require EEI/SED/AES" at bounding box center [354, 128] width 116 height 26
radio input "true"
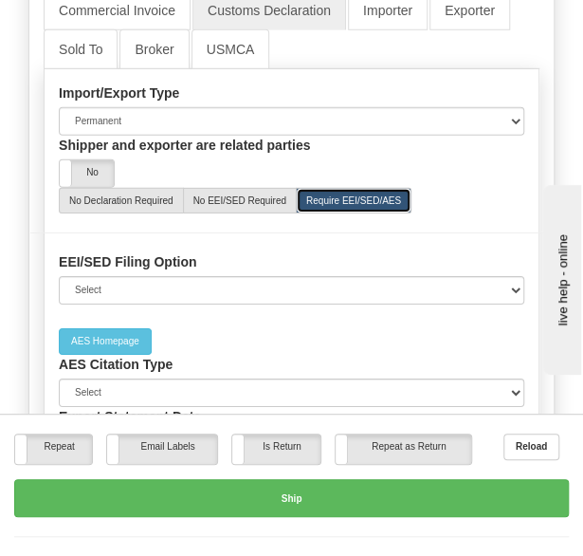
scroll to position [4834, 0]
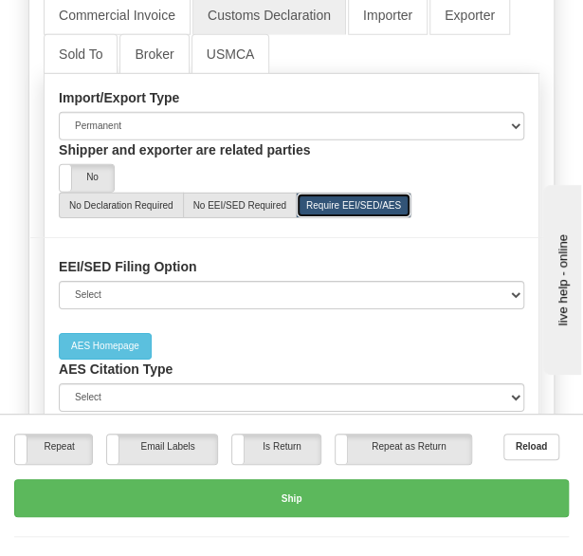
click at [144, 164] on div "Yes No" at bounding box center [292, 178] width 466 height 28
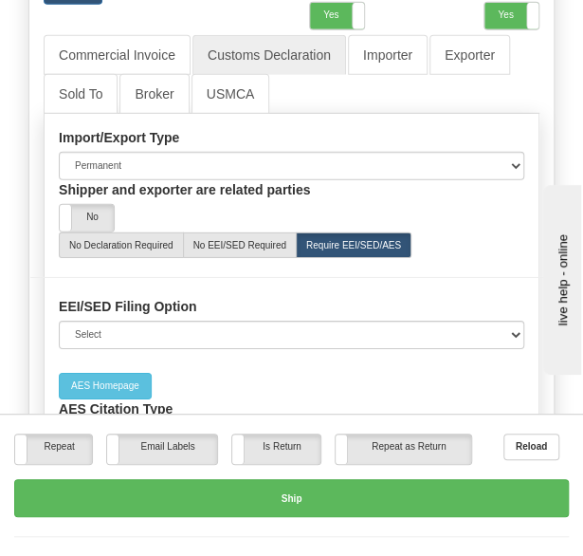
scroll to position [4793, 0]
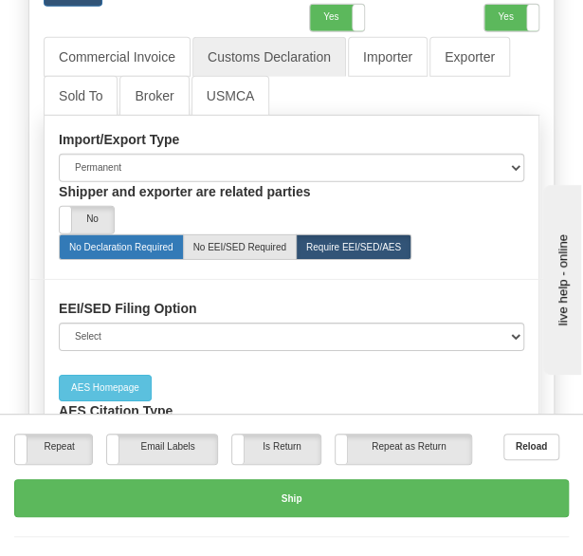
click at [91, 234] on label "No Declaration Required" at bounding box center [121, 247] width 125 height 26
radio input "true"
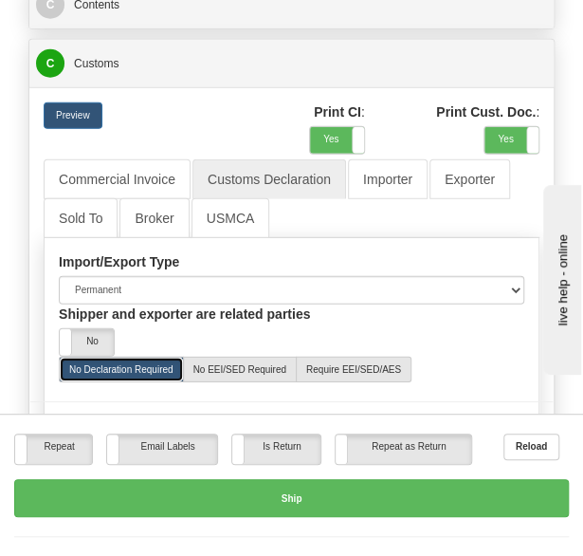
scroll to position [4671, 0]
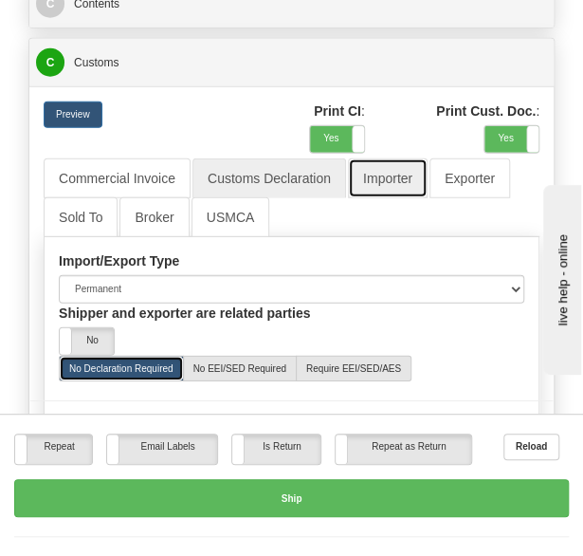
click at [389, 158] on link "Importer" at bounding box center [388, 178] width 80 height 40
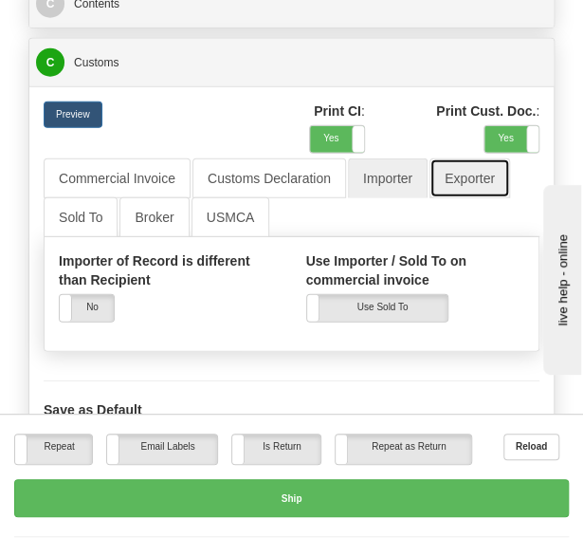
click at [474, 158] on link "Exporter" at bounding box center [470, 178] width 81 height 40
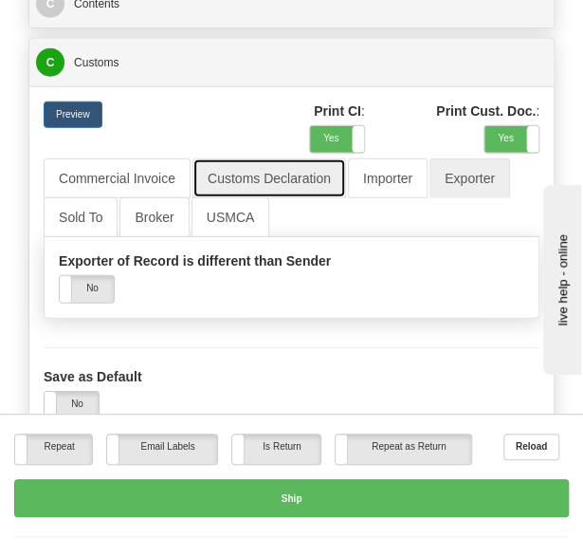
click at [248, 158] on link "Customs Declaration" at bounding box center [270, 178] width 154 height 40
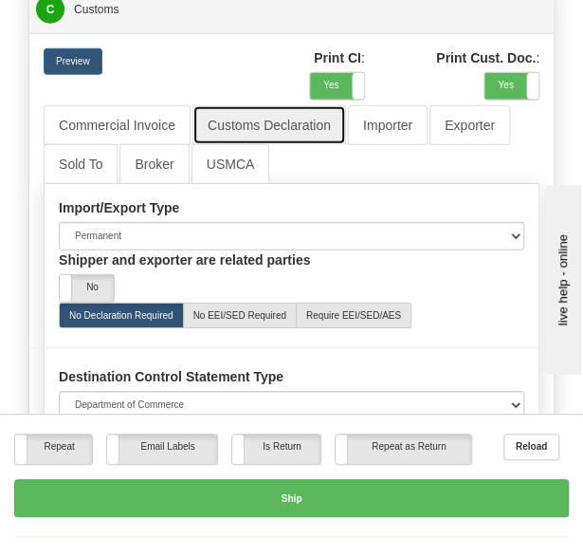
scroll to position [4730, 0]
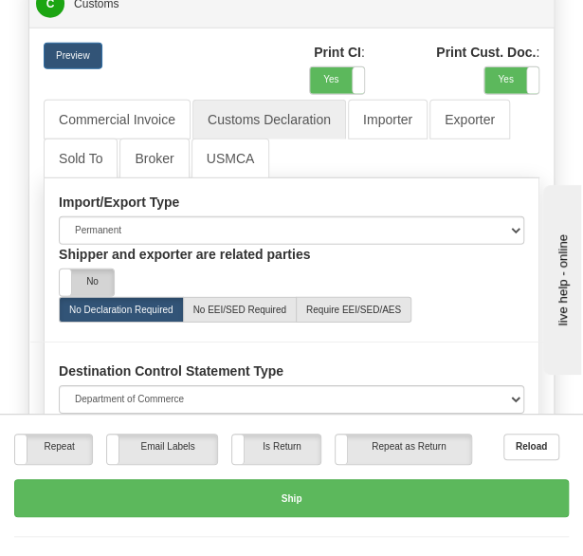
click at [87, 269] on label "No" at bounding box center [87, 282] width 54 height 27
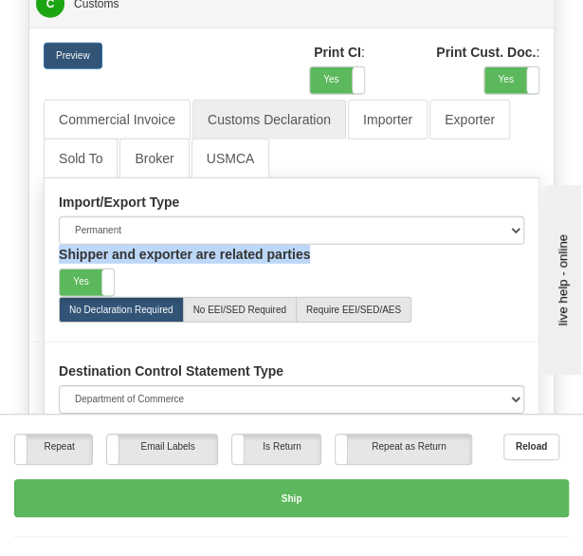
drag, startPoint x: 57, startPoint y: 227, endPoint x: 308, endPoint y: 228, distance: 251.4
click at [308, 245] on div "Shipper and exporter are related parties Yes No" at bounding box center [292, 271] width 494 height 52
copy label "Shipper and exporter are related parties"
click at [85, 269] on label "Yes" at bounding box center [87, 282] width 54 height 27
click at [476, 297] on div "No Declaration Required No EEI/SED Required Require EEI/SED/AES" at bounding box center [292, 310] width 494 height 26
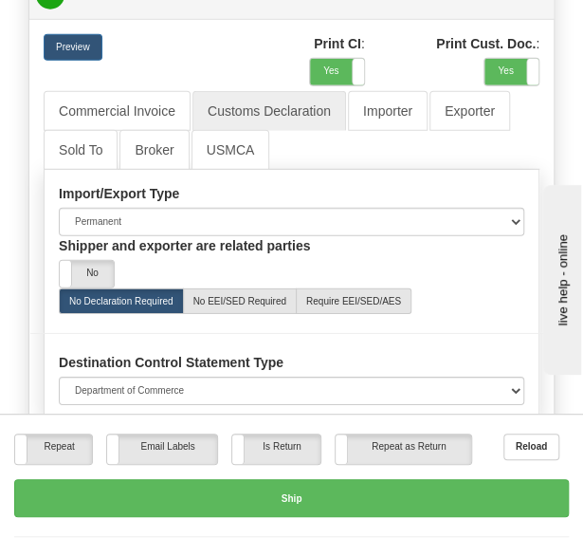
scroll to position [4720, 0]
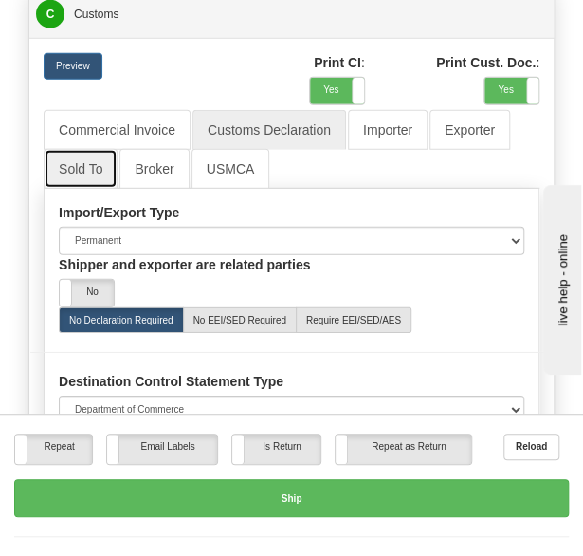
click at [70, 153] on link "Sold To" at bounding box center [81, 169] width 74 height 40
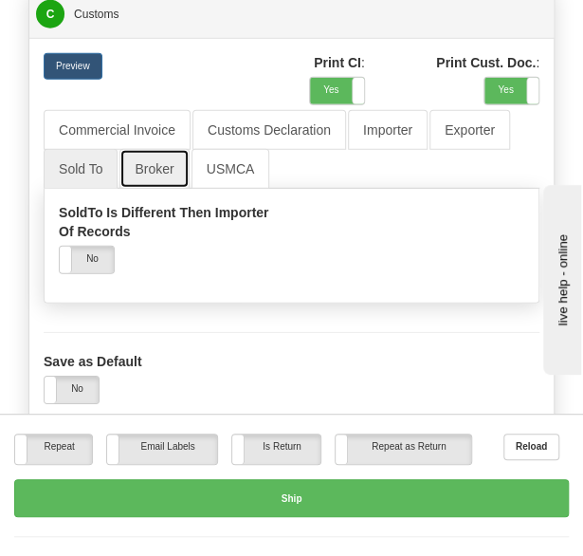
click at [173, 149] on link "Broker" at bounding box center [154, 169] width 69 height 40
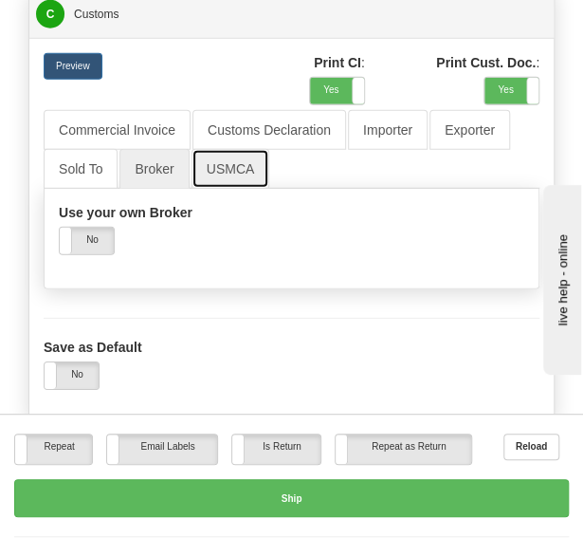
click at [231, 149] on link "USMCA" at bounding box center [231, 169] width 79 height 40
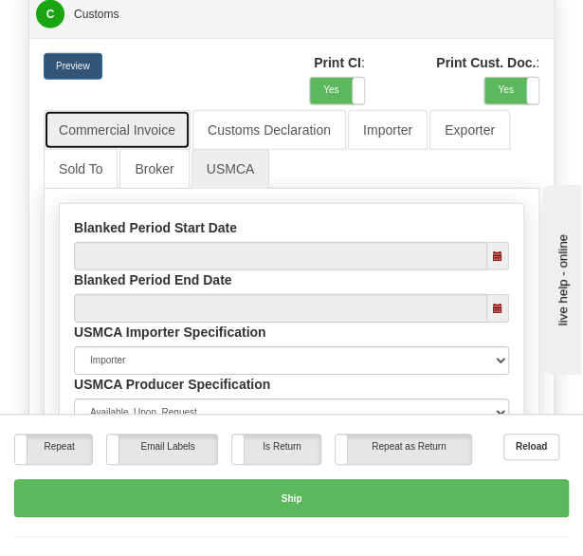
click at [139, 110] on link "Commercial Invoice" at bounding box center [117, 130] width 147 height 40
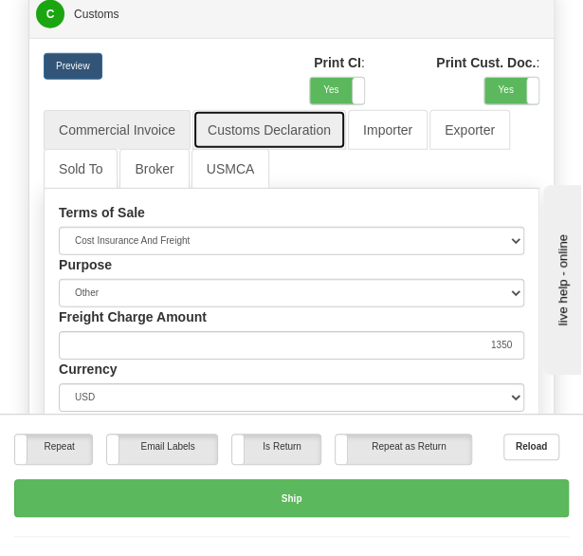
click at [237, 116] on link "Customs Declaration" at bounding box center [270, 130] width 154 height 40
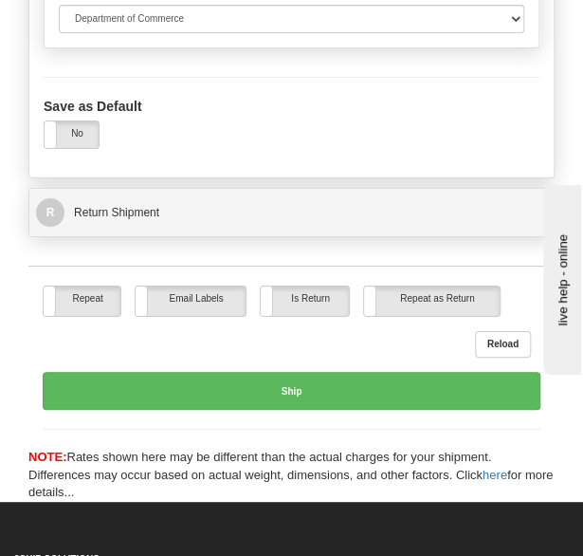
scroll to position [5169, 0]
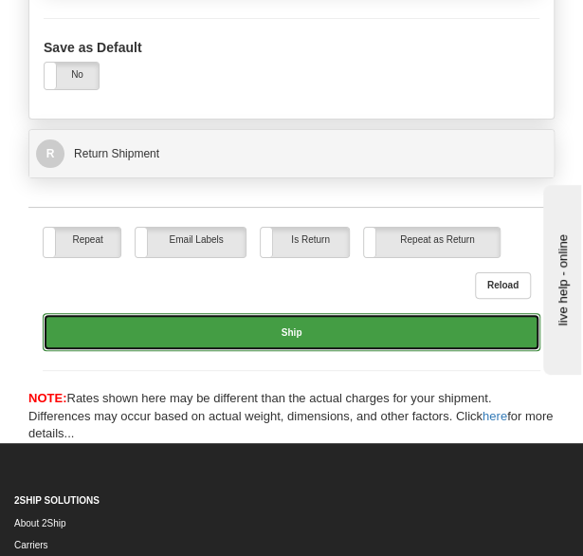
click at [282, 313] on button "Ship" at bounding box center [292, 332] width 498 height 38
type input "03"
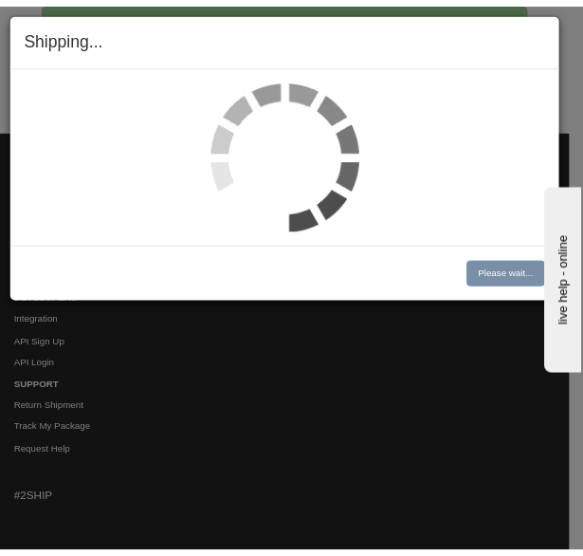
scroll to position [4488, 0]
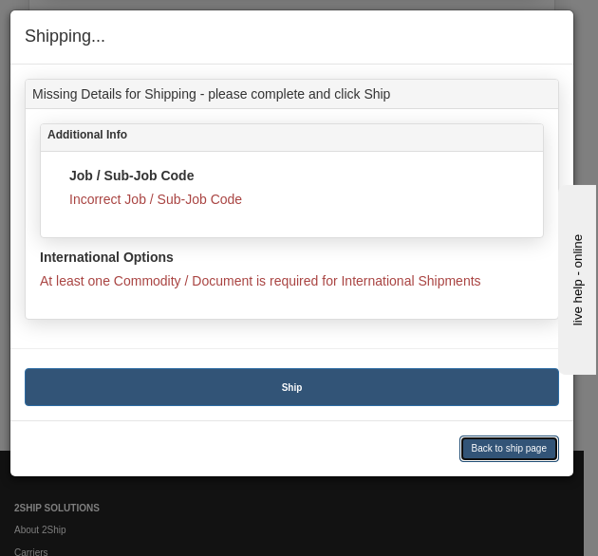
click at [481, 440] on button "Back to ship page" at bounding box center [509, 448] width 101 height 27
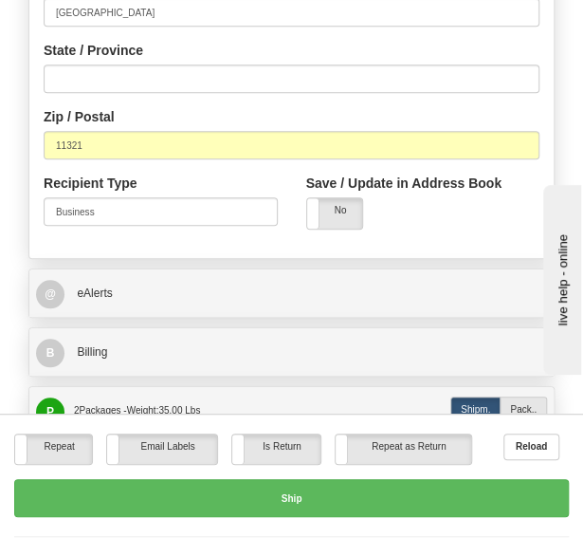
scroll to position [1947, 0]
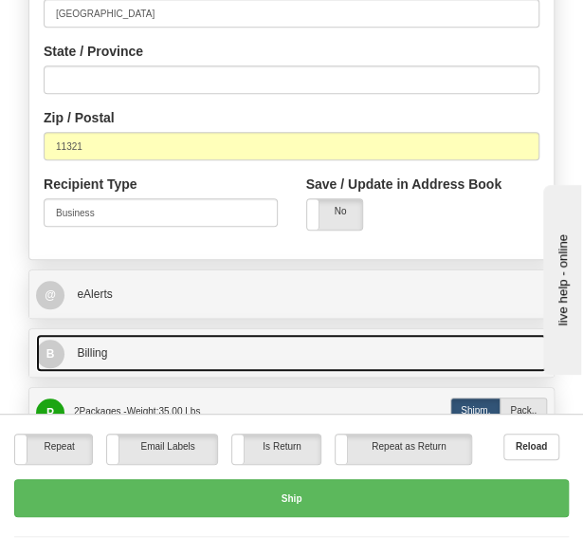
click at [140, 339] on link "B Billing" at bounding box center [291, 353] width 511 height 38
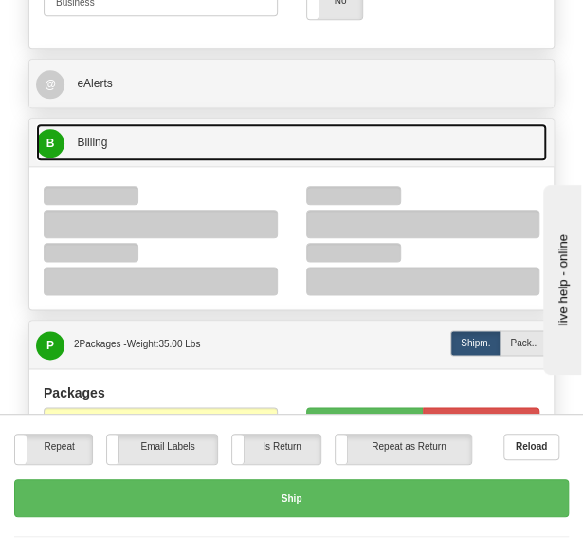
scroll to position [2172, 0]
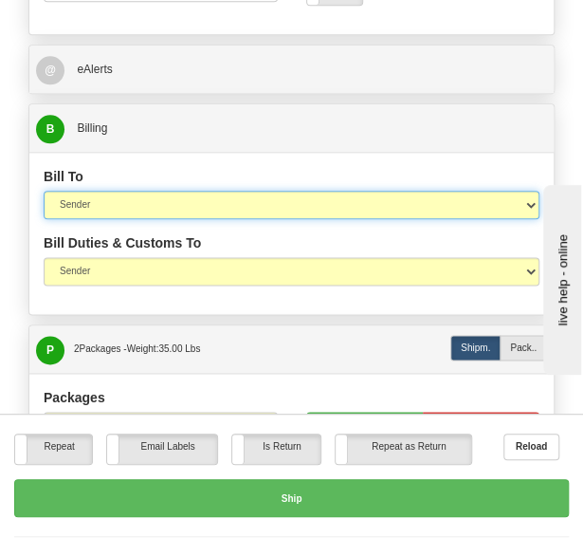
click at [162, 191] on select "Sender Recipient Third Party Collect" at bounding box center [292, 205] width 496 height 28
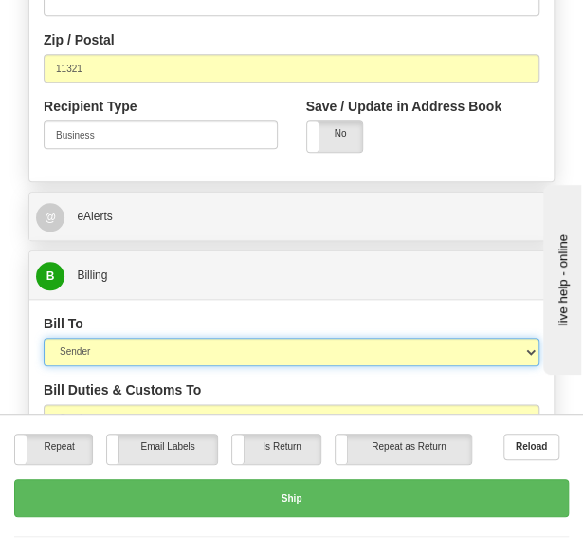
scroll to position [2020, 0]
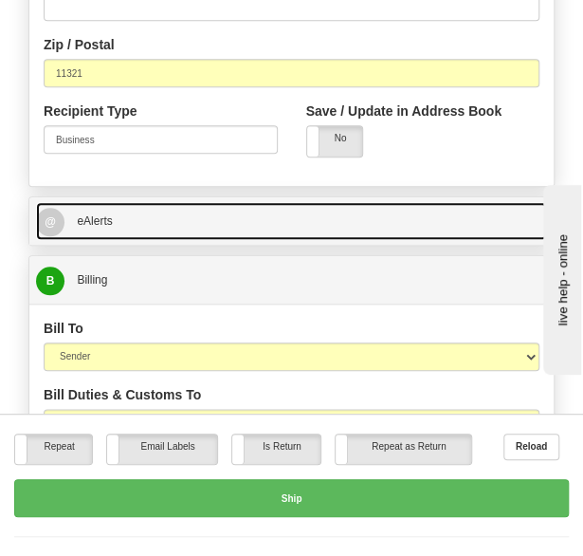
click at [175, 208] on link "@ eAlerts" at bounding box center [291, 221] width 511 height 38
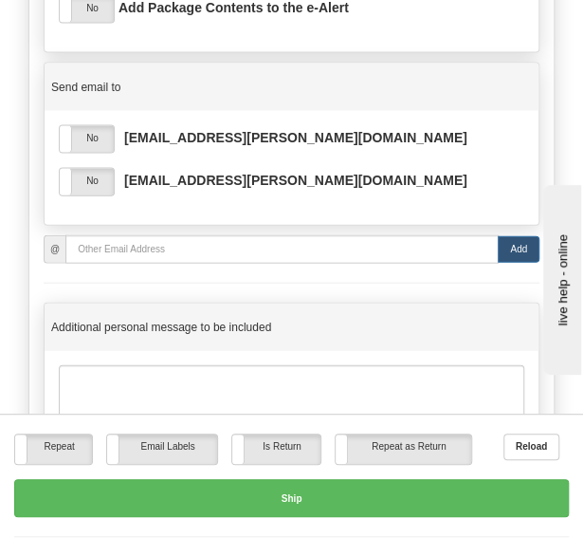
scroll to position [2667, 0]
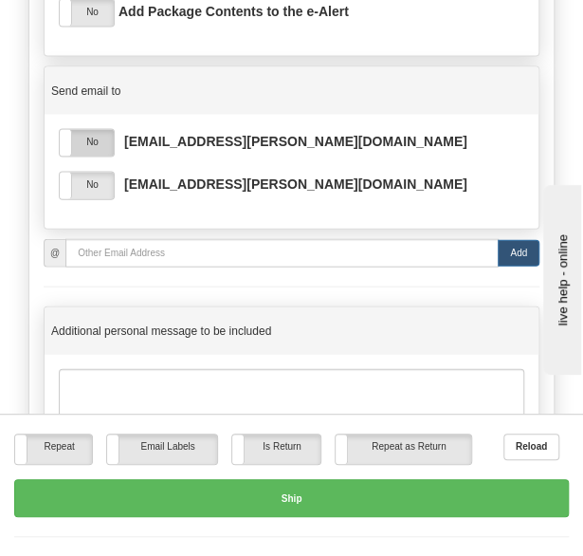
click at [99, 130] on label "No" at bounding box center [87, 143] width 54 height 27
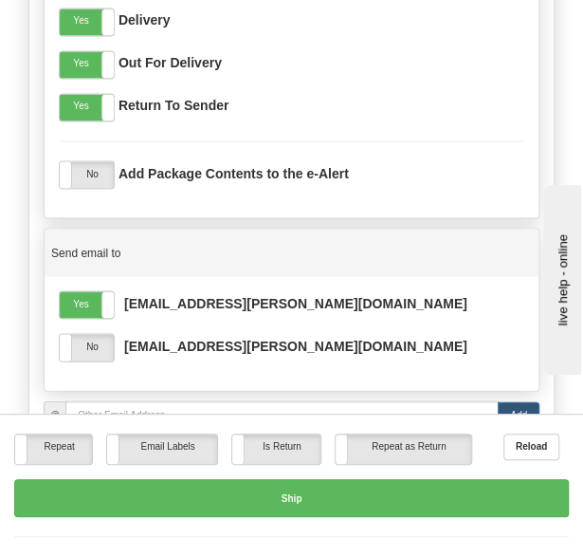
scroll to position [2500, 0]
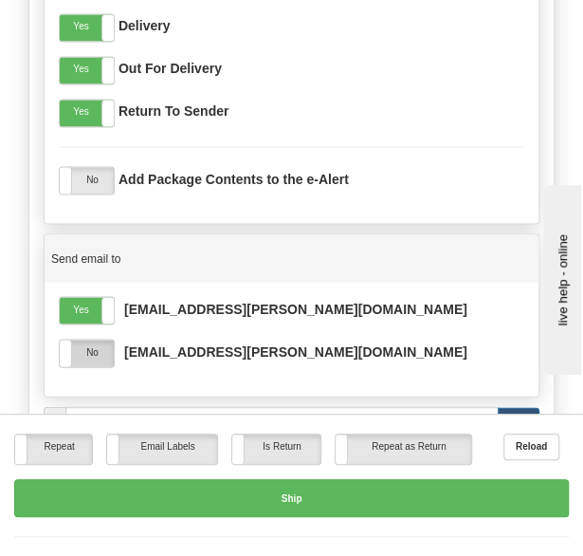
click at [76, 340] on label "No" at bounding box center [87, 353] width 54 height 27
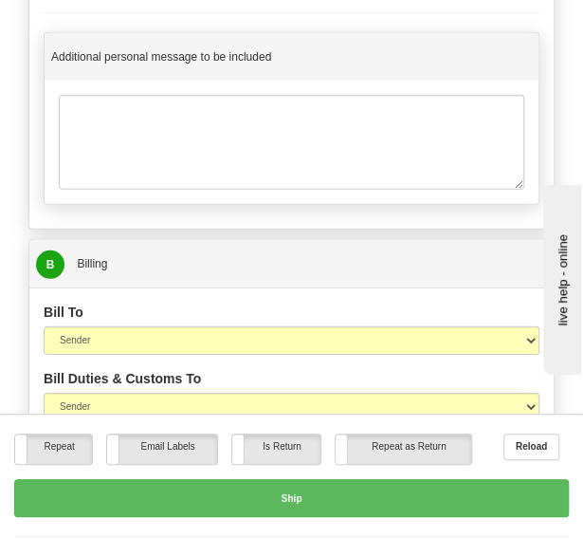
scroll to position [2942, 0]
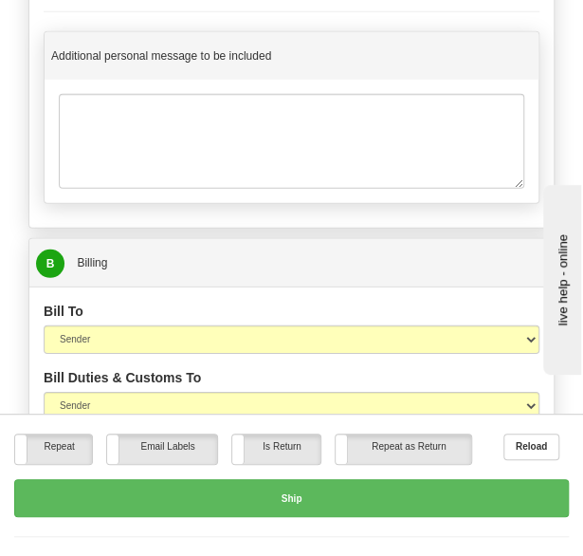
drag, startPoint x: 216, startPoint y: 192, endPoint x: 129, endPoint y: 178, distance: 88.3
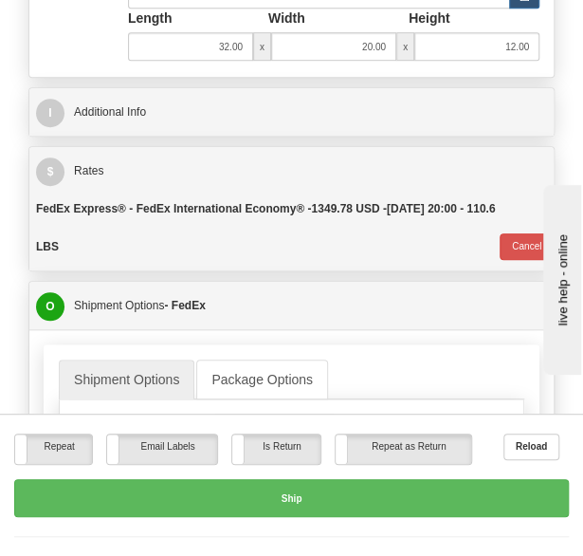
scroll to position [3779, 0]
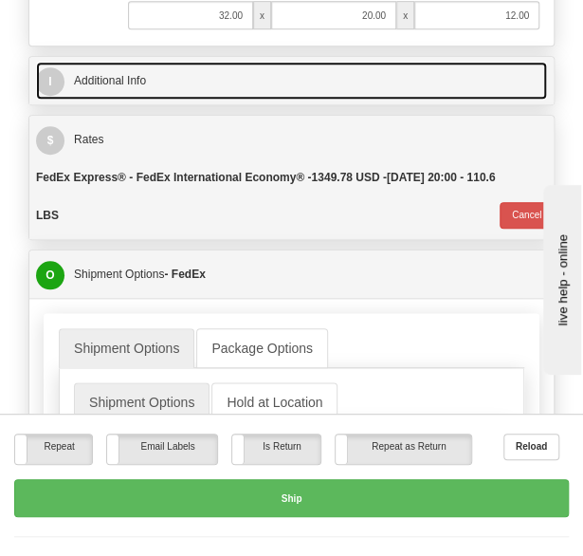
click at [136, 62] on link "I Additional Info" at bounding box center [291, 81] width 511 height 38
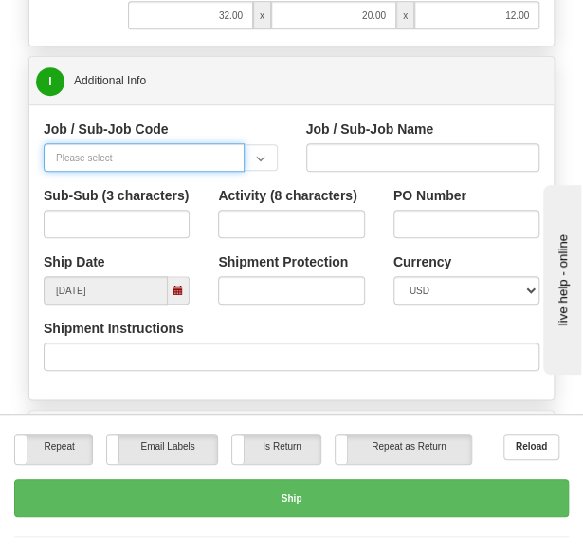
click at [156, 143] on input "Job / Sub-Job Code" at bounding box center [144, 157] width 201 height 28
click at [172, 143] on input "Job / Sub-Job Code" at bounding box center [144, 157] width 201 height 28
type input "97826100"
click at [213, 71] on div "I Additional Info" at bounding box center [291, 80] width 525 height 47
click at [151, 143] on input "Job / Sub-Job Code" at bounding box center [144, 157] width 201 height 28
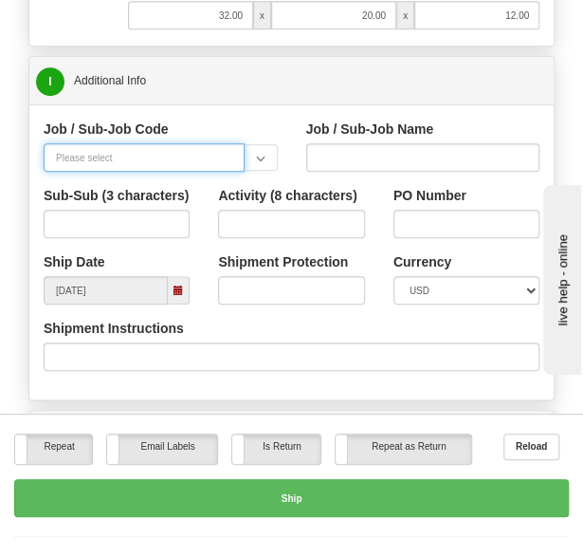
click at [186, 143] on input "Job / Sub-Job Code" at bounding box center [144, 157] width 201 height 28
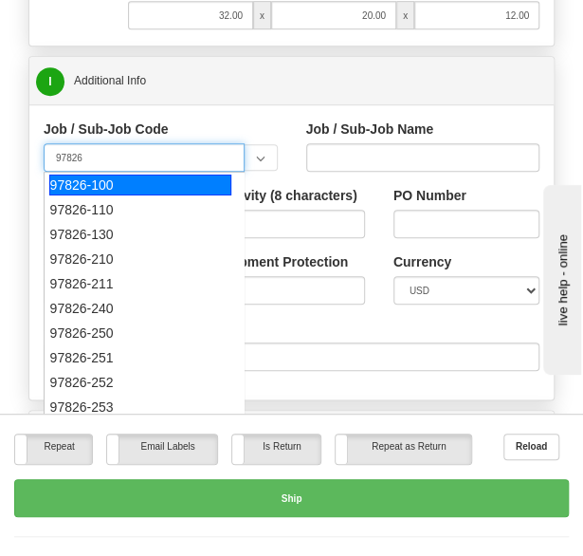
click at [124, 175] on div "97826-100" at bounding box center [140, 185] width 183 height 21
type input "97826-100"
type input "TALENT GROWTH FUND - EPC 201"
type input "97826-100"
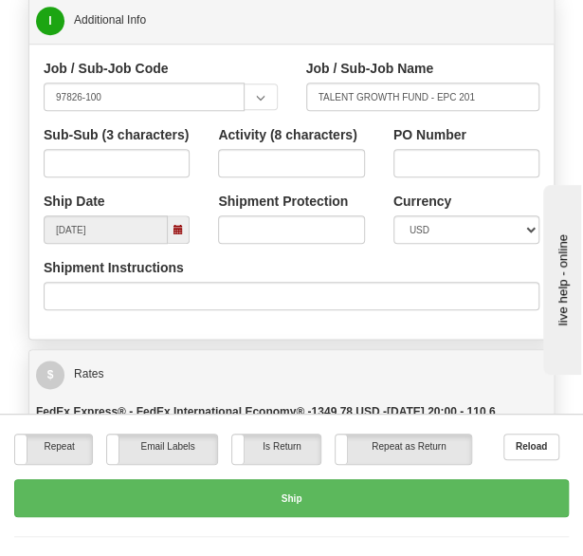
scroll to position [3837, 0]
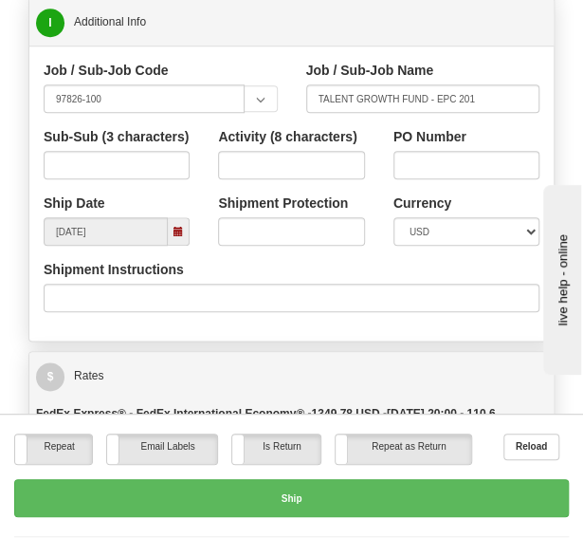
click at [176, 227] on span at bounding box center [178, 231] width 9 height 9
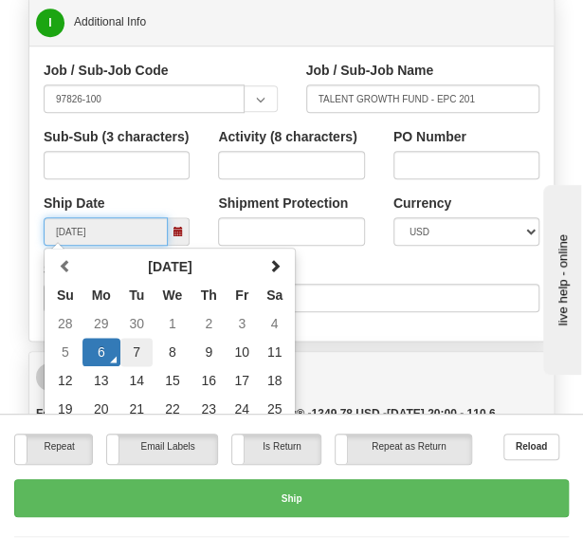
click at [137, 338] on td "7" at bounding box center [136, 352] width 33 height 28
type input "[DATE]"
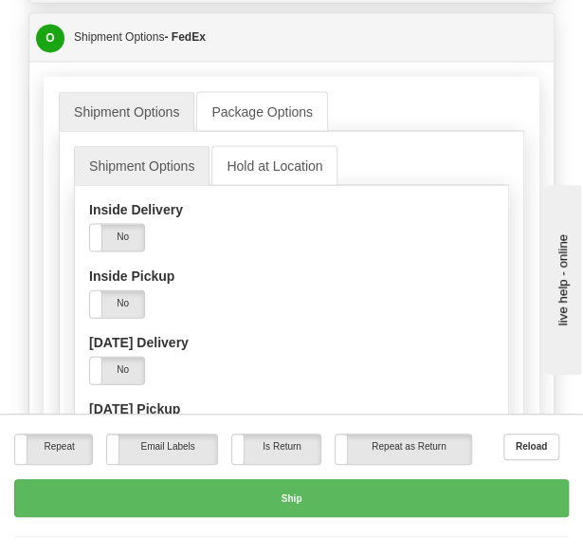
scroll to position [4255, 0]
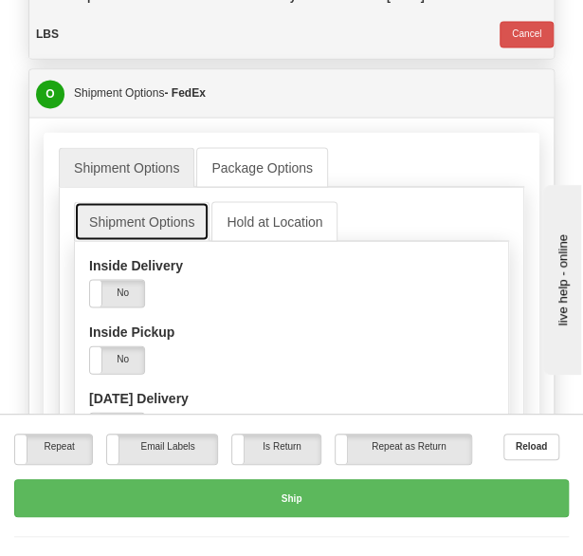
click at [121, 201] on link "Shipment Options" at bounding box center [142, 221] width 136 height 40
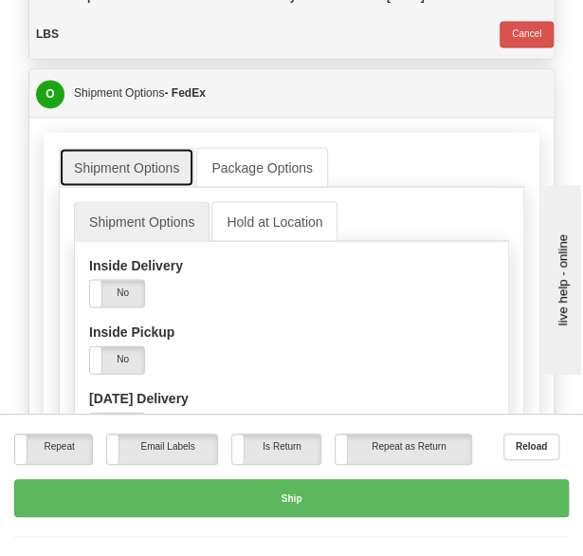
click at [135, 147] on link "Shipment Options" at bounding box center [127, 167] width 136 height 40
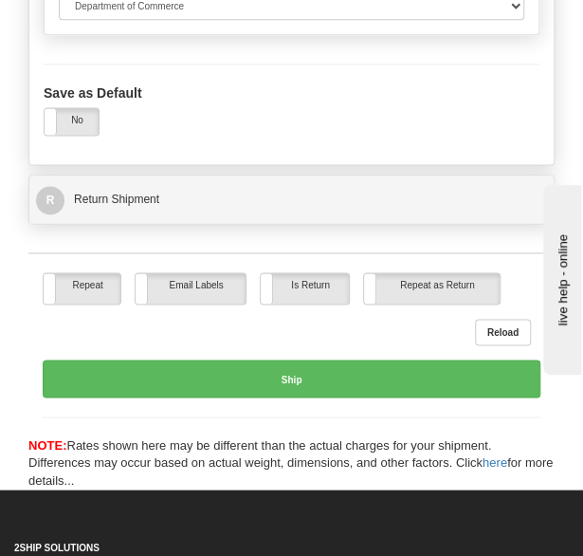
scroll to position [5813, 0]
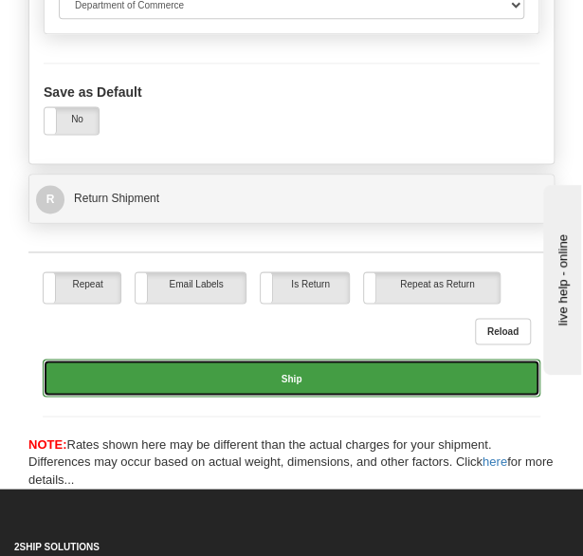
click at [269, 359] on button "Ship" at bounding box center [292, 378] width 498 height 38
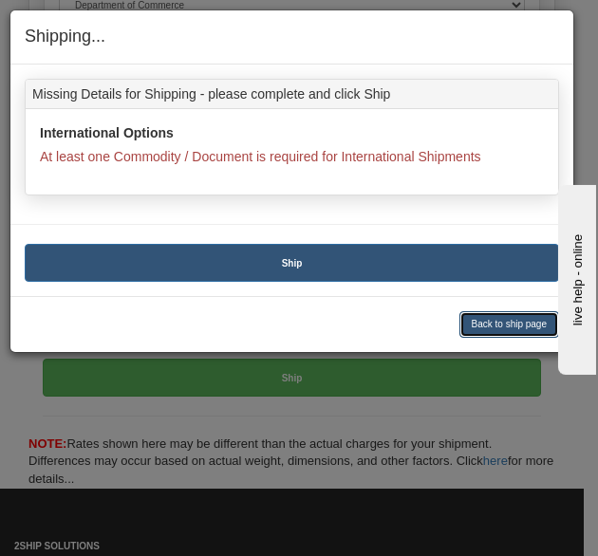
click at [490, 325] on button "Back to ship page" at bounding box center [509, 324] width 101 height 27
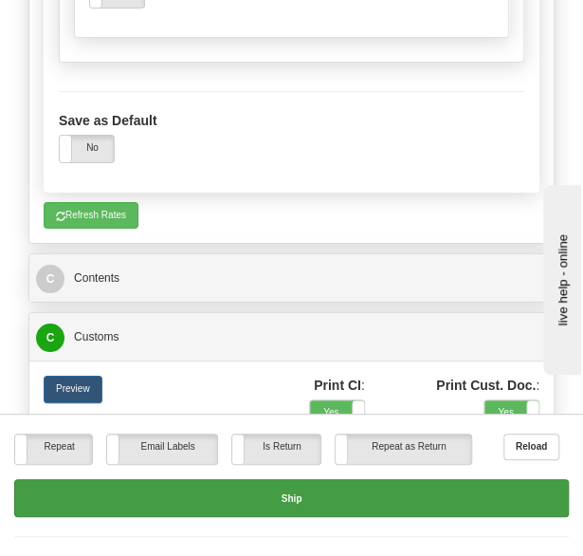
scroll to position [5084, 0]
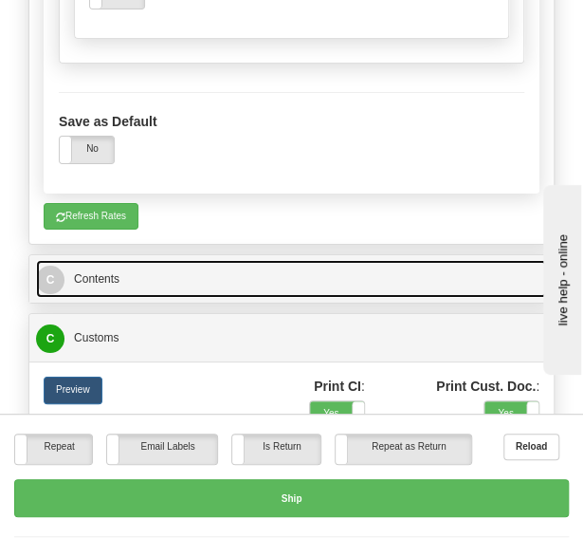
click at [120, 260] on link "C Contents" at bounding box center [291, 279] width 511 height 38
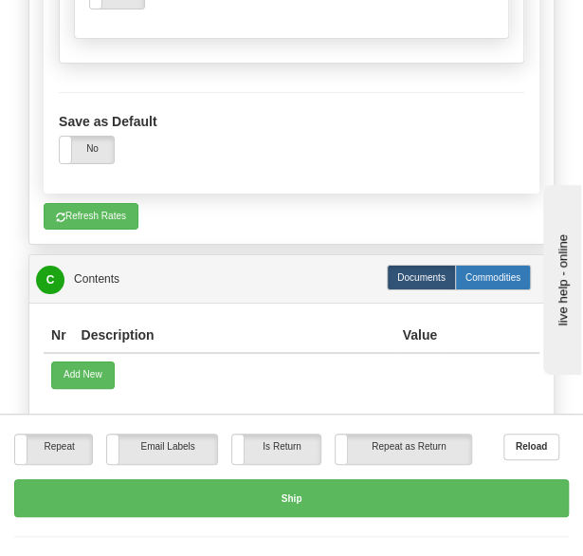
click at [512, 265] on label "Commodities" at bounding box center [493, 278] width 76 height 26
type input "03"
radio input "true"
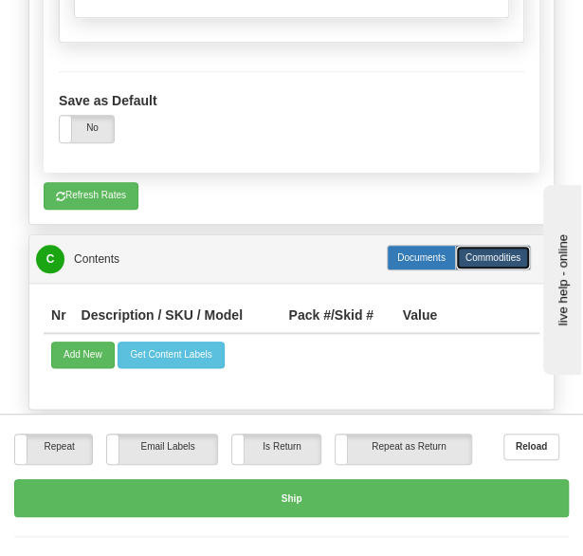
scroll to position [5548, 0]
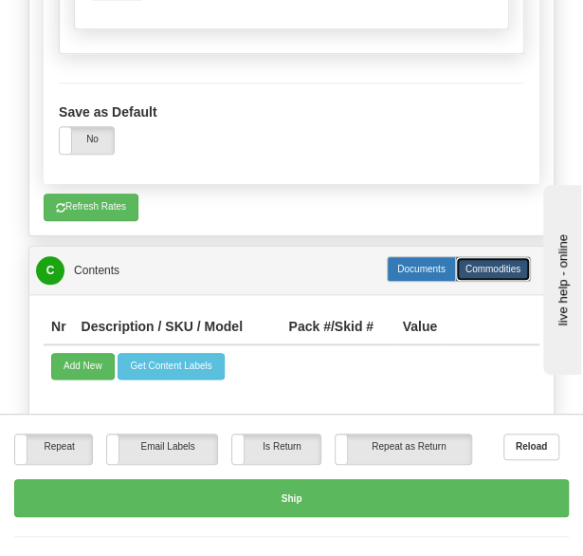
click at [420, 256] on label "Documents" at bounding box center [421, 269] width 69 height 26
radio input "true"
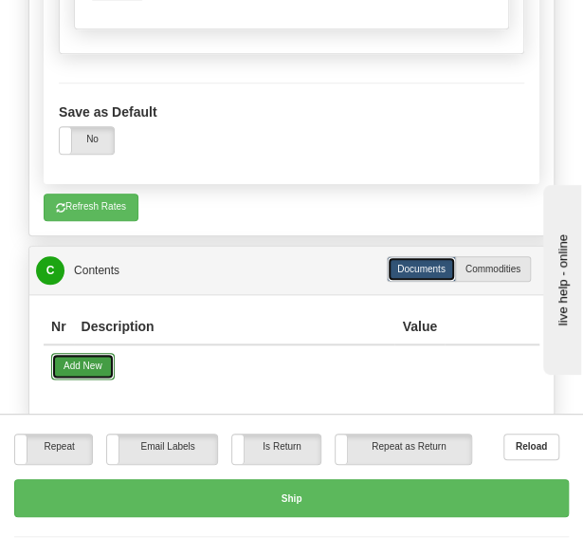
click at [85, 353] on button "Add New" at bounding box center [83, 366] width 64 height 27
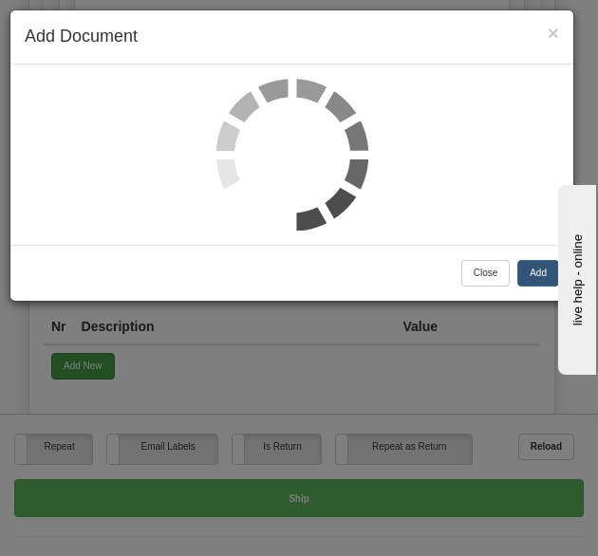
select select "US"
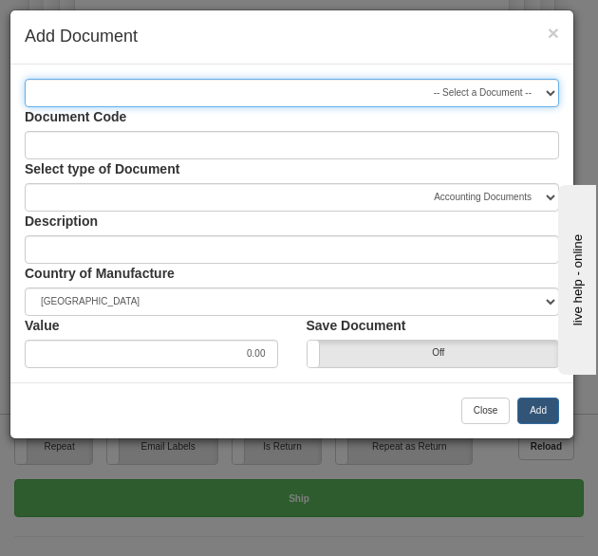
click at [273, 102] on select "-- Select a Document --" at bounding box center [292, 93] width 534 height 28
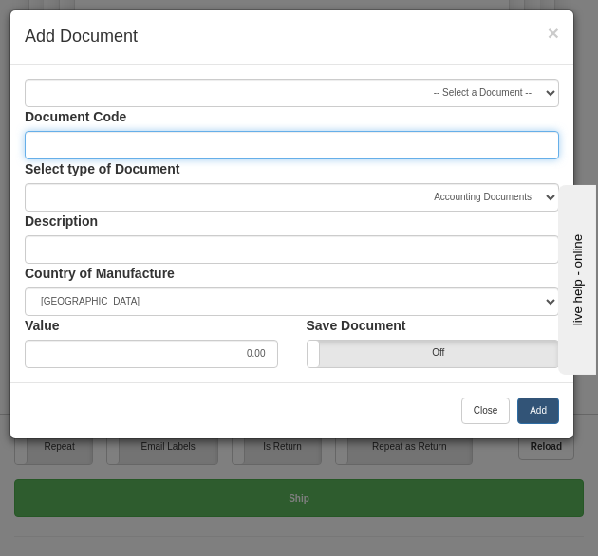
click at [226, 148] on input "Document Code" at bounding box center [292, 145] width 534 height 28
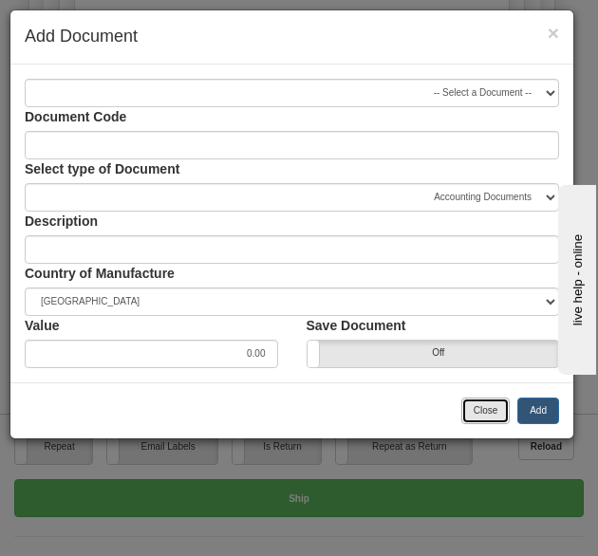
click at [488, 412] on button "Close" at bounding box center [485, 410] width 49 height 27
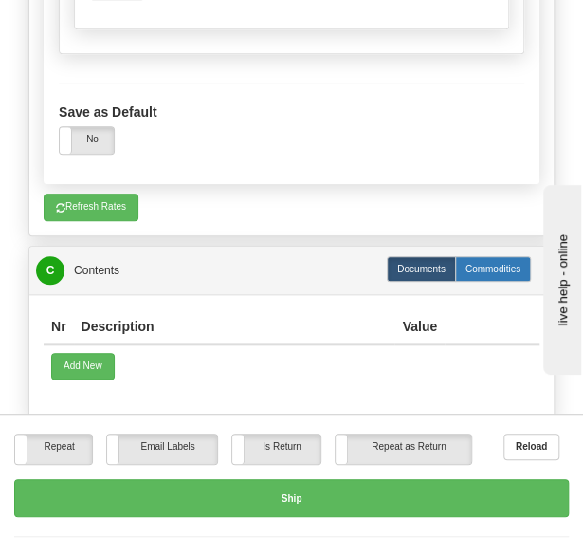
click at [476, 256] on label "Commodities" at bounding box center [493, 269] width 76 height 26
radio input "true"
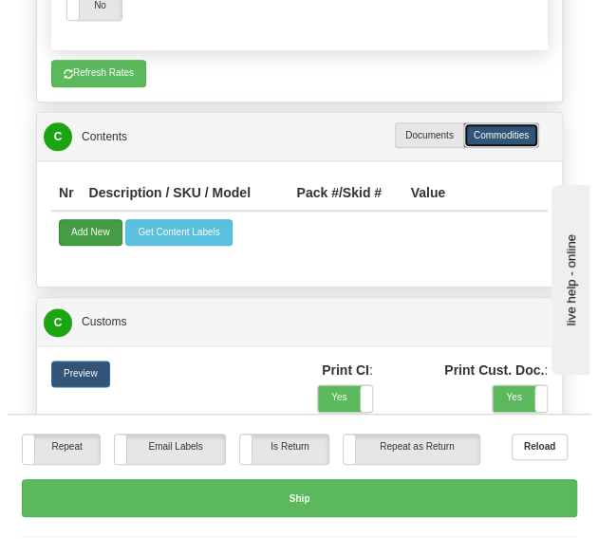
scroll to position [5681, 0]
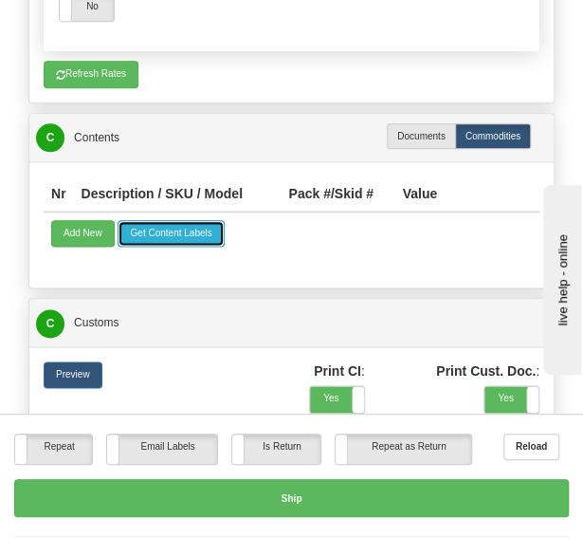
click at [152, 220] on button "Get Content Labels" at bounding box center [171, 233] width 106 height 27
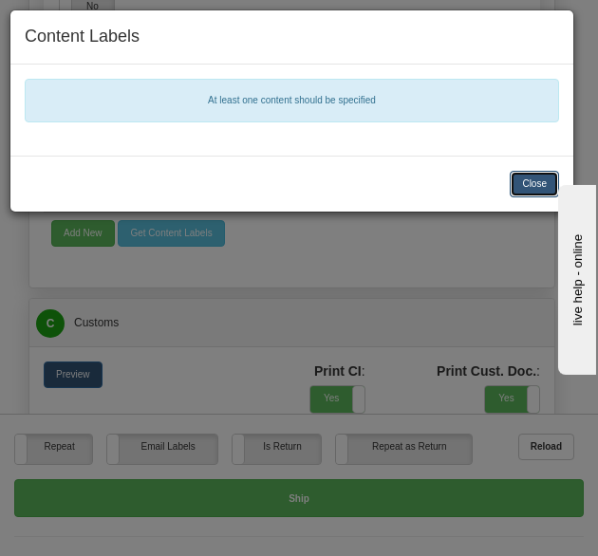
click at [531, 183] on button "Close" at bounding box center [533, 184] width 49 height 27
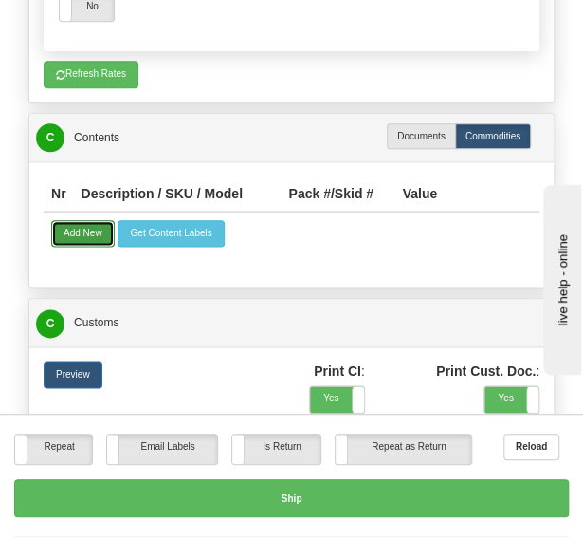
click at [73, 220] on button "Add New" at bounding box center [83, 233] width 64 height 27
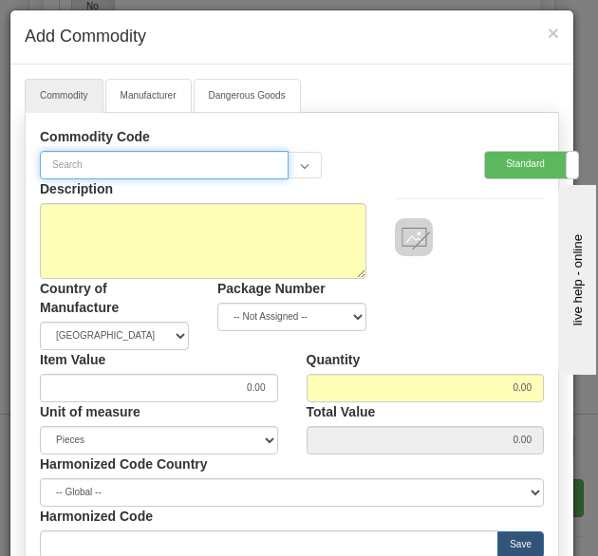
click at [170, 165] on input "text" at bounding box center [164, 165] width 249 height 28
type input "t"
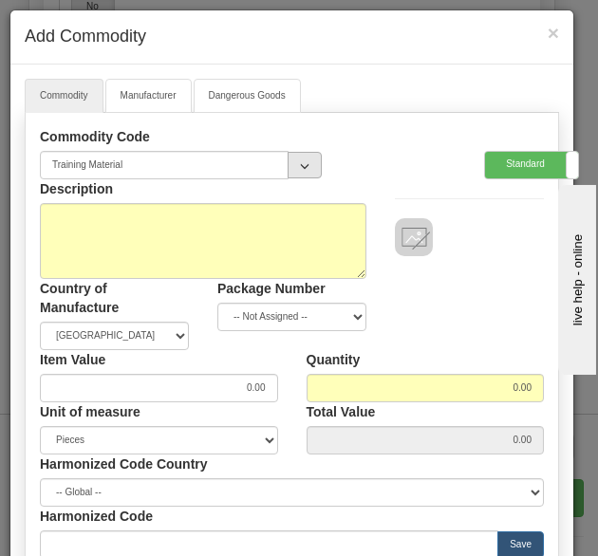
click at [305, 161] on button "button" at bounding box center [304, 165] width 34 height 27
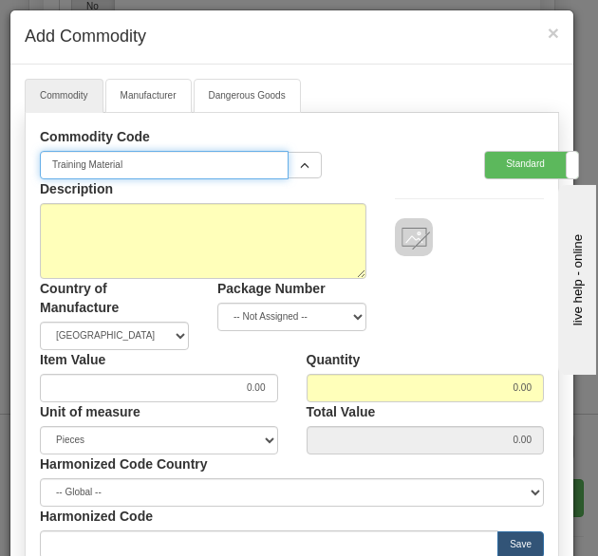
click at [157, 172] on input "Training Material" at bounding box center [164, 165] width 249 height 28
drag, startPoint x: 156, startPoint y: 170, endPoint x: 9, endPoint y: 158, distance: 146.5
click at [10, 158] on div "Commodity Manufacturer Dangerous Goods Commodity Code Training Material Standar…" at bounding box center [291, 439] width 563 height 748
type input "t"
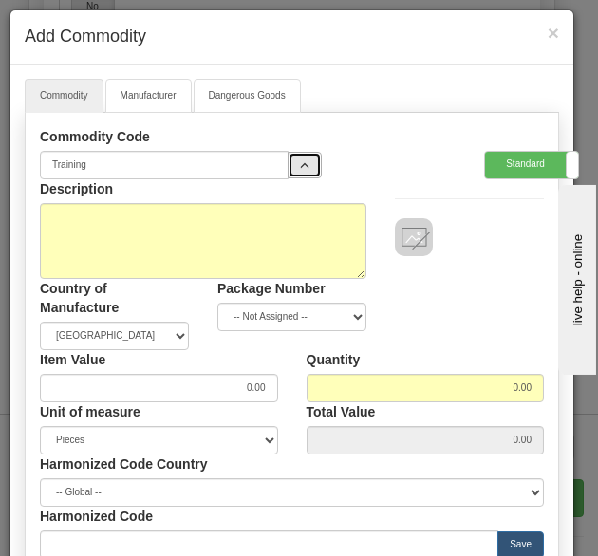
click at [302, 159] on button "button" at bounding box center [304, 165] width 34 height 27
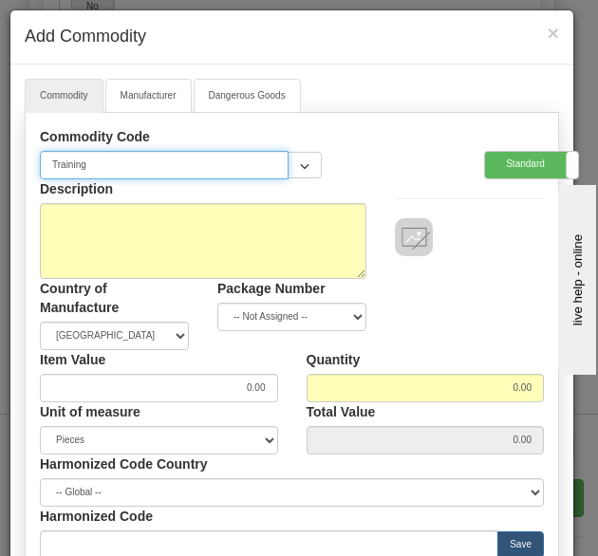
click at [171, 156] on input "Training" at bounding box center [164, 165] width 249 height 28
type input "Training Material"
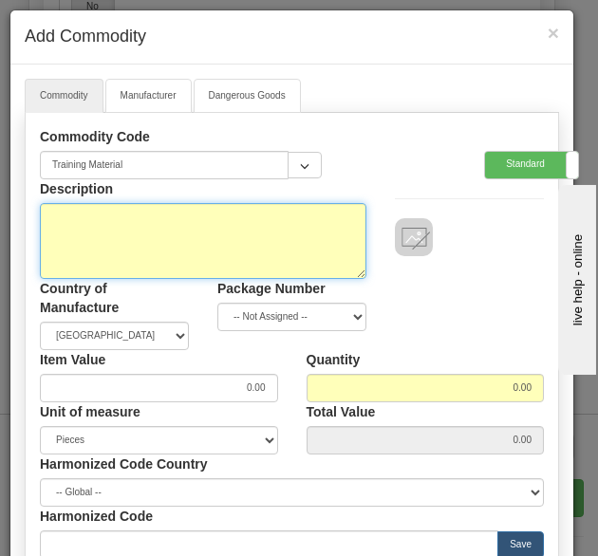
click at [142, 217] on textarea "Description" at bounding box center [203, 241] width 326 height 76
click at [83, 214] on textarea "Material that will be used for a" at bounding box center [203, 241] width 326 height 76
click at [327, 212] on textarea "Material (overlays, documents, 3D prints) that will be used for a" at bounding box center [203, 241] width 326 height 76
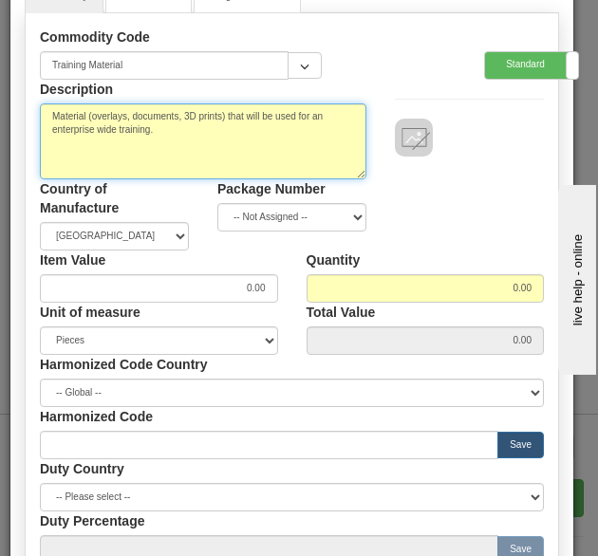
scroll to position [101, 0]
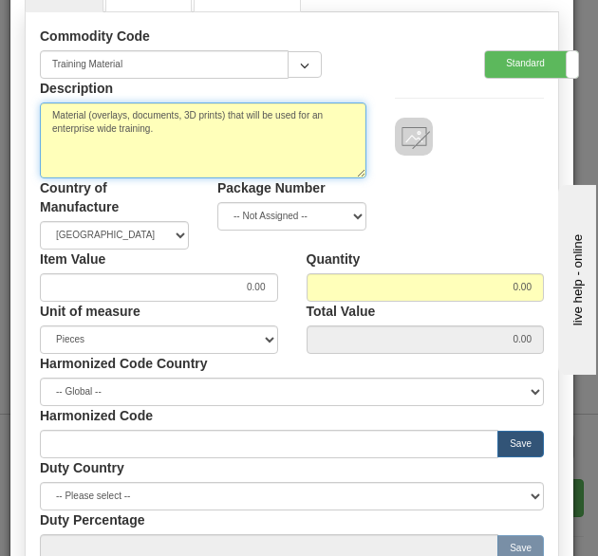
type textarea "Material (overlays, documents, 3D prints) that will be used for an enterprise w…"
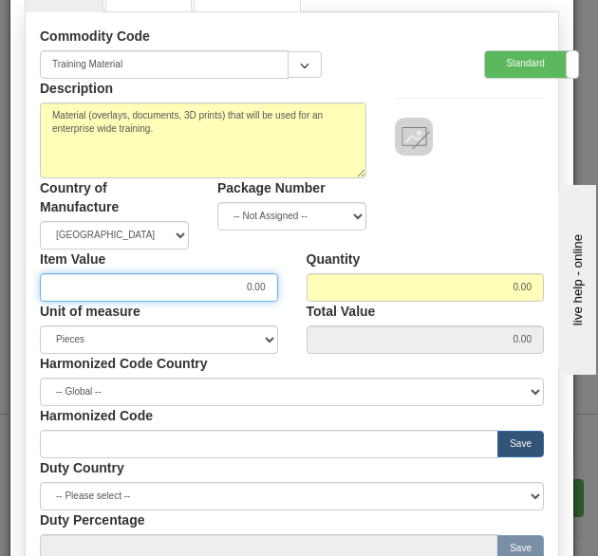
click at [224, 293] on input "0.00" at bounding box center [159, 287] width 238 height 28
click at [489, 233] on div "Description Material (overlays, documents, 3D prints) that will be used for an …" at bounding box center [292, 164] width 532 height 171
click at [240, 287] on input "700" at bounding box center [159, 287] width 238 height 28
type input "250"
click at [428, 231] on div "Description Material (overlays, documents, 3D prints) that will be used for an …" at bounding box center [292, 164] width 532 height 171
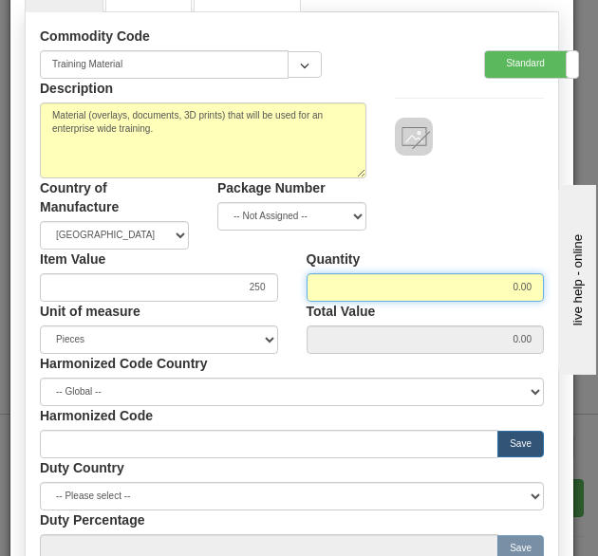
click at [453, 291] on input "0.00" at bounding box center [425, 287] width 238 height 28
type input "2.00"
type input "500.00"
click at [446, 250] on div "Quantity 2.00" at bounding box center [425, 276] width 267 height 52
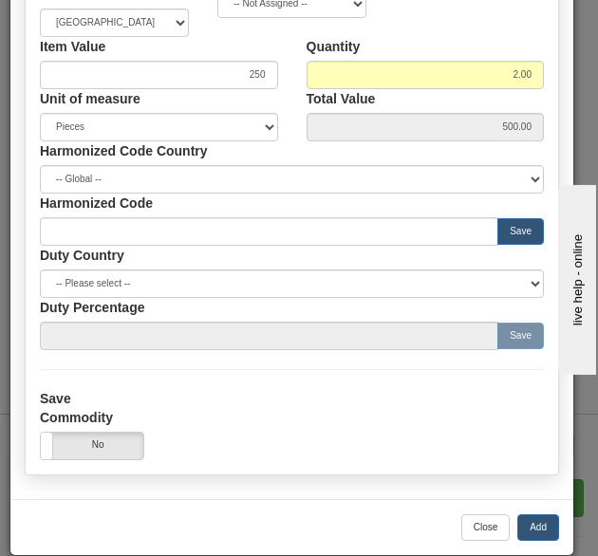
scroll to position [319, 0]
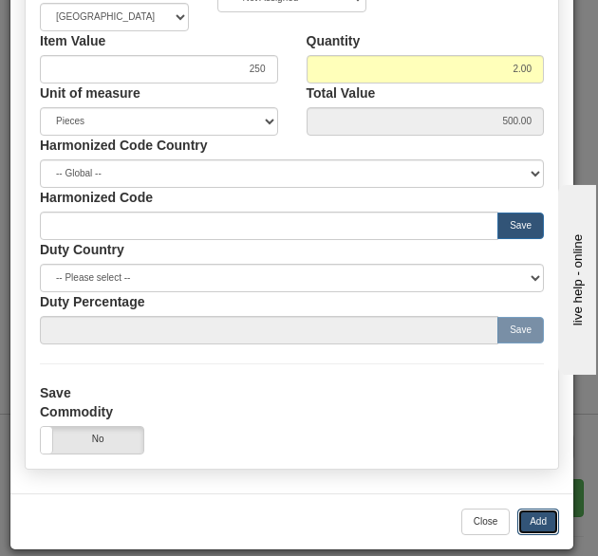
click at [520, 514] on button "Add" at bounding box center [538, 521] width 42 height 27
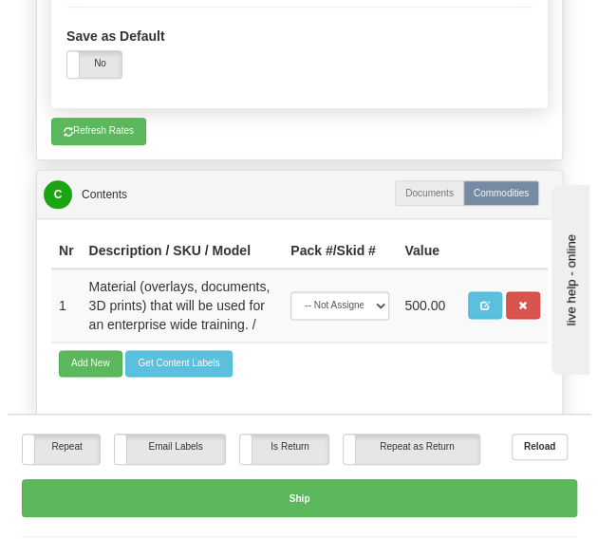
scroll to position [5626, 0]
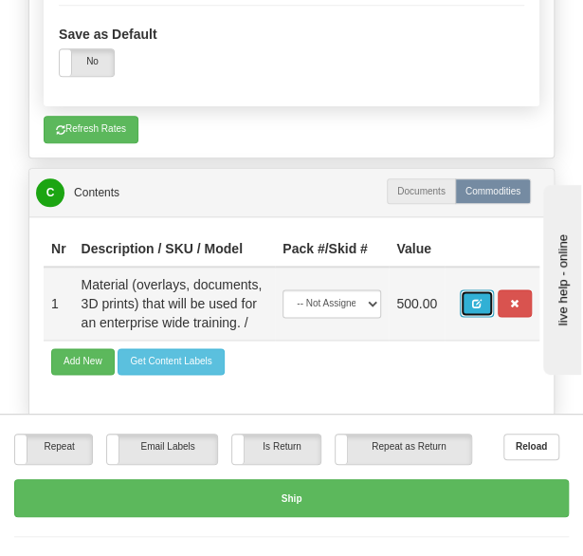
click at [471, 289] on button "button" at bounding box center [477, 302] width 34 height 27
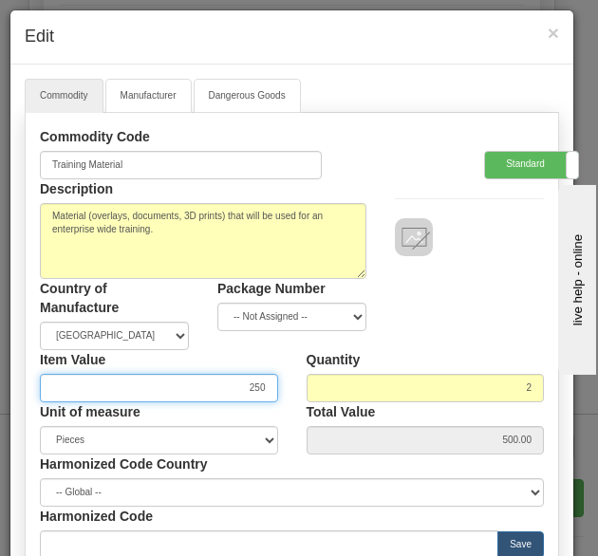
drag, startPoint x: 230, startPoint y: 384, endPoint x: 283, endPoint y: 403, distance: 56.4
click at [283, 403] on div "Item Value 250 Quantity 2 Unit of measure 3 Thousand Square Inches Adjustments …" at bounding box center [292, 402] width 532 height 104
type input "500"
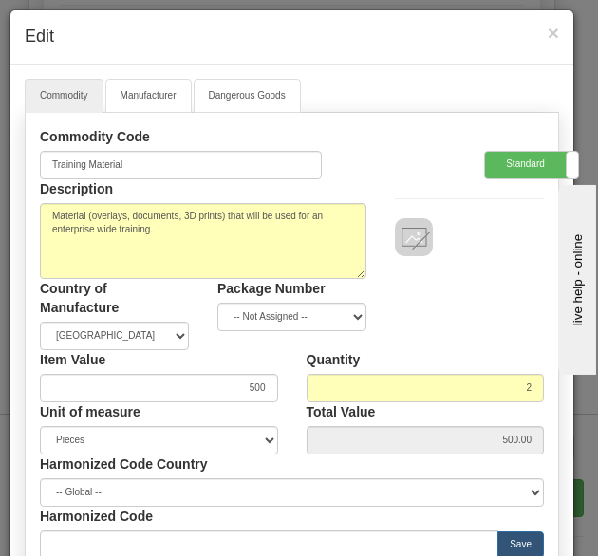
type input "1000.00"
click at [423, 352] on div "Quantity 2" at bounding box center [425, 376] width 267 height 52
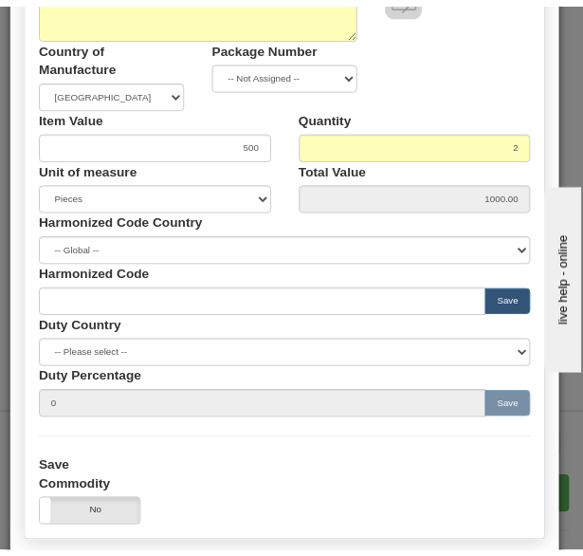
scroll to position [319, 0]
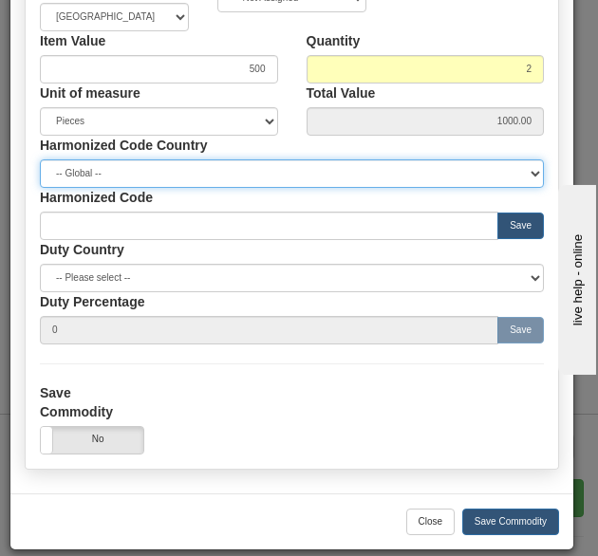
click at [294, 165] on select "-- Global -- [GEOGRAPHIC_DATA] [GEOGRAPHIC_DATA] [GEOGRAPHIC_DATA] [GEOGRAPHIC_…" at bounding box center [292, 173] width 504 height 28
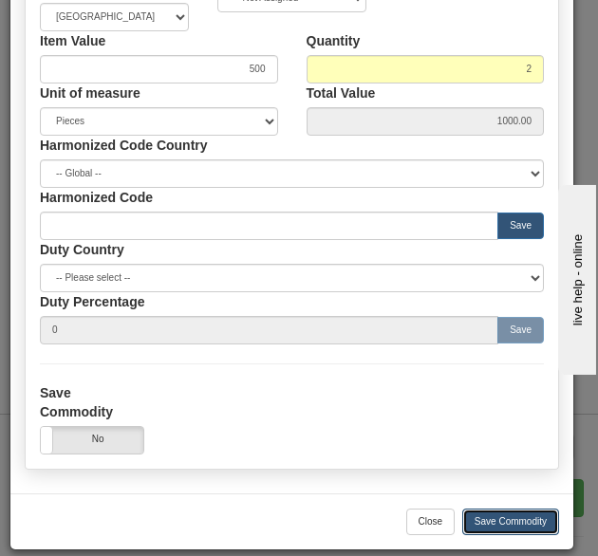
click at [503, 520] on button "Save Commodity" at bounding box center [510, 521] width 97 height 27
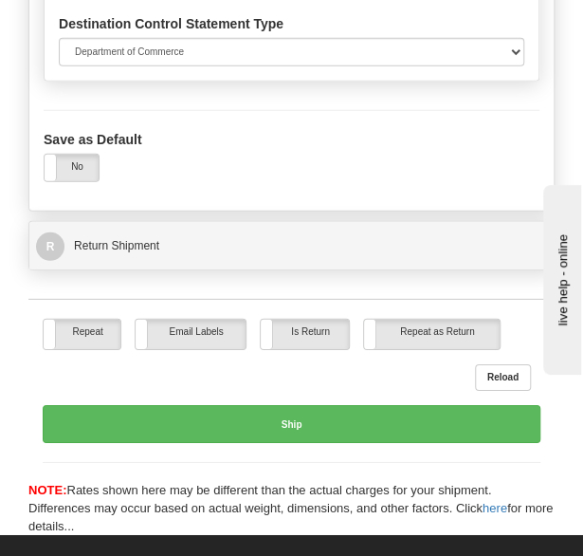
scroll to position [6436, 0]
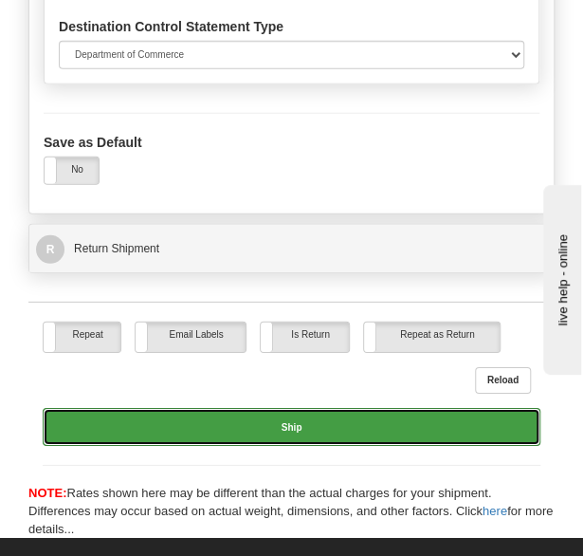
click at [304, 408] on button "Ship" at bounding box center [292, 427] width 498 height 38
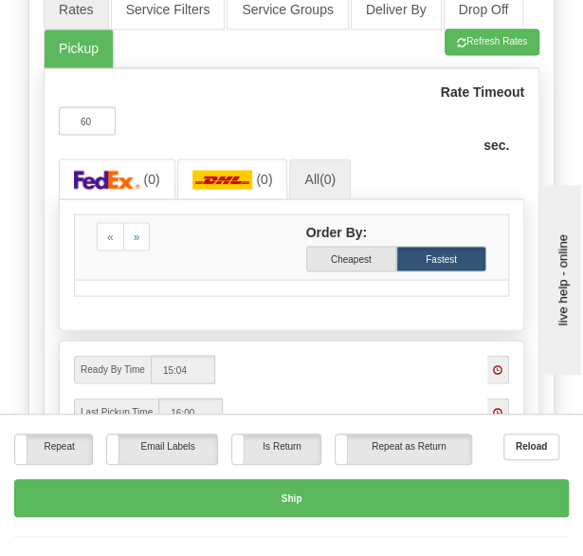
scroll to position [4261, 0]
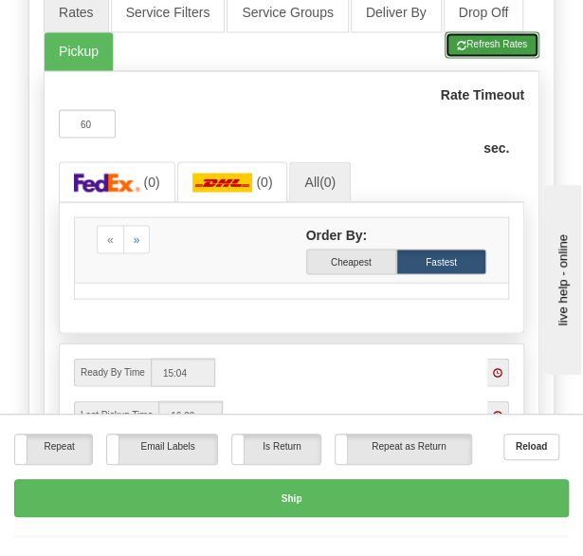
click at [471, 31] on button "Refresh Rates" at bounding box center [492, 44] width 95 height 27
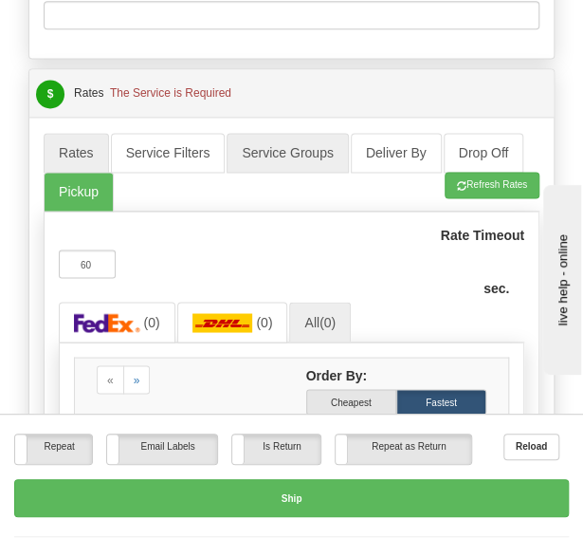
scroll to position [4128, 0]
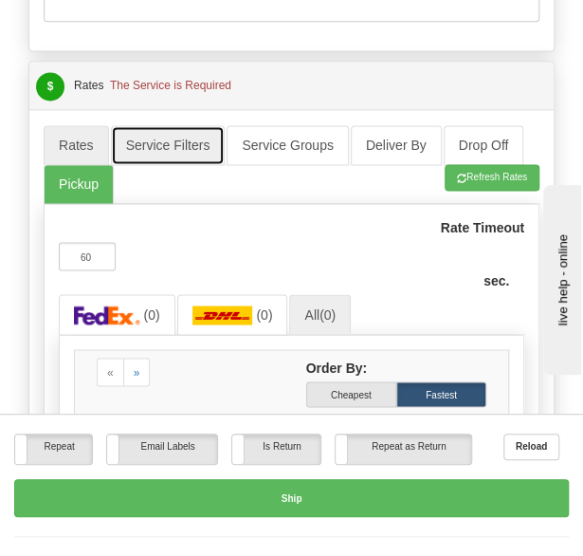
click at [146, 125] on link "Service Filters" at bounding box center [168, 145] width 115 height 40
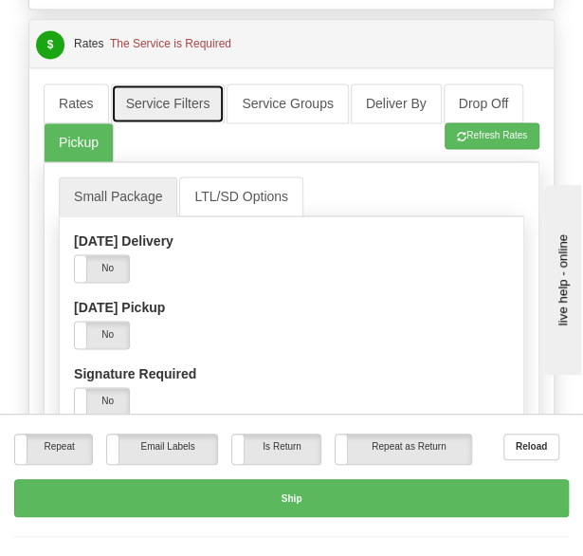
scroll to position [4169, 0]
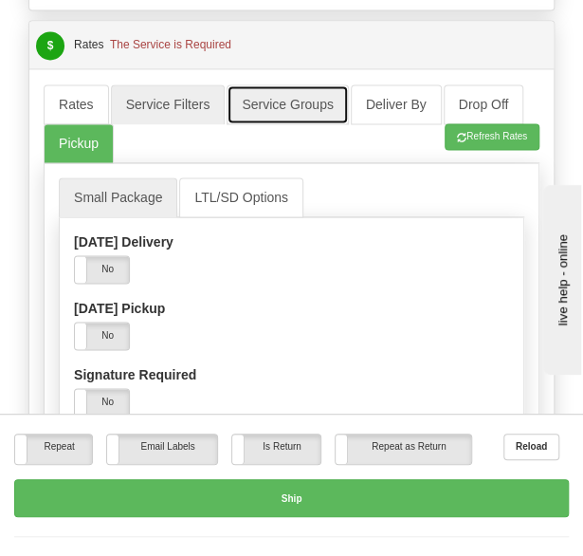
click at [268, 84] on link "Service Groups" at bounding box center [287, 104] width 121 height 40
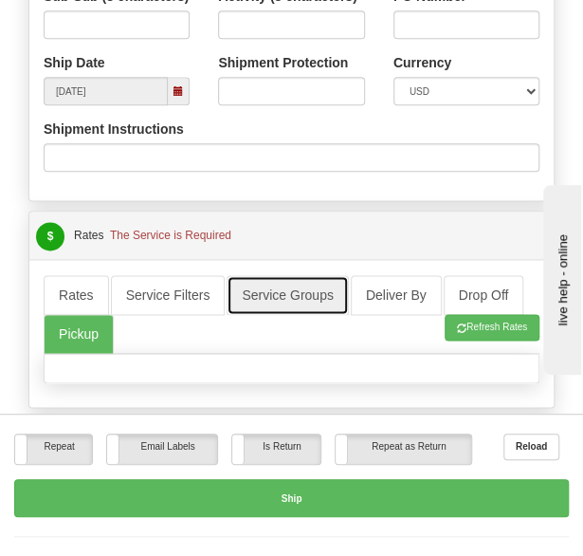
scroll to position [4016, 0]
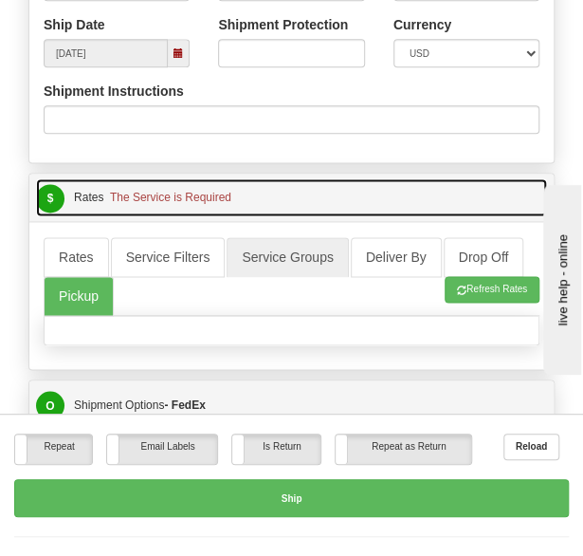
click at [184, 191] on span "The Service is Required" at bounding box center [170, 197] width 121 height 13
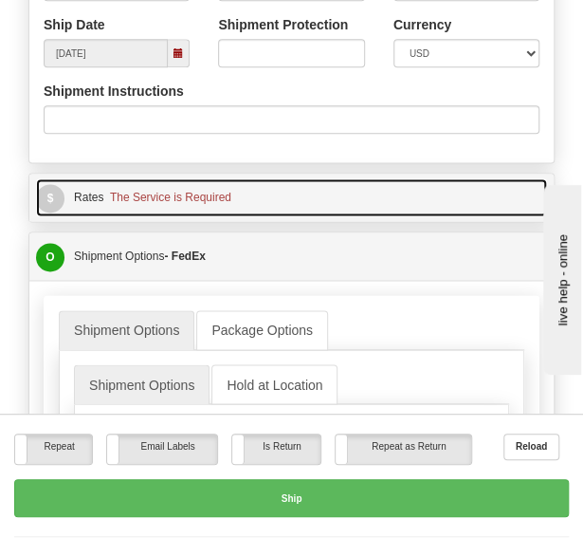
click at [184, 191] on span "The Service is Required" at bounding box center [170, 197] width 121 height 13
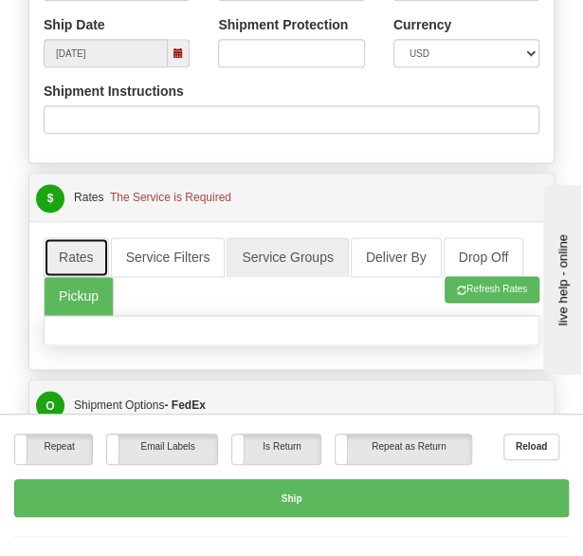
click at [53, 237] on link "Rates" at bounding box center [76, 257] width 65 height 40
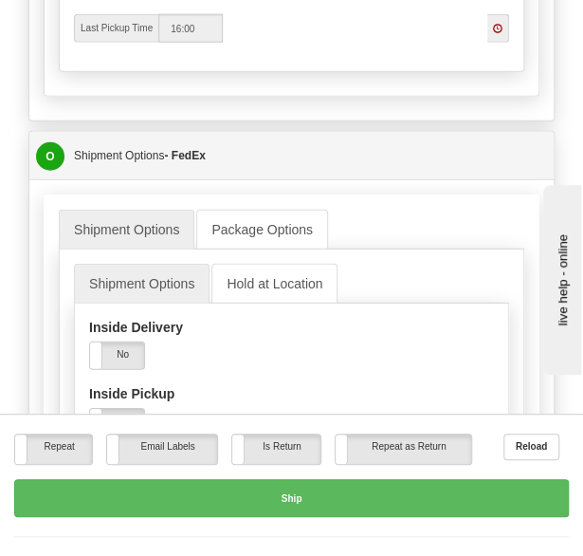
scroll to position [4646, 0]
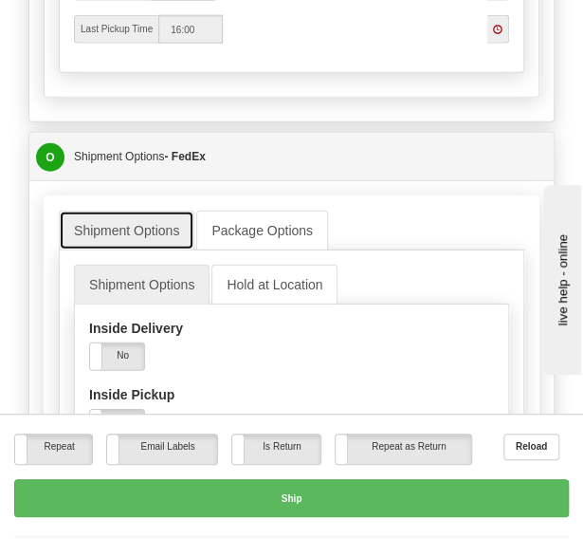
click at [124, 217] on link "Shipment Options" at bounding box center [127, 231] width 136 height 40
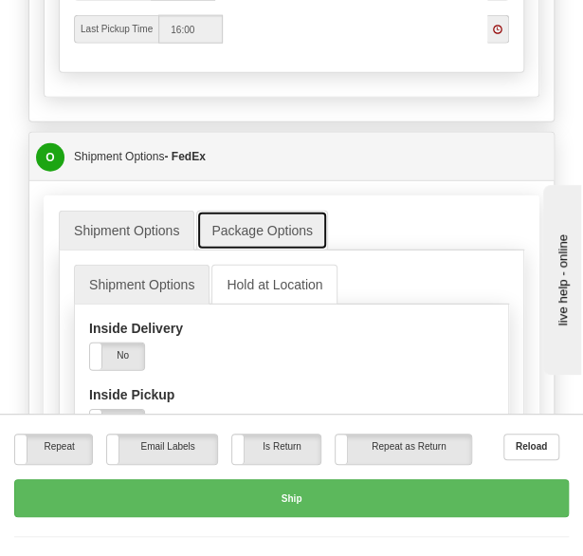
click at [265, 211] on link "Package Options" at bounding box center [262, 231] width 132 height 40
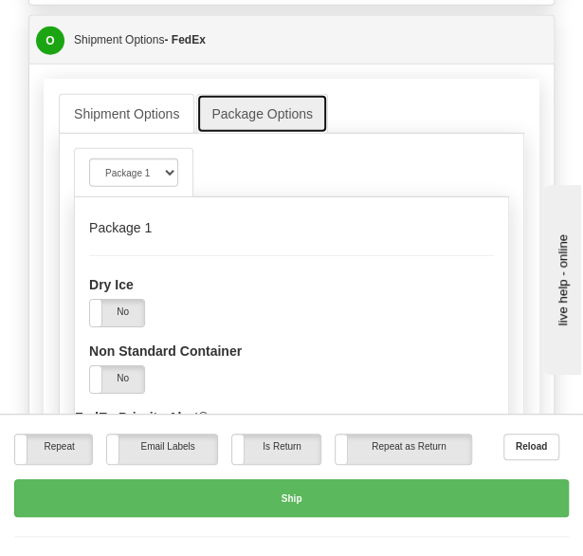
scroll to position [4743, 0]
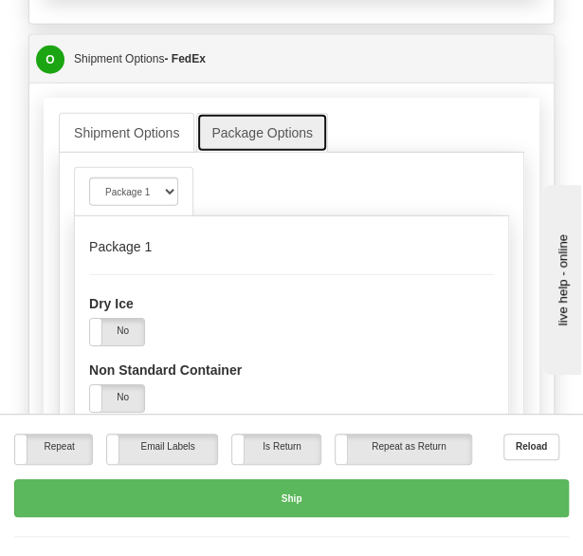
click at [216, 113] on link "Package Options" at bounding box center [262, 133] width 132 height 40
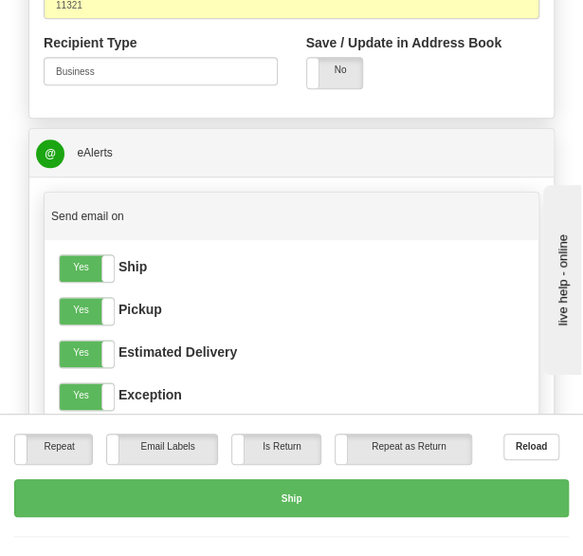
scroll to position [2086, 0]
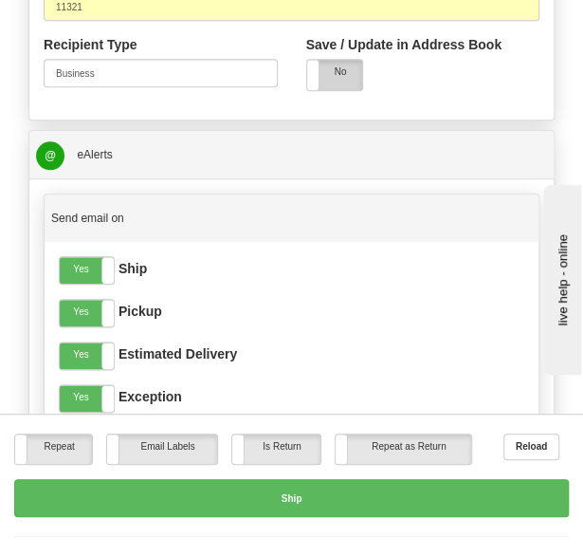
click at [332, 60] on label "No" at bounding box center [335, 74] width 56 height 29
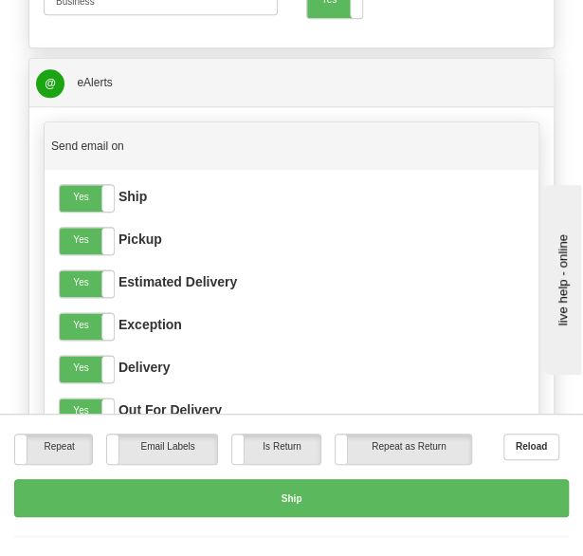
scroll to position [2144, 0]
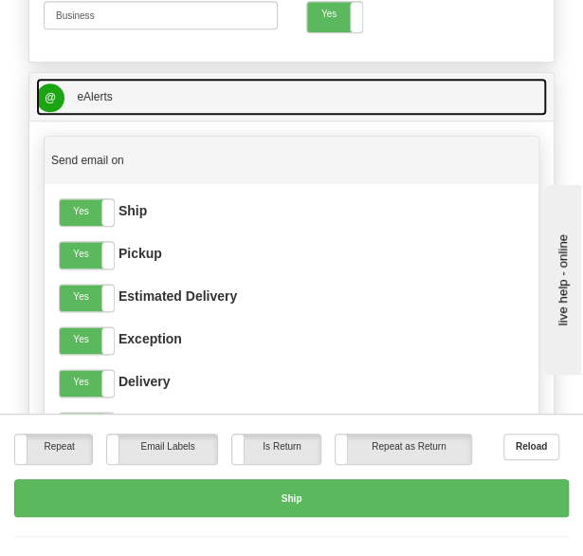
click at [134, 81] on link "@ eAlerts" at bounding box center [291, 97] width 511 height 38
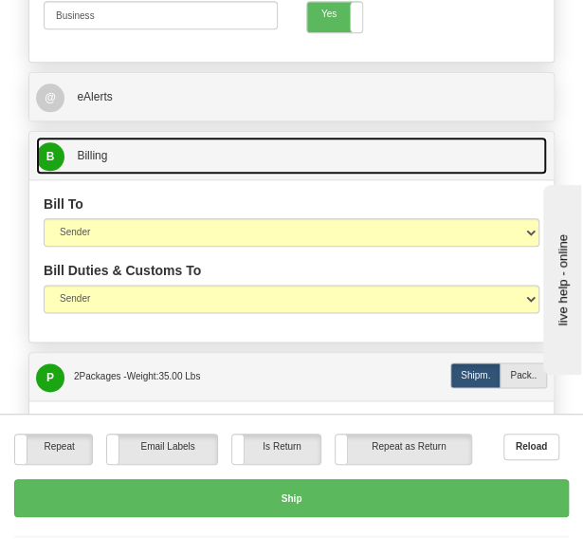
click at [156, 137] on link "B Billing" at bounding box center [291, 156] width 511 height 38
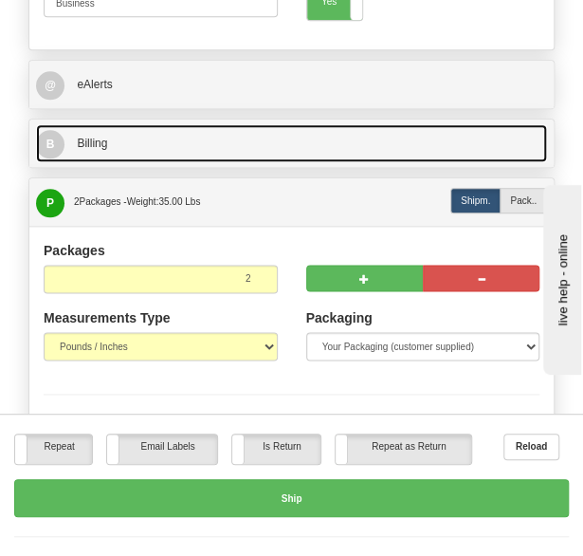
scroll to position [2160, 0]
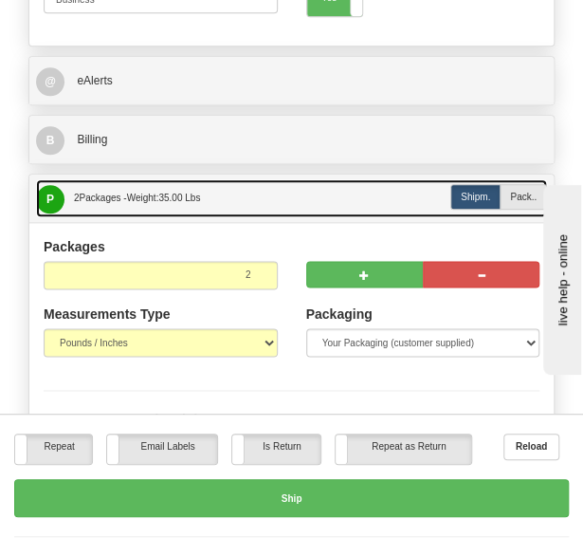
click at [237, 179] on link "P Packages 2 Packages - Weight: 35.00 Lbs" at bounding box center [291, 198] width 511 height 38
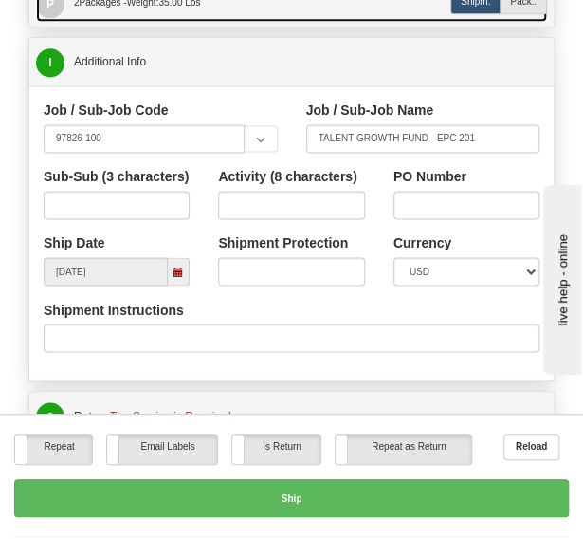
scroll to position [2355, 0]
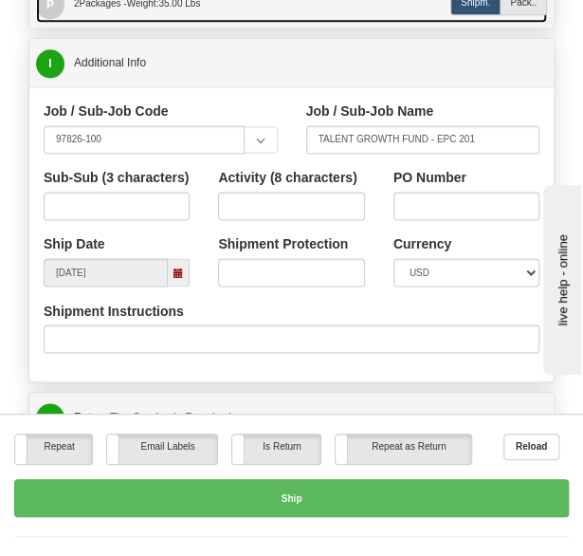
click at [176, 268] on span at bounding box center [178, 272] width 9 height 9
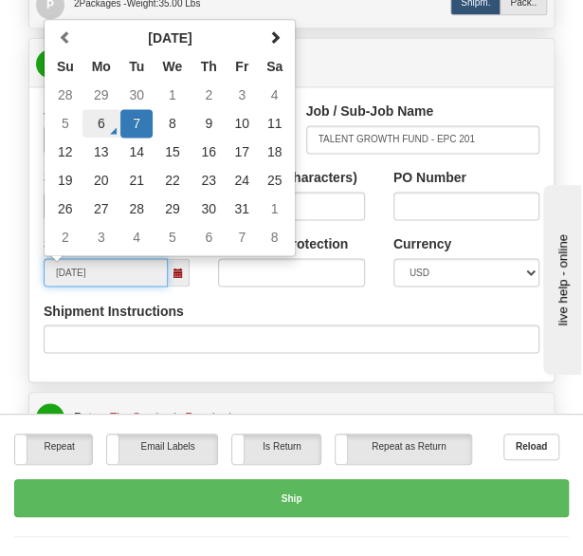
click at [110, 109] on td "6" at bounding box center [102, 123] width 38 height 28
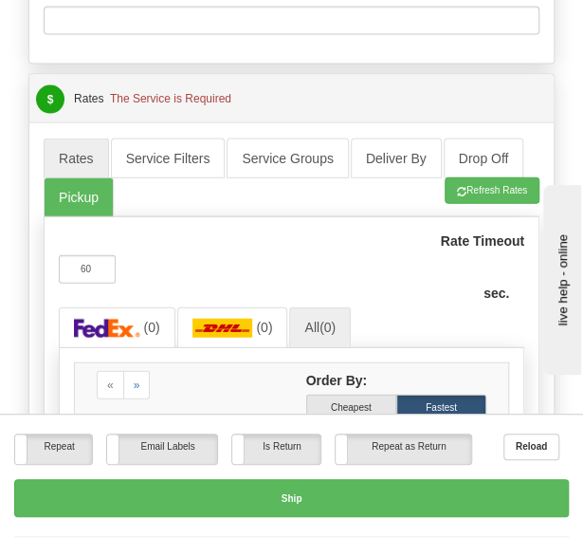
scroll to position [2683, 0]
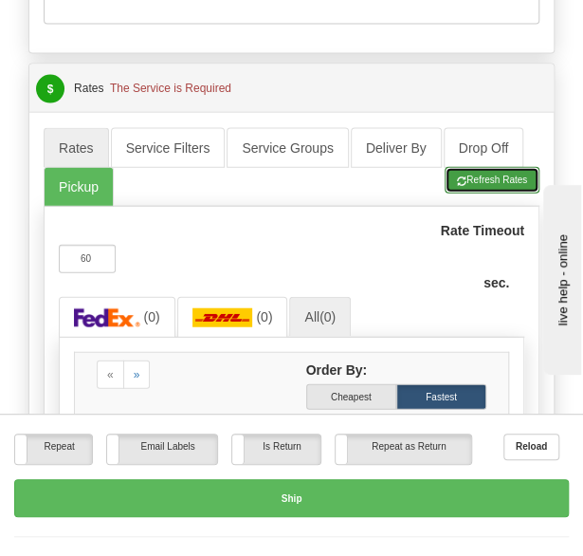
click at [463, 167] on button "Refresh Rates" at bounding box center [492, 180] width 95 height 27
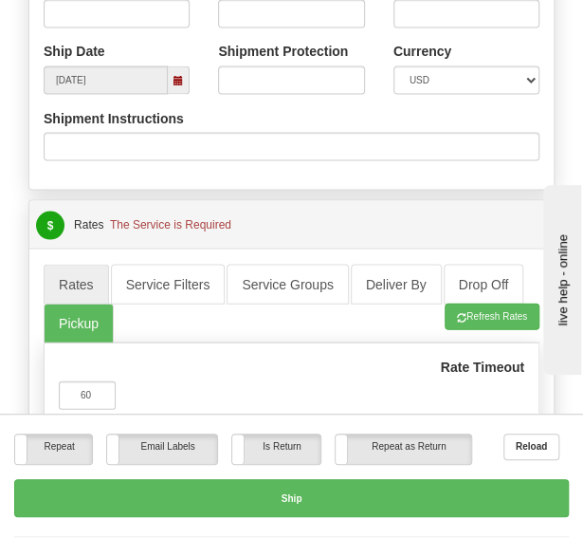
scroll to position [2520, 0]
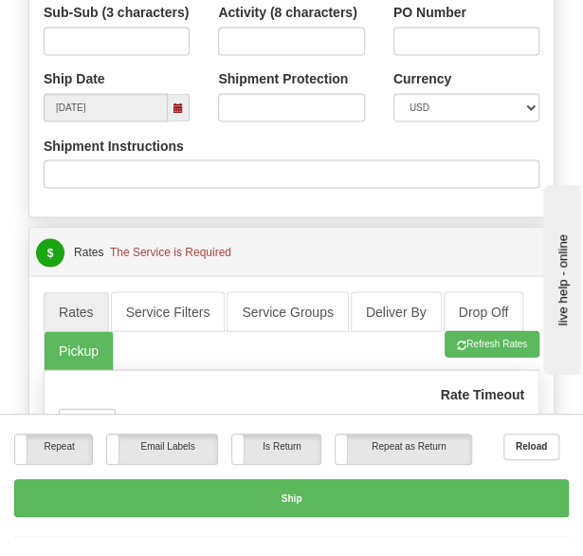
click at [175, 102] on span at bounding box center [178, 106] width 9 height 9
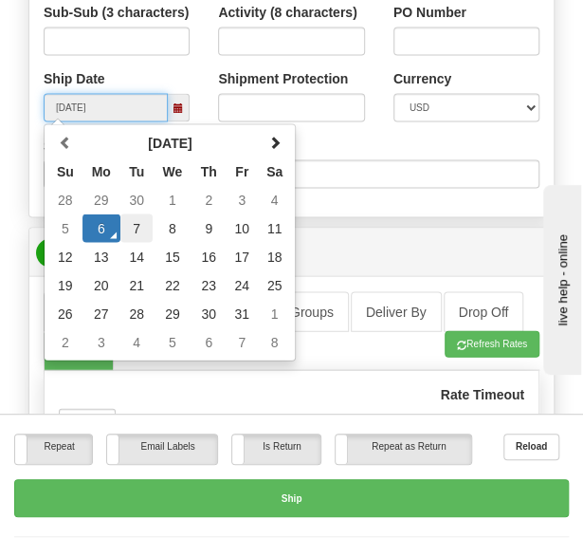
click at [139, 213] on td "7" at bounding box center [136, 227] width 33 height 28
type input "[DATE]"
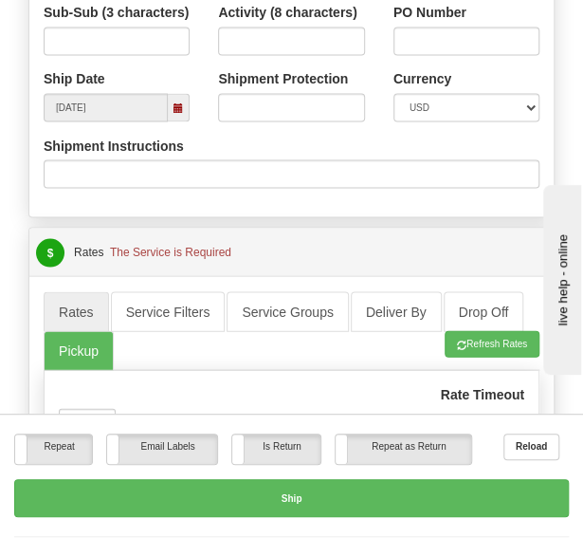
scroll to position [2620, 0]
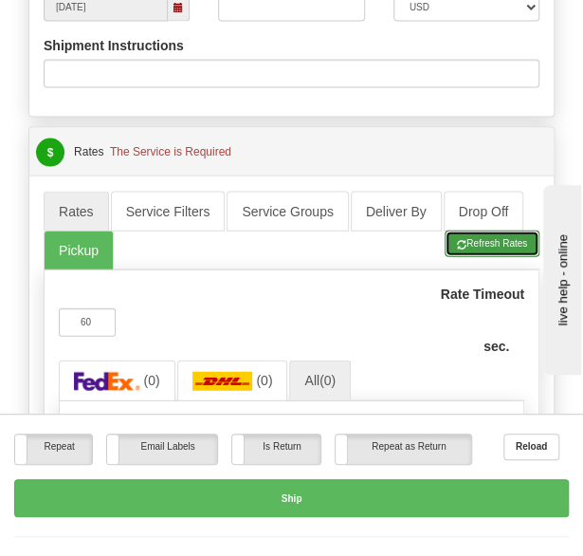
click at [470, 230] on button "Refresh Rates" at bounding box center [492, 243] width 95 height 27
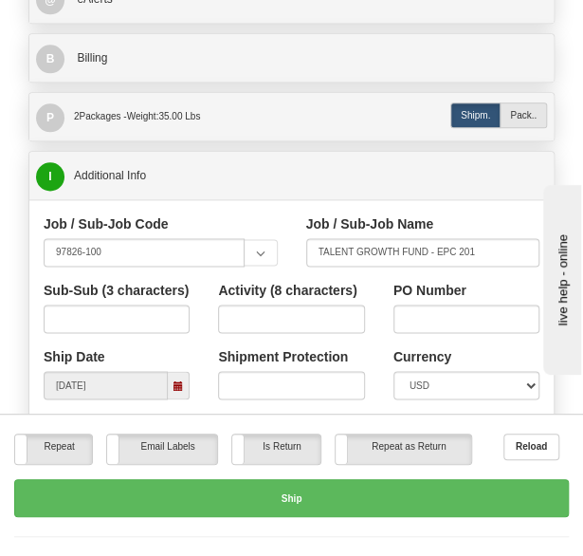
scroll to position [2232, 0]
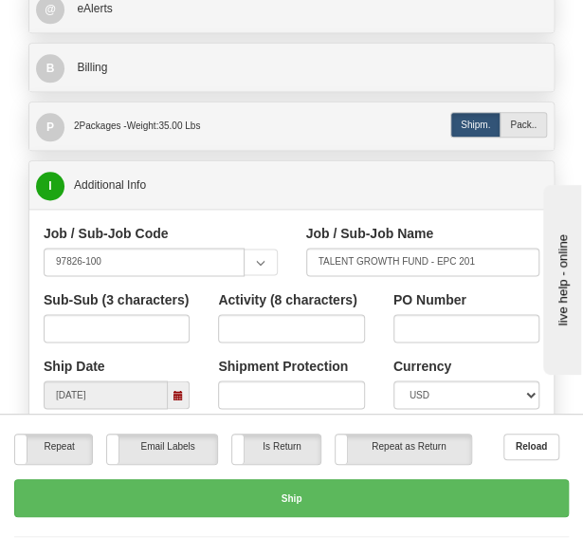
click at [241, 182] on div "I Additional Info" at bounding box center [291, 184] width 525 height 47
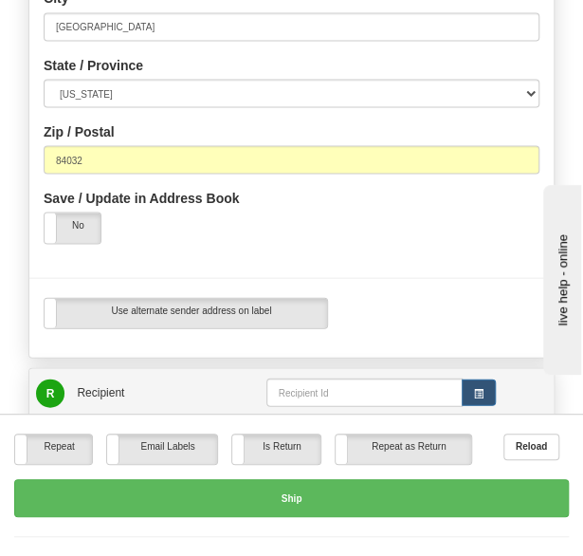
scroll to position [843, 0]
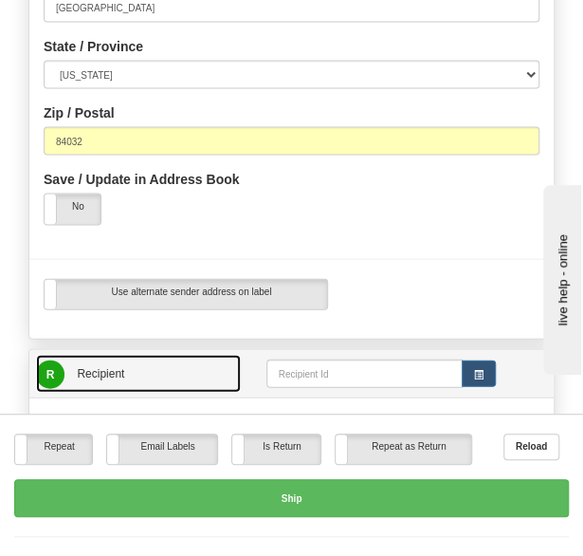
click at [144, 359] on link "R Recipient" at bounding box center [138, 373] width 205 height 38
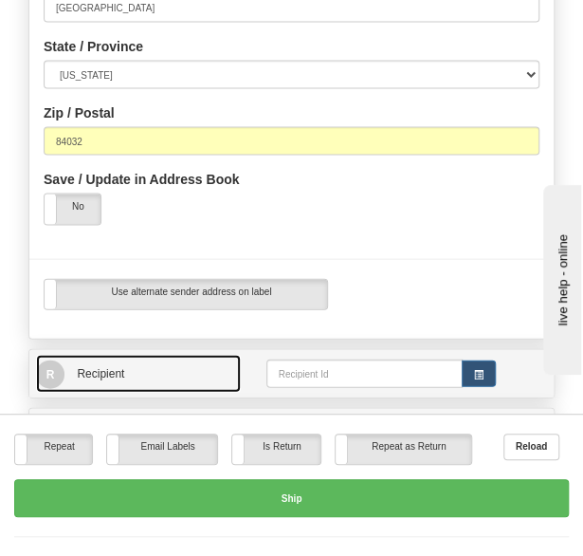
scroll to position [0, 0]
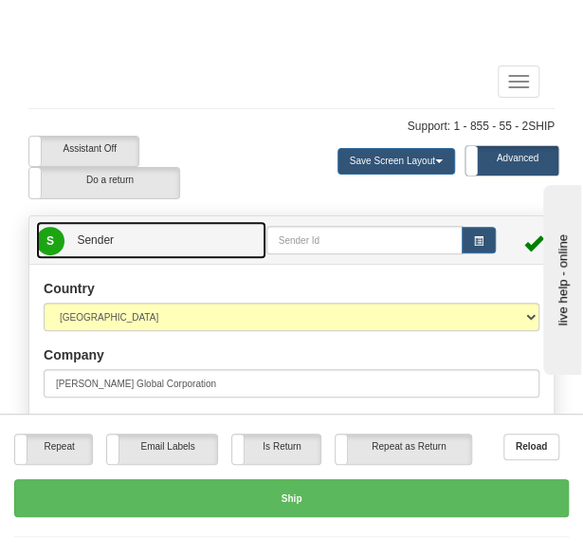
click at [158, 240] on link "S Sender" at bounding box center [151, 240] width 231 height 38
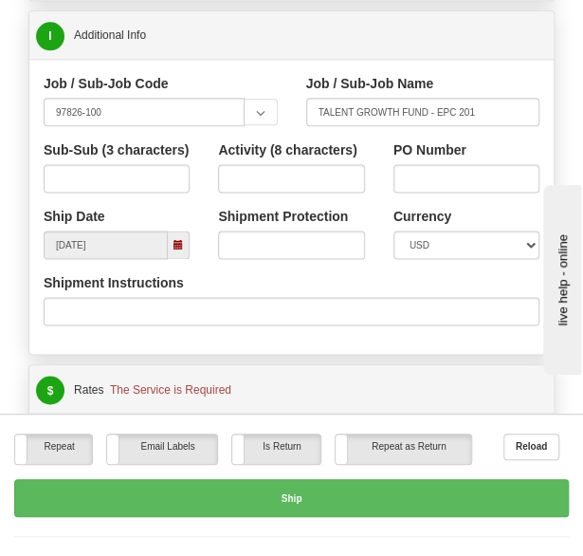
scroll to position [500, 0]
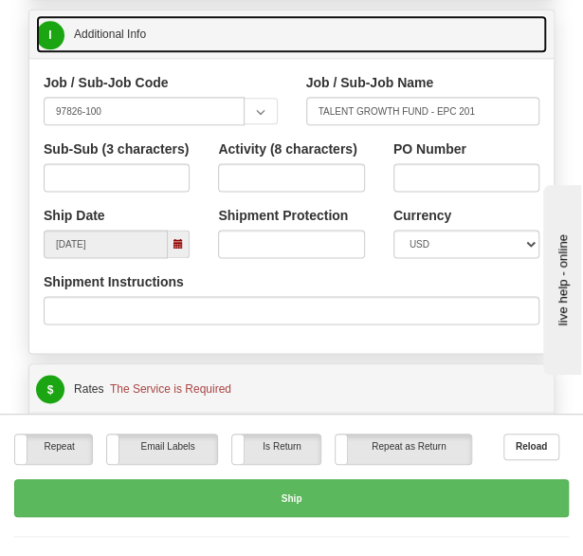
click at [179, 35] on link "I Additional Info" at bounding box center [291, 34] width 511 height 38
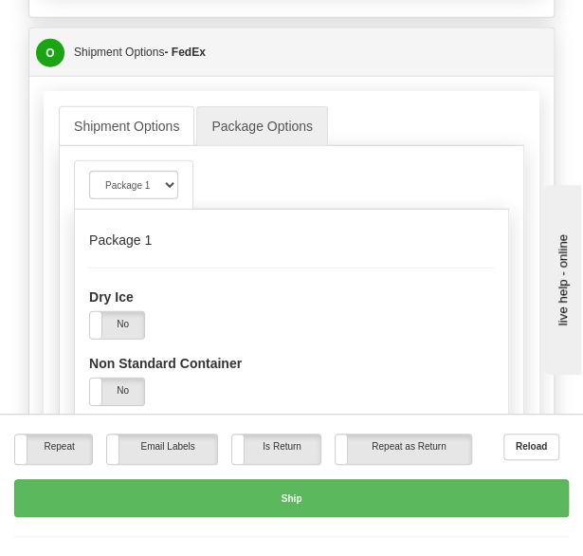
scroll to position [1129, 0]
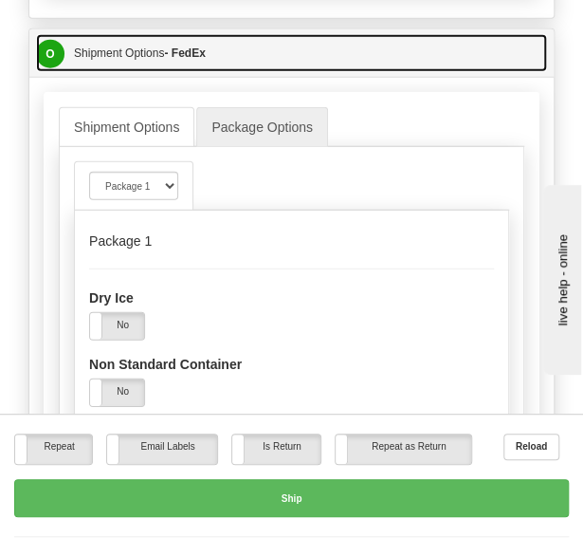
click at [187, 60] on strong "- FedEx" at bounding box center [184, 52] width 41 height 13
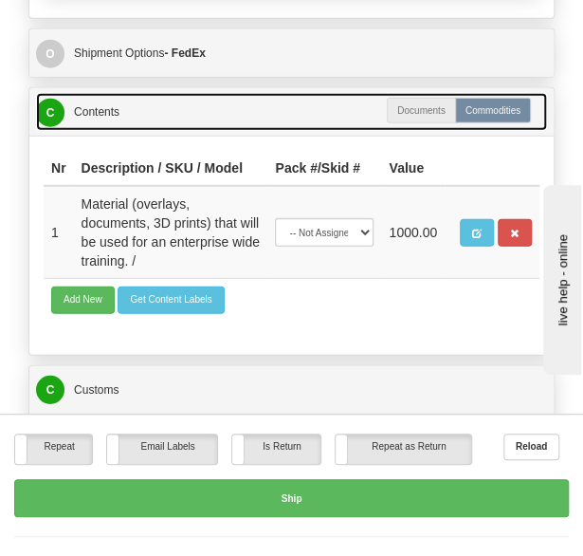
click at [218, 119] on link "C Contents" at bounding box center [291, 112] width 511 height 38
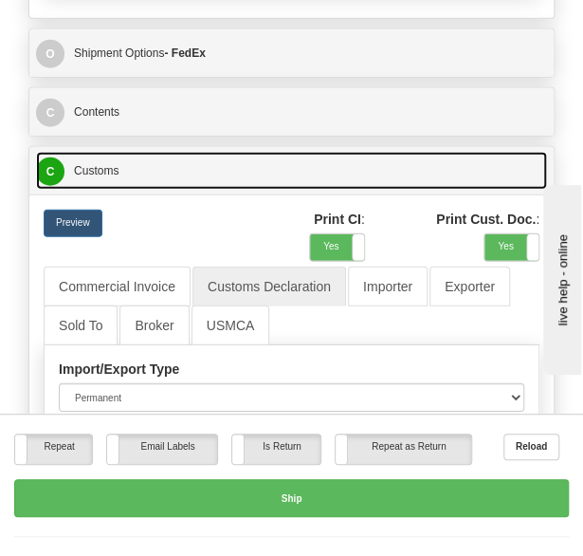
click at [212, 168] on link "C Customs" at bounding box center [291, 171] width 511 height 38
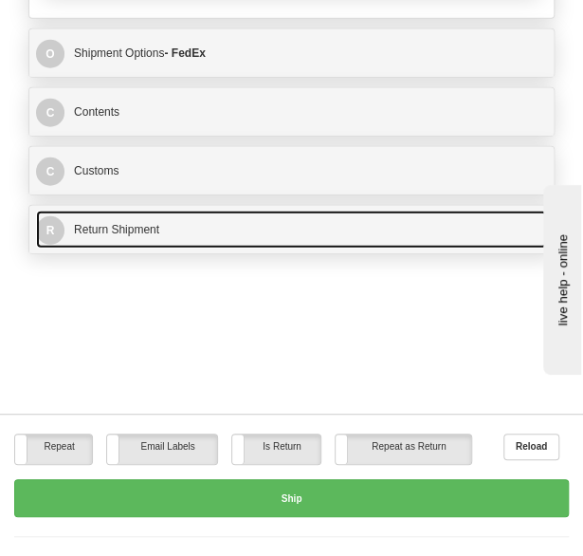
click at [233, 223] on link "R Return Shipment" at bounding box center [291, 230] width 511 height 38
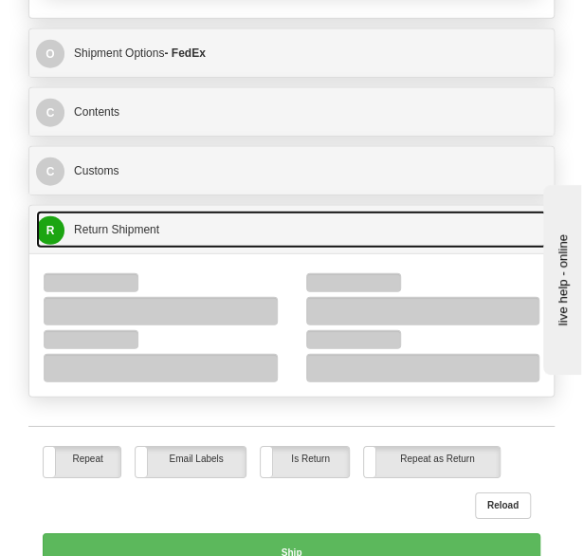
click at [233, 223] on link "R Return Shipment" at bounding box center [291, 230] width 511 height 38
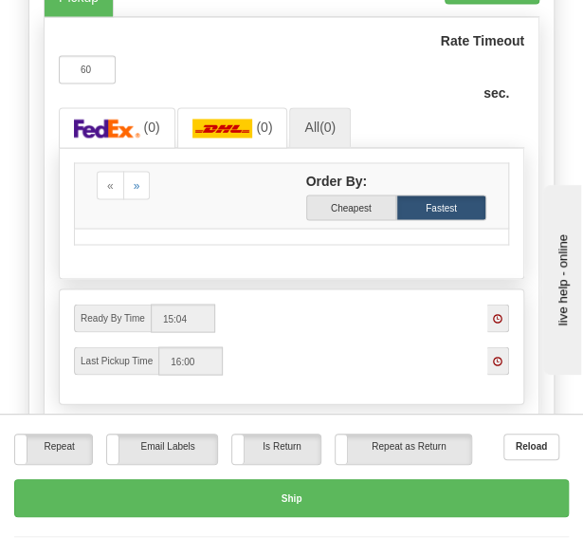
scroll to position [651, 0]
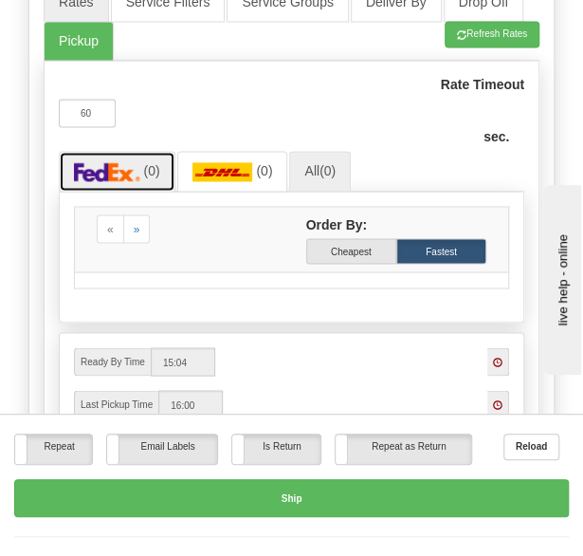
click at [120, 151] on link "(0)" at bounding box center [117, 171] width 117 height 41
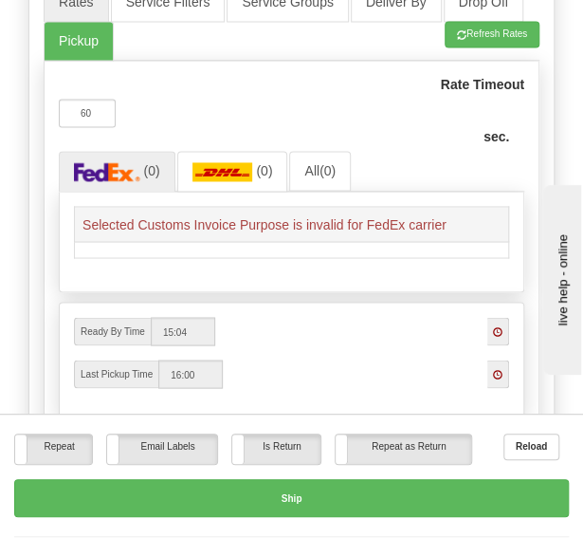
click at [142, 212] on td "Selected Customs Invoice Purpose is invalid for FedEx carrier" at bounding box center [292, 224] width 434 height 35
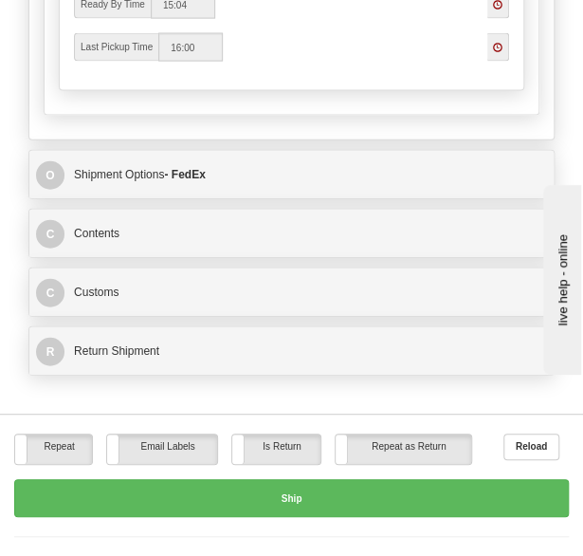
scroll to position [996, 0]
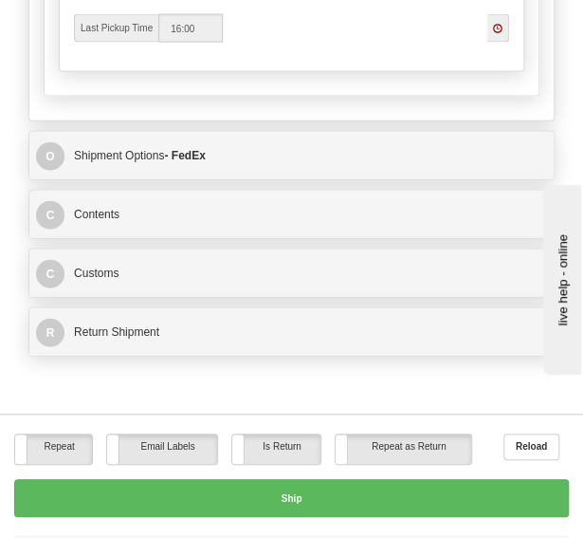
click at [134, 139] on div "O Shipment Options - FedEx" at bounding box center [291, 155] width 525 height 47
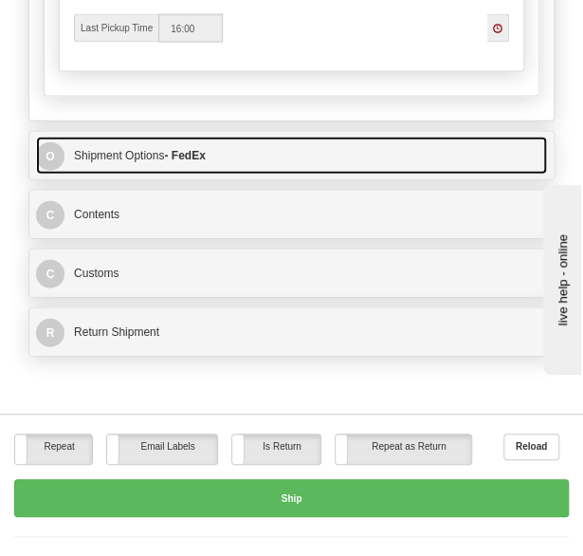
click at [123, 154] on link "O Shipment Options - FedEx" at bounding box center [291, 156] width 511 height 38
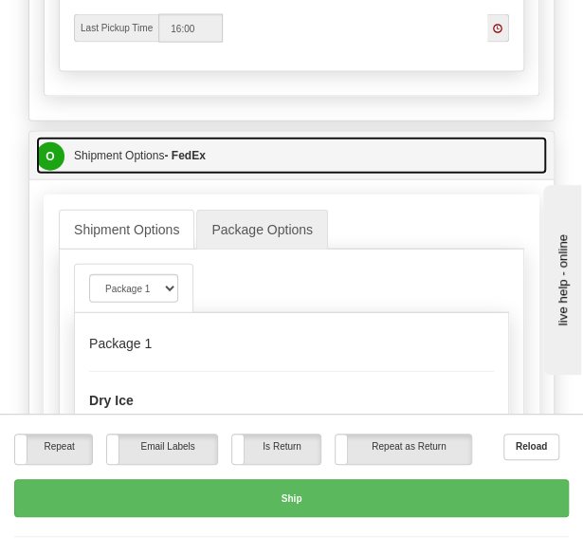
click at [123, 154] on link "O Shipment Options - FedEx" at bounding box center [291, 156] width 511 height 38
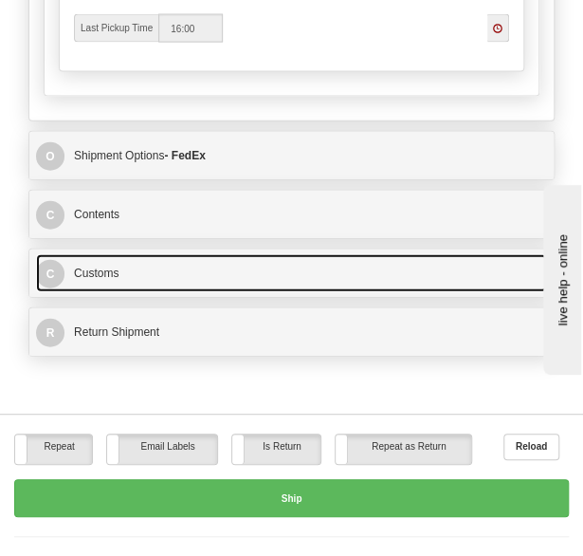
click at [109, 291] on link "C Customs" at bounding box center [291, 273] width 511 height 38
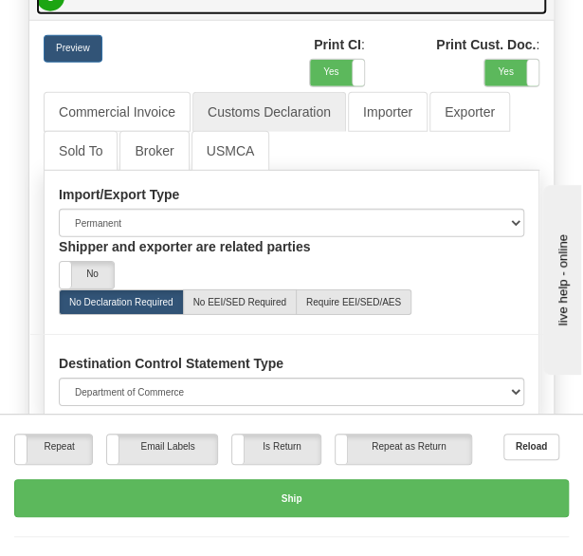
scroll to position [1328, 0]
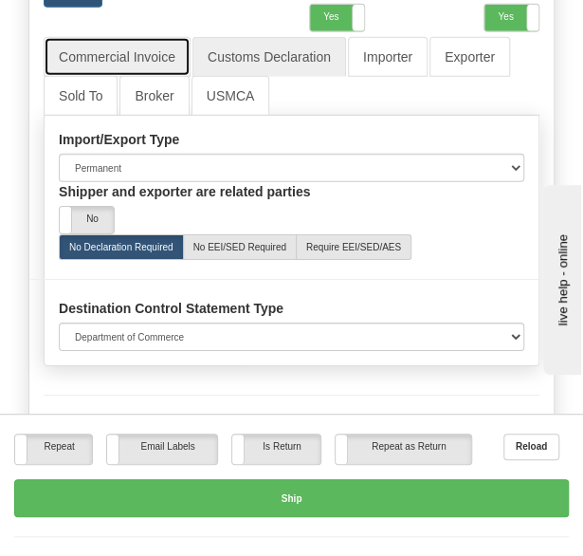
click at [104, 59] on link "Commercial Invoice" at bounding box center [117, 57] width 147 height 40
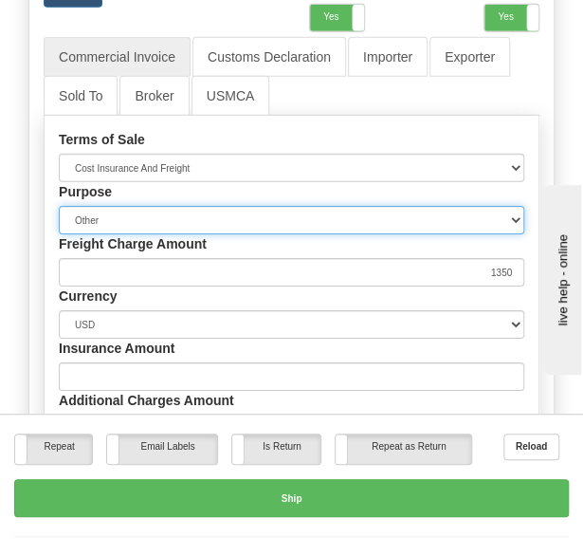
click at [229, 214] on select "Sold Not Sold Gift Sample Repair and Return Personal Effects Merchandise Danger…" at bounding box center [292, 220] width 466 height 28
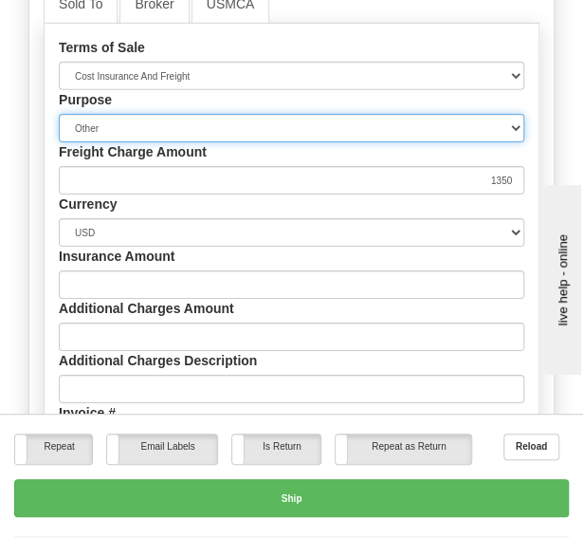
scroll to position [1425, 0]
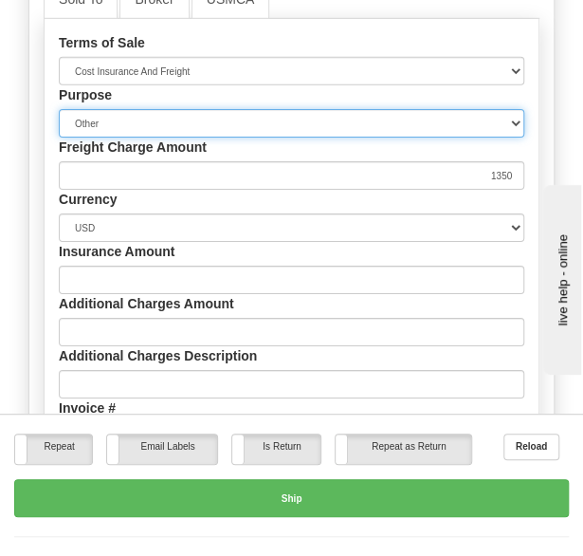
click at [165, 122] on select "Sold Not Sold Gift Sample Repair and Return Personal Effects Merchandise Danger…" at bounding box center [292, 123] width 466 height 28
click at [176, 119] on select "Sold Not Sold Gift Sample Repair and Return Personal Effects Merchandise Danger…" at bounding box center [292, 123] width 466 height 28
select select "2"
click at [59, 109] on select "Sold Not Sold Gift Sample Repair and Return Personal Effects Merchandise Danger…" at bounding box center [292, 123] width 466 height 28
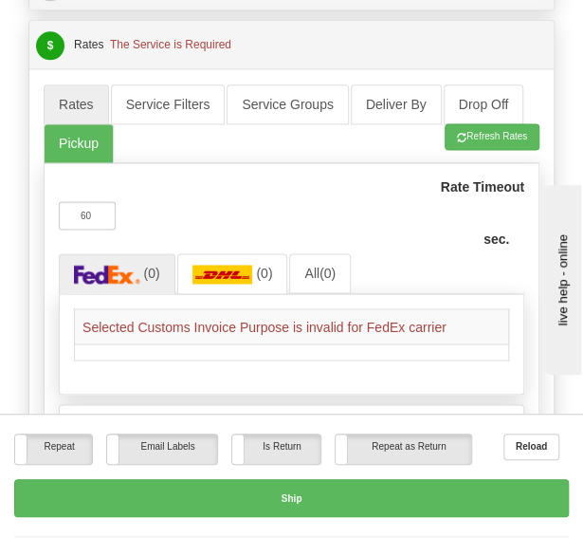
scroll to position [542, 0]
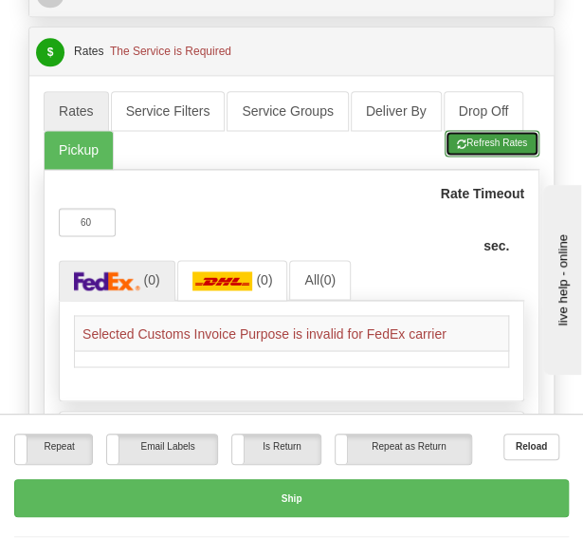
click at [477, 139] on button "Refresh Rates" at bounding box center [492, 143] width 95 height 27
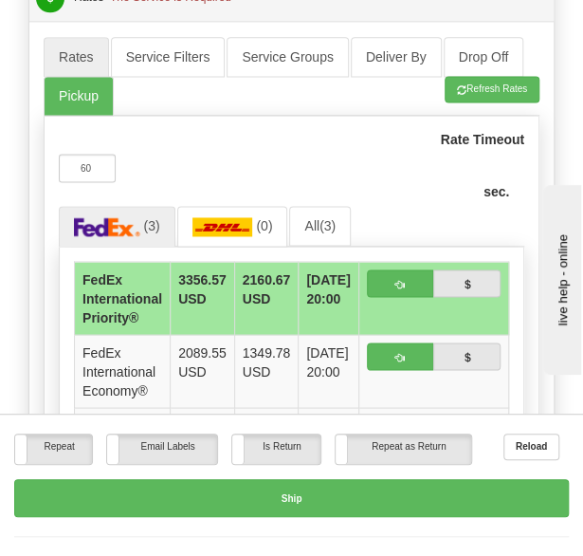
scroll to position [627, 0]
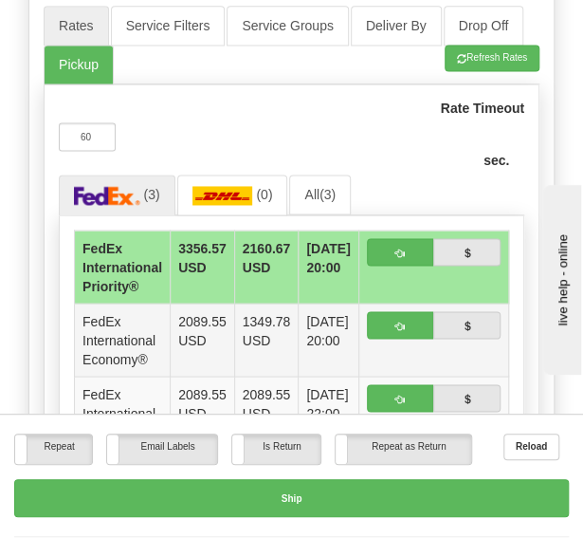
click at [247, 318] on td "1349.78 USD" at bounding box center [266, 340] width 65 height 73
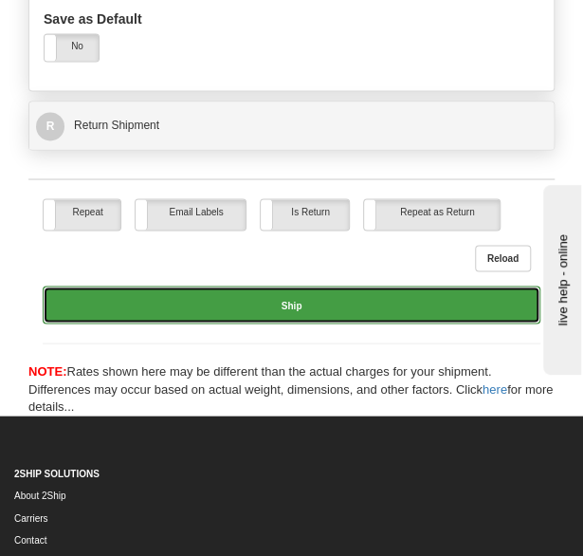
click at [232, 297] on button "Ship" at bounding box center [292, 305] width 498 height 38
type input "03"
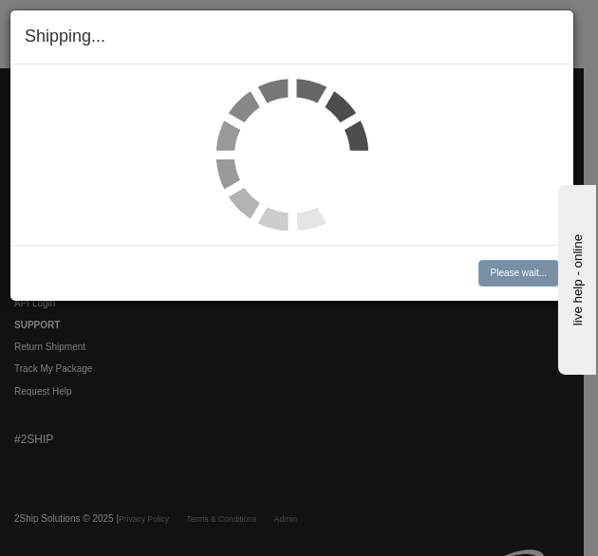
scroll to position [1858, 0]
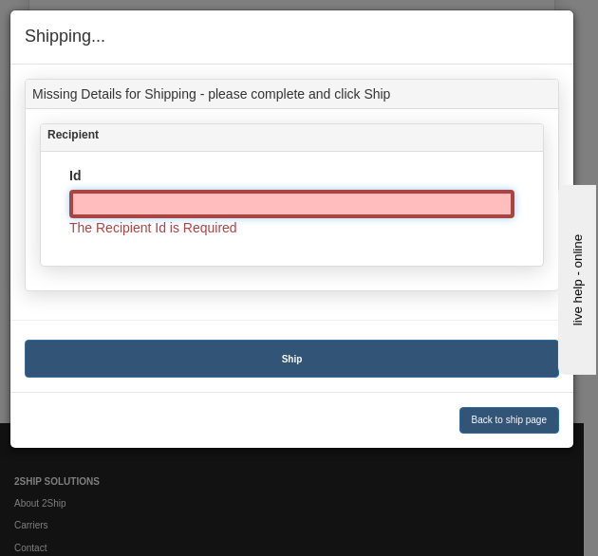
click at [171, 202] on input "Id" at bounding box center [291, 204] width 445 height 28
click at [251, 204] on input "Id" at bounding box center [291, 204] width 445 height 28
paste input "Shipper and exporter are related parties"
type input "Shipper and exporter are related parties"
drag, startPoint x: 434, startPoint y: 194, endPoint x: 347, endPoint y: 213, distance: 88.2
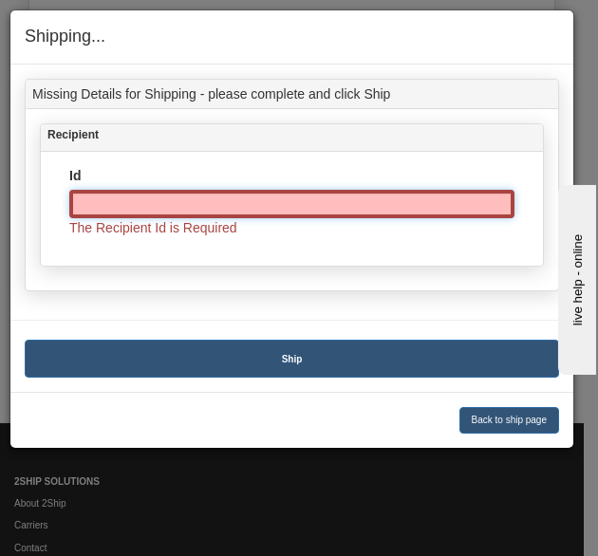
click at [347, 213] on input "Id" at bounding box center [291, 204] width 445 height 28
paste input "1010428163"
type input "1010428163"
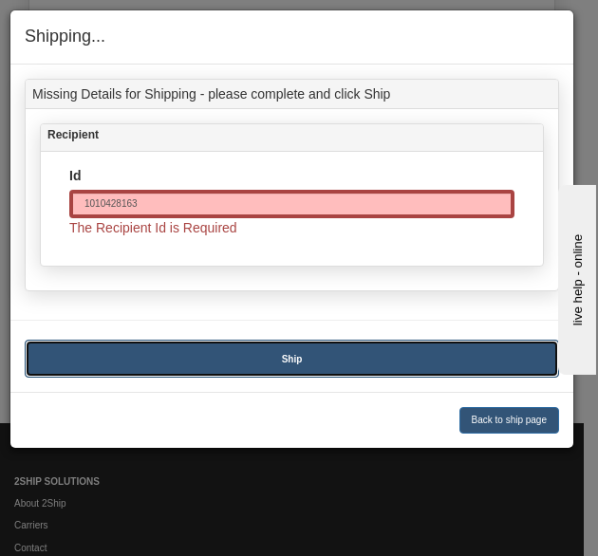
type input "1010428163"
click at [328, 352] on button "Ship" at bounding box center [292, 359] width 534 height 38
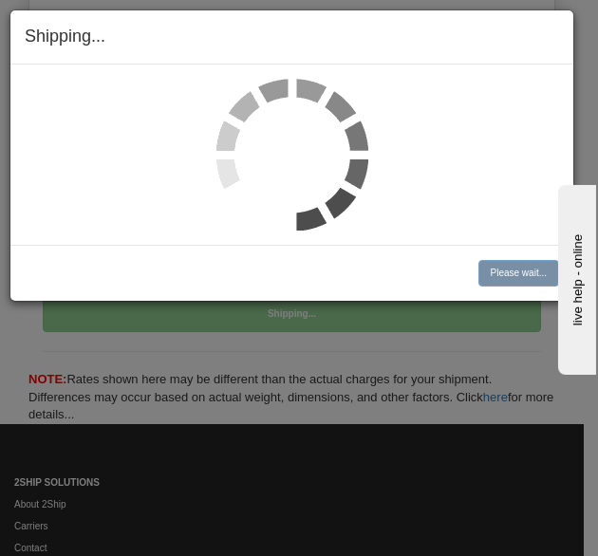
type input "03"
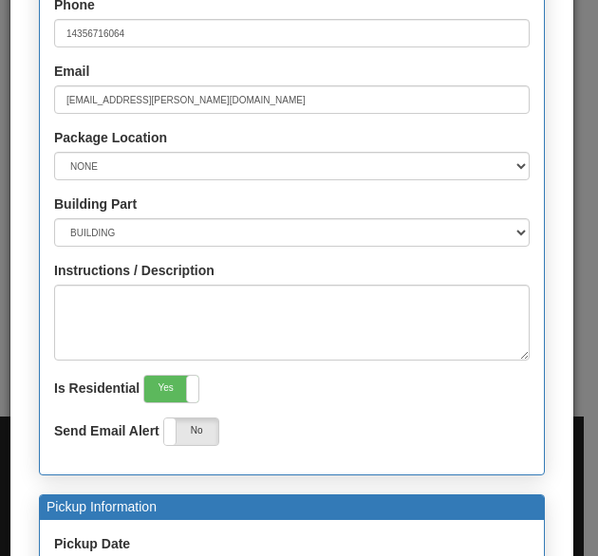
scroll to position [878, 0]
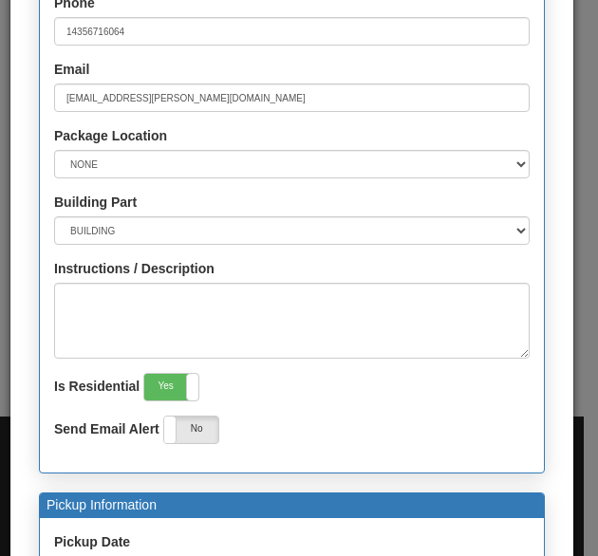
click at [245, 236] on div at bounding box center [291, 495] width 563 height 2146
click at [226, 236] on div at bounding box center [291, 495] width 563 height 2146
click at [505, 222] on div at bounding box center [291, 495] width 563 height 2146
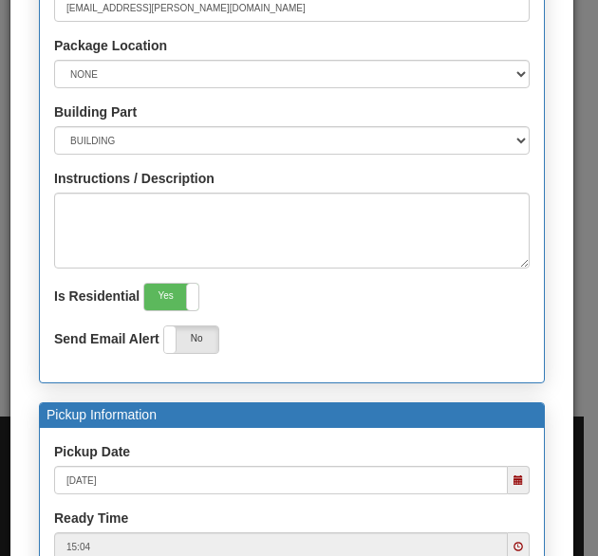
scroll to position [884, 0]
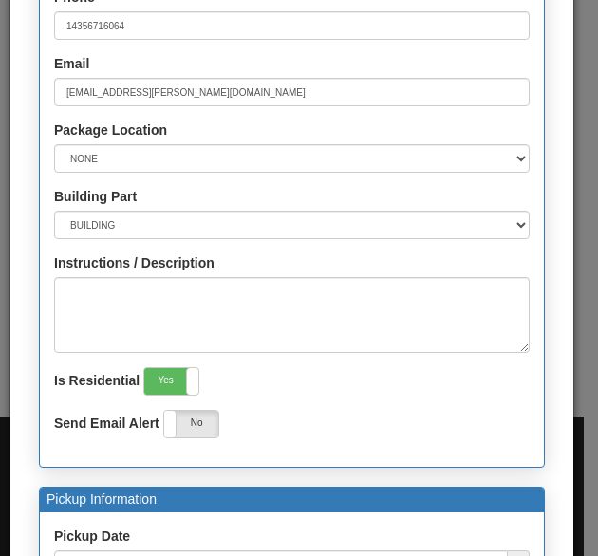
click at [402, 216] on div at bounding box center [291, 490] width 563 height 2146
click at [404, 168] on div at bounding box center [291, 490] width 563 height 2146
click at [508, 141] on div at bounding box center [291, 490] width 563 height 2146
click at [508, 160] on div at bounding box center [291, 490] width 563 height 2146
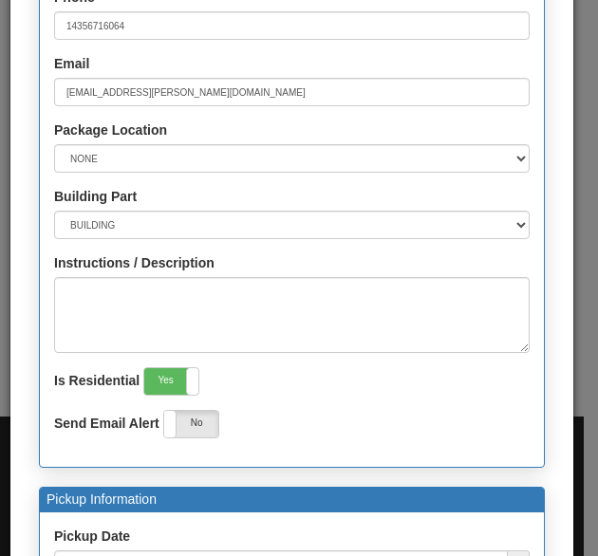
click at [508, 160] on div at bounding box center [291, 490] width 563 height 2146
drag, startPoint x: 508, startPoint y: 160, endPoint x: 490, endPoint y: 156, distance: 17.7
click at [490, 156] on div at bounding box center [291, 490] width 563 height 2146
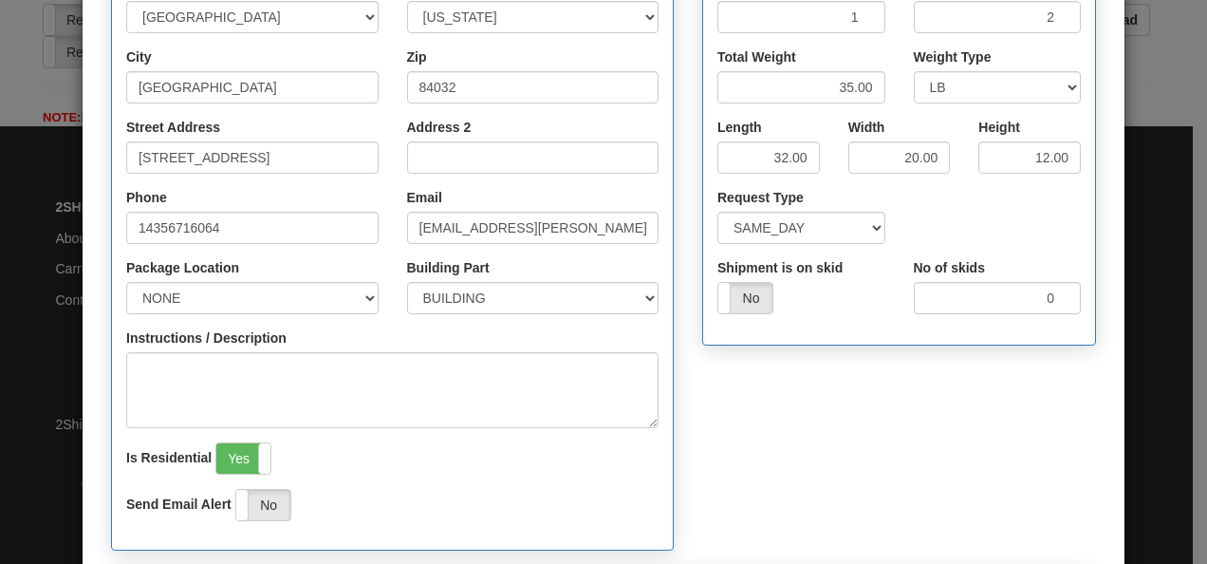
scroll to position [389, 0]
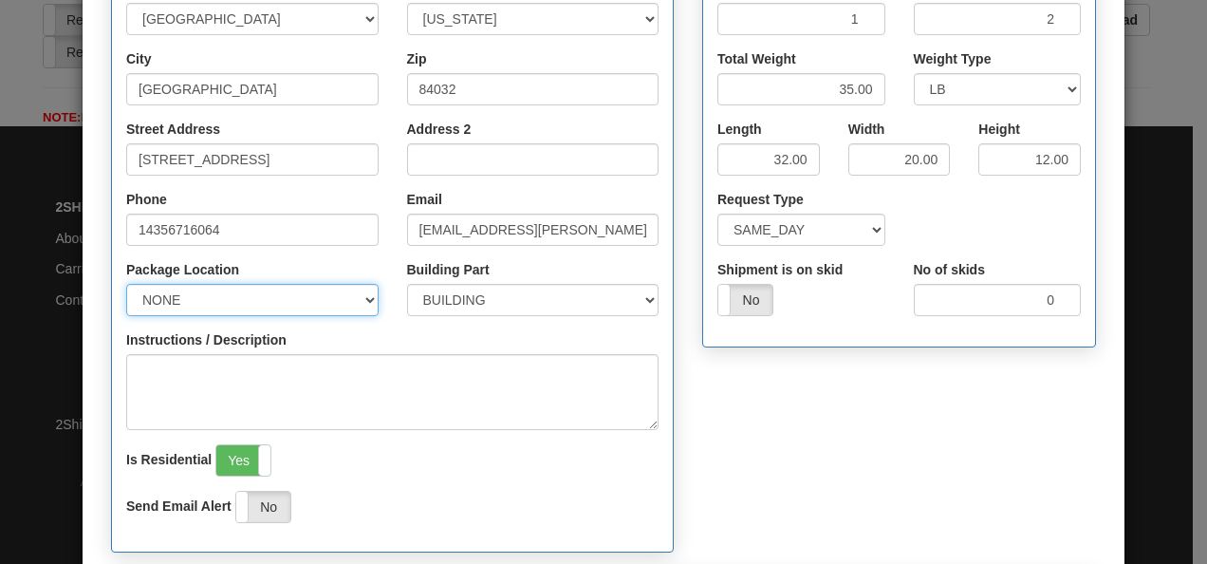
click at [349, 290] on select "NONE FRONT REAR SIDE" at bounding box center [252, 300] width 252 height 32
select select "1"
click at [126, 284] on select "NONE FRONT REAR SIDE" at bounding box center [252, 300] width 252 height 32
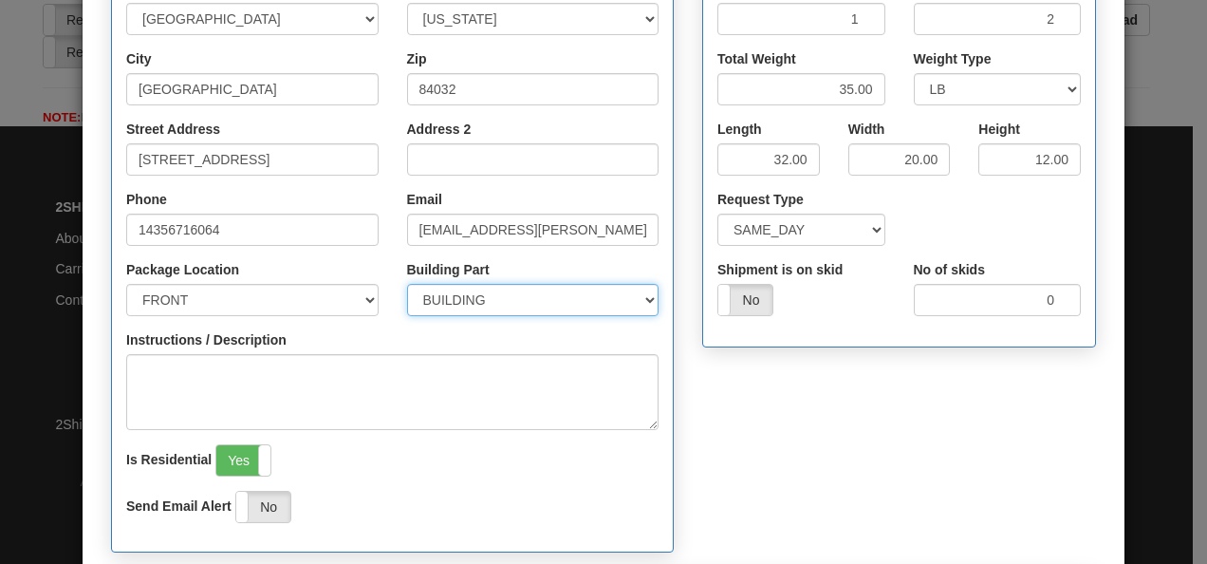
click at [524, 288] on select "BUILDING APARTMENT DEPARTMENT FLOOR ROOM SUITE" at bounding box center [533, 300] width 252 height 32
click at [407, 284] on select "BUILDING APARTMENT DEPARTMENT FLOOR ROOM SUITE" at bounding box center [533, 300] width 252 height 32
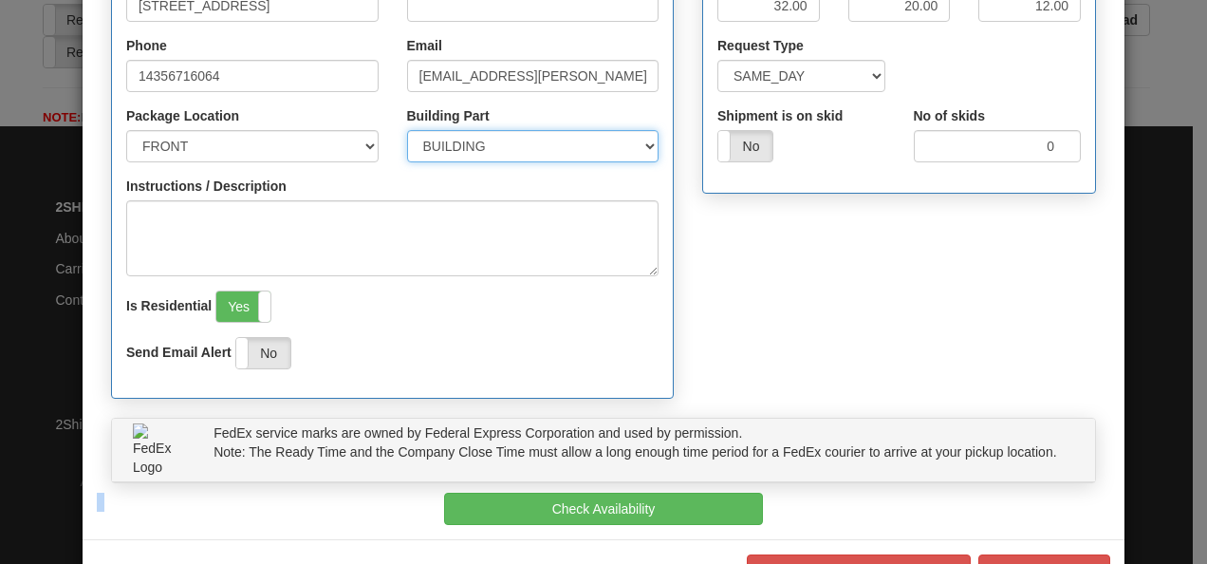
scroll to position [567, 0]
